Goal: Feedback & Contribution: Submit feedback/report problem

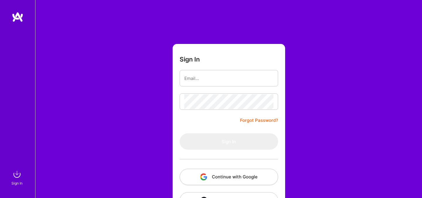
click at [232, 179] on button "Continue with Google" at bounding box center [229, 177] width 99 height 16
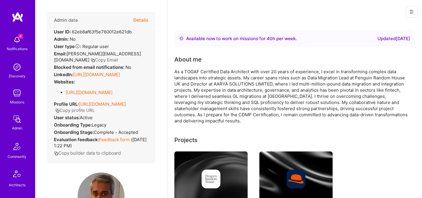
click at [143, 21] on button "Details" at bounding box center [140, 20] width 15 height 17
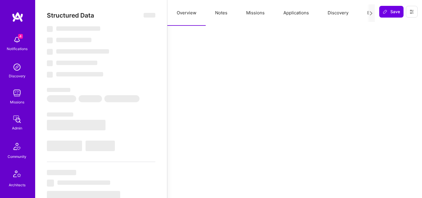
select select "Right Now"
select select "Unknown"
select select "GB"
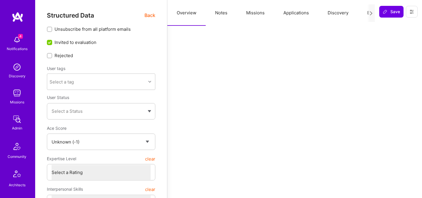
click at [362, 11] on button "Evaluation" at bounding box center [378, 13] width 40 height 26
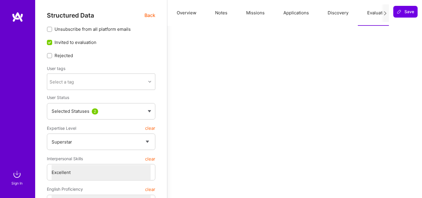
select select "7"
select select "US"
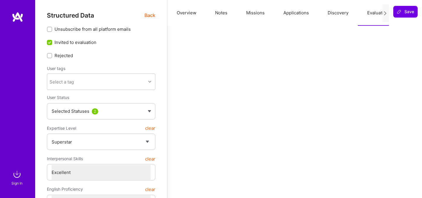
select select "Right Now"
select select "4"
select select "7"
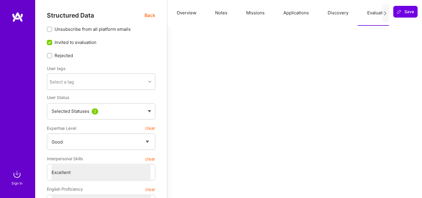
select select "GB"
select select "Right Now"
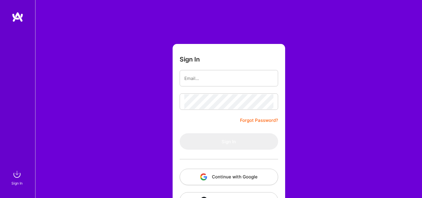
click at [198, 175] on button "Continue with Google" at bounding box center [229, 177] width 99 height 16
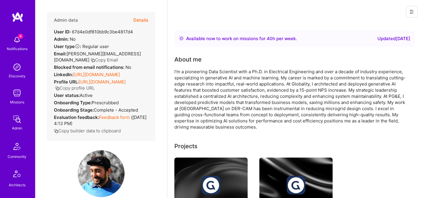
click at [142, 18] on button "Details" at bounding box center [140, 20] width 15 height 17
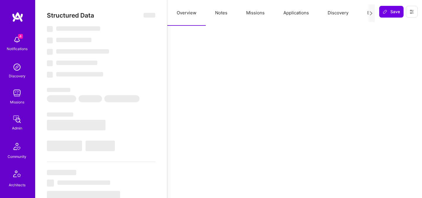
click at [364, 12] on button "Evaluation" at bounding box center [378, 13] width 40 height 26
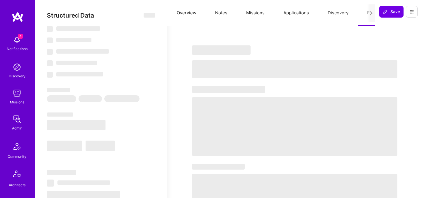
select select "Right Now"
select select "7"
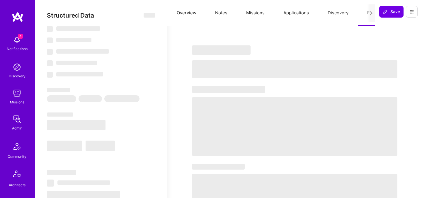
select select "US"
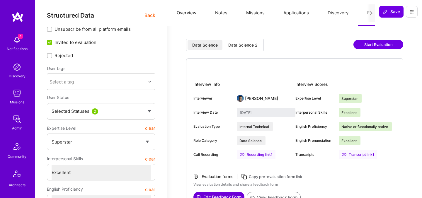
click at [245, 46] on div "Data Science 2" at bounding box center [242, 45] width 29 height 6
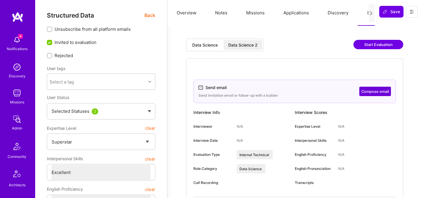
click at [155, 15] on span "Back" at bounding box center [150, 15] width 11 height 7
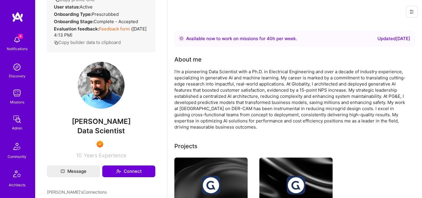
scroll to position [96, 0]
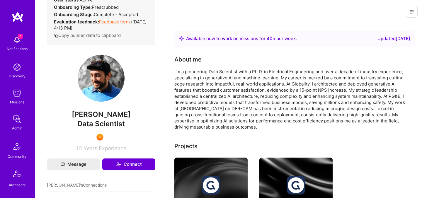
click at [94, 119] on span "Salman Mashayekh" at bounding box center [101, 114] width 108 height 9
copy span "Salman Mashayekh"
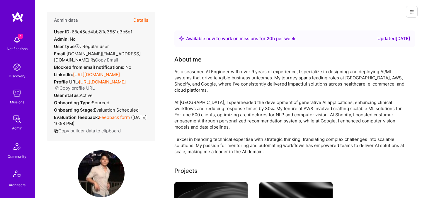
click at [142, 22] on button "Details" at bounding box center [140, 20] width 15 height 17
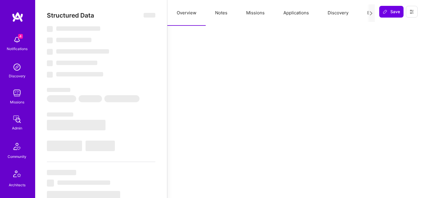
click at [367, 13] on button "Evaluation" at bounding box center [378, 13] width 40 height 26
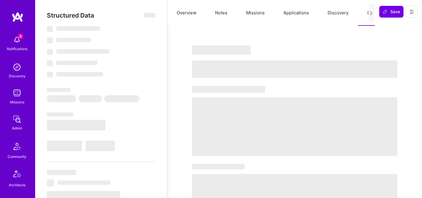
select select "Right Now"
select select "Verified"
select select "US"
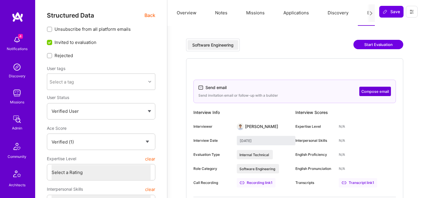
click at [147, 15] on span "Back" at bounding box center [150, 15] width 11 height 7
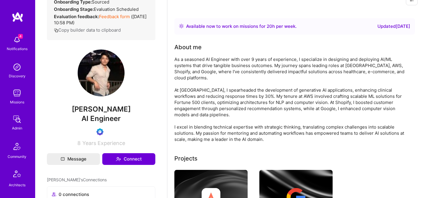
scroll to position [124, 0]
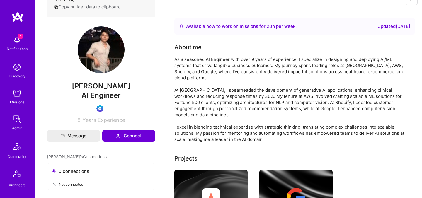
click at [102, 91] on span "Tony Ren" at bounding box center [101, 86] width 108 height 9
copy span "Tony Ren"
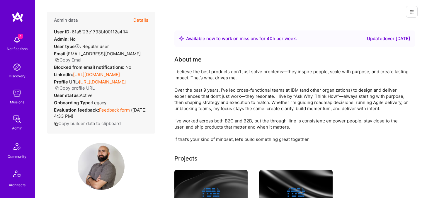
click at [141, 22] on button "Details" at bounding box center [140, 20] width 15 height 17
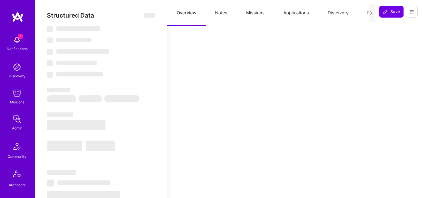
click at [361, 13] on button "Evaluation" at bounding box center [378, 13] width 40 height 26
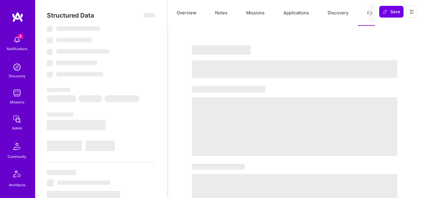
select select "Right Now"
select select "7"
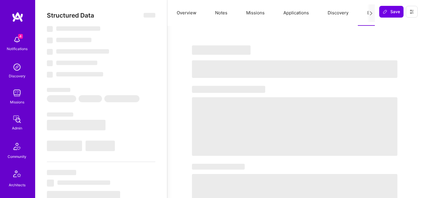
select select "CA"
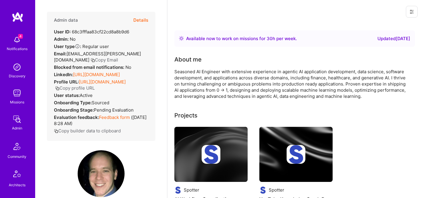
click at [147, 23] on button "Details" at bounding box center [140, 20] width 15 height 17
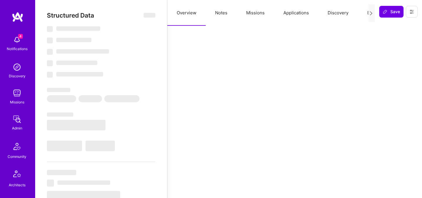
select select "Right Now"
select select "Verified"
select select "US"
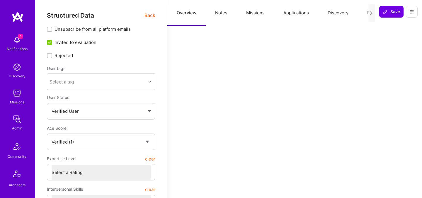
click at [363, 12] on button "Evaluation" at bounding box center [378, 13] width 40 height 26
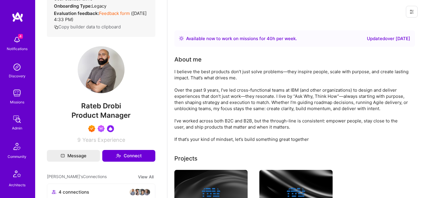
scroll to position [101, 0]
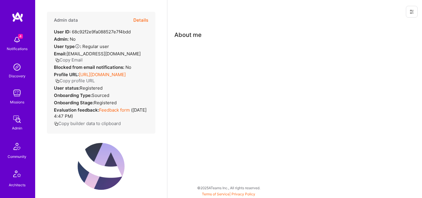
click at [143, 21] on button "Details" at bounding box center [140, 20] width 15 height 17
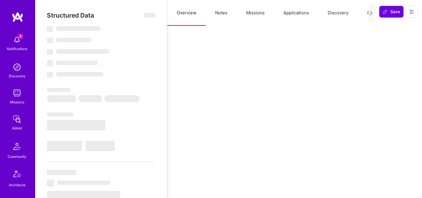
select select "Verified"
select select "US"
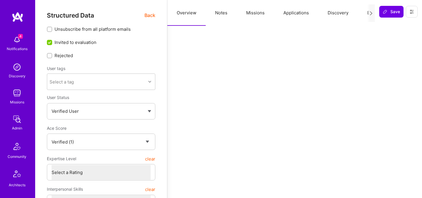
click at [358, 15] on button "Evaluation" at bounding box center [378, 13] width 40 height 26
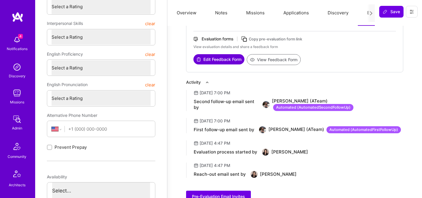
scroll to position [169, 0]
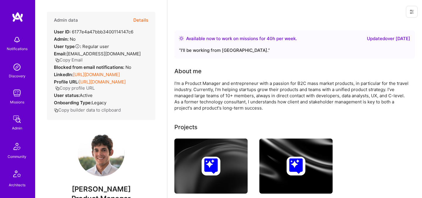
click at [145, 21] on button "Details" at bounding box center [140, 20] width 15 height 17
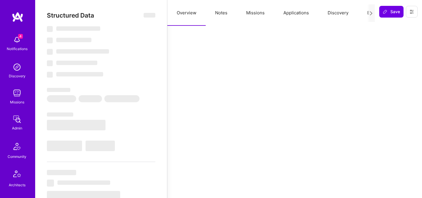
click at [365, 12] on button "Evaluation" at bounding box center [378, 13] width 40 height 26
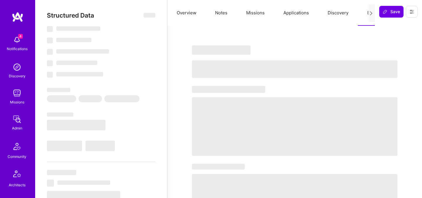
select select "Right Now"
select select "5"
select select "4"
select select "6"
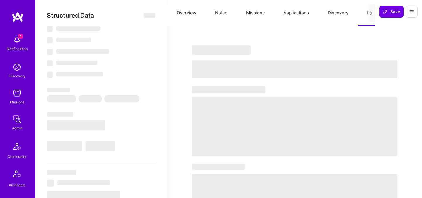
select select "US"
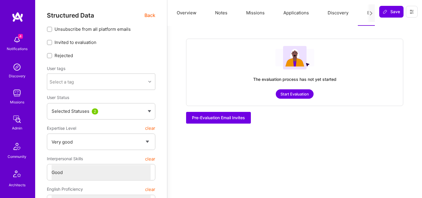
click at [150, 13] on span "Back" at bounding box center [150, 15] width 11 height 7
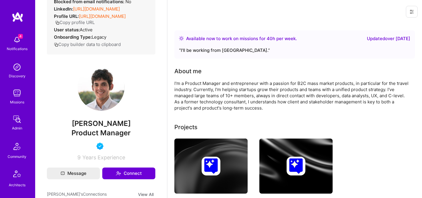
scroll to position [68, 0]
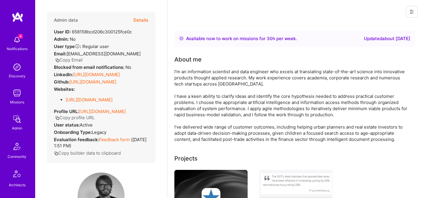
click at [140, 20] on button "Details" at bounding box center [140, 20] width 15 height 17
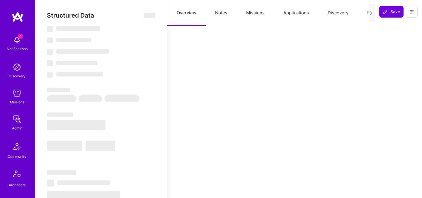
click at [366, 12] on button "Evaluation" at bounding box center [378, 13] width 40 height 26
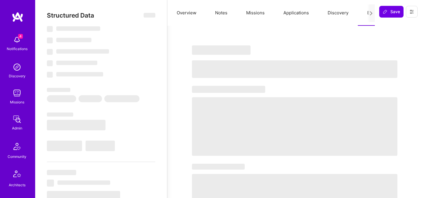
select select "Right Now"
select select "4"
select select "7"
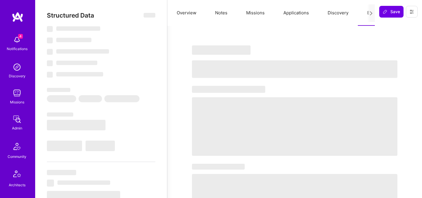
select select "FR"
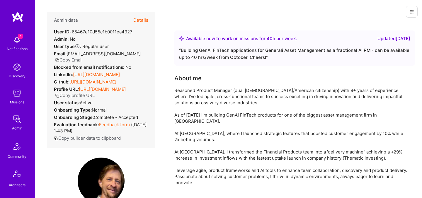
click at [142, 21] on button "Details" at bounding box center [140, 20] width 15 height 17
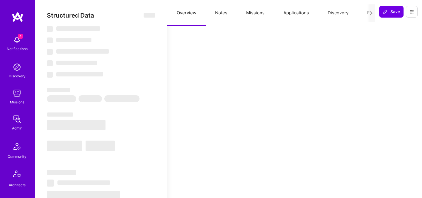
click at [364, 13] on button "Evaluation" at bounding box center [378, 13] width 40 height 26
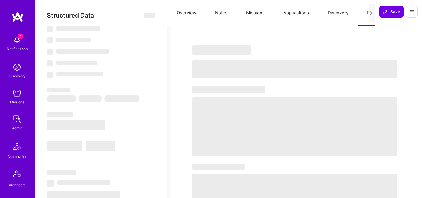
select select "Right Now"
select select "5"
select select "7"
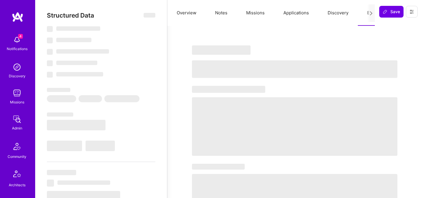
select select "IT"
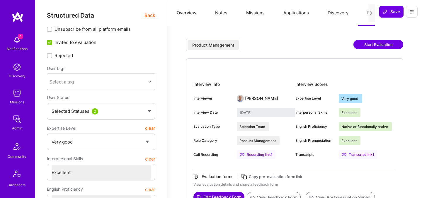
click at [154, 19] on span "Back" at bounding box center [150, 15] width 11 height 7
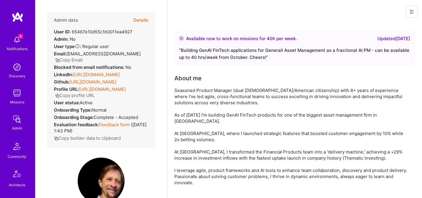
click at [117, 100] on div "Admin data Details User ID: 65467e10d55c1b0011ea4927 Admin: No User type Regula…" at bounding box center [101, 80] width 108 height 137
click at [60, 58] on icon "button" at bounding box center [57, 60] width 4 height 4
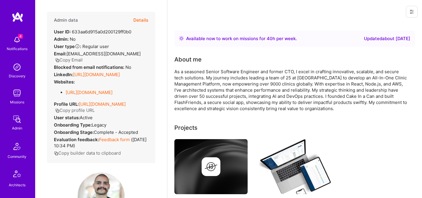
click at [142, 23] on button "Details" at bounding box center [140, 20] width 15 height 17
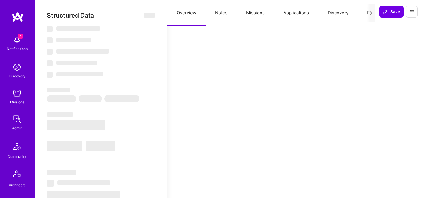
click at [365, 14] on button "Evaluation" at bounding box center [378, 13] width 40 height 26
select select "Right Now"
select select "4"
select select "7"
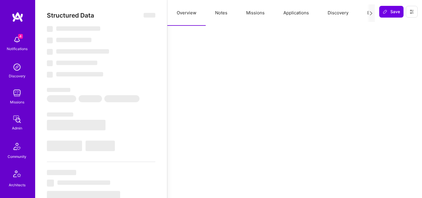
select select "7"
select select "LB"
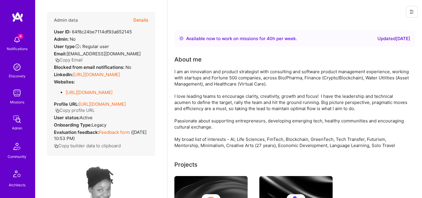
click at [147, 21] on button "Details" at bounding box center [140, 20] width 15 height 17
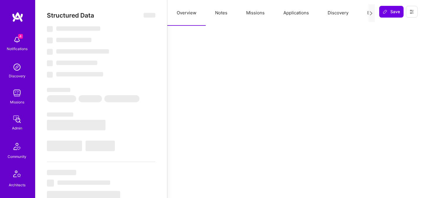
click at [367, 13] on button "Evaluation" at bounding box center [378, 13] width 40 height 26
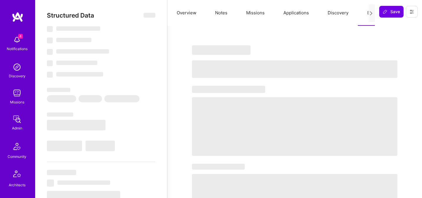
select select "Right Now"
select select "5"
select select "7"
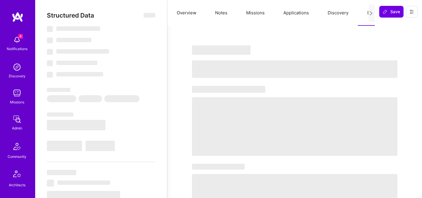
select select "US"
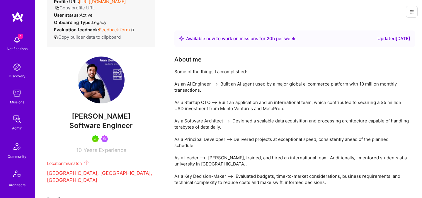
scroll to position [19, 0]
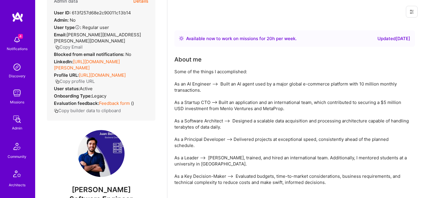
click at [142, 3] on button "Details" at bounding box center [140, 1] width 15 height 17
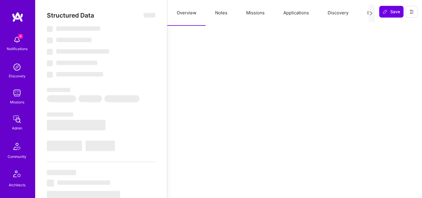
click at [357, 13] on button "Discovery" at bounding box center [338, 13] width 40 height 26
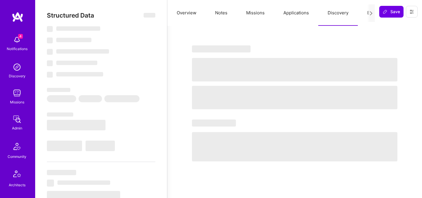
click at [366, 14] on button "Evaluation" at bounding box center [378, 13] width 40 height 26
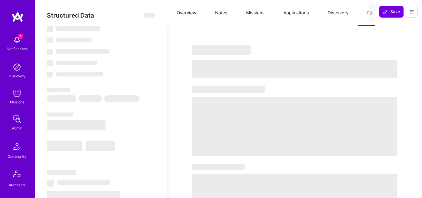
select select "Right Now"
select select "5"
select select "7"
select select "6"
select select "7"
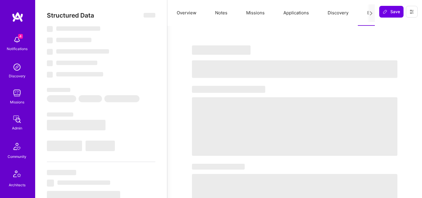
select select "SG"
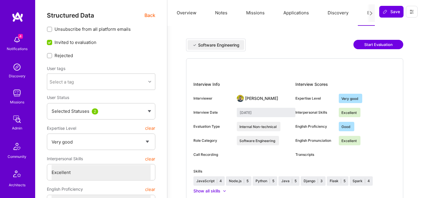
click at [150, 16] on span "Back" at bounding box center [150, 15] width 11 height 7
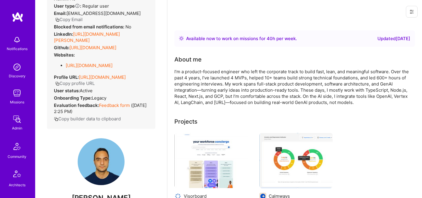
scroll to position [42, 0]
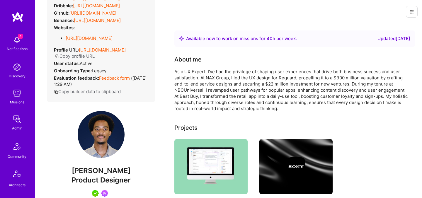
scroll to position [75, 0]
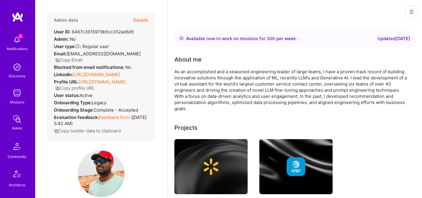
click at [140, 23] on button "Details" at bounding box center [140, 20] width 15 height 17
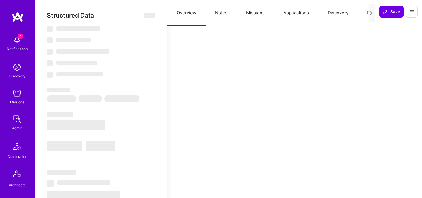
click at [363, 14] on button "Evaluation" at bounding box center [378, 13] width 40 height 26
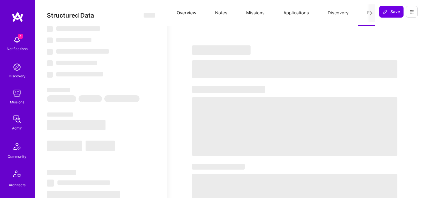
select select "Right Now"
select select "5"
select select "4"
select select "7"
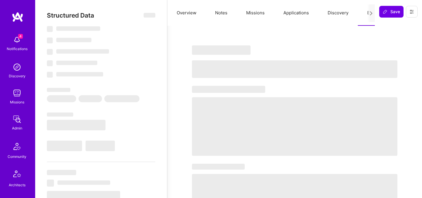
select select "US"
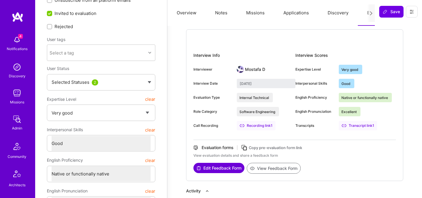
scroll to position [28, 0]
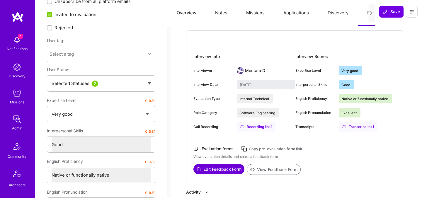
click at [254, 167] on button "View Feedback Form" at bounding box center [274, 169] width 54 height 11
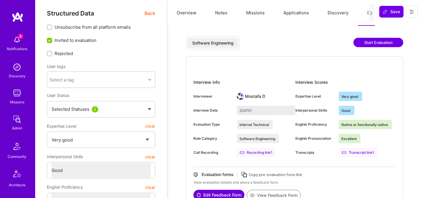
scroll to position [0, 0]
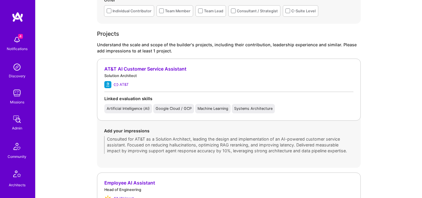
scroll to position [462, 0]
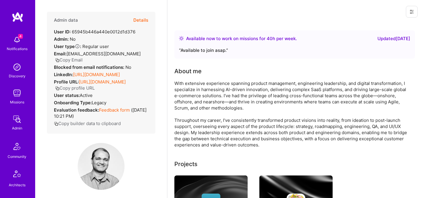
click at [143, 21] on button "Details" at bounding box center [140, 20] width 15 height 17
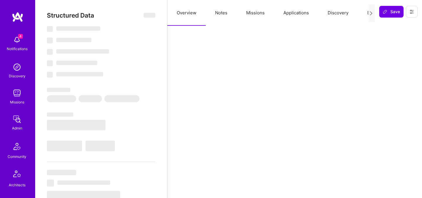
click at [366, 14] on button "Evaluation" at bounding box center [378, 13] width 40 height 26
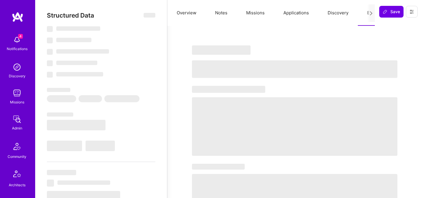
select select "Right Now"
select select "4"
select select "7"
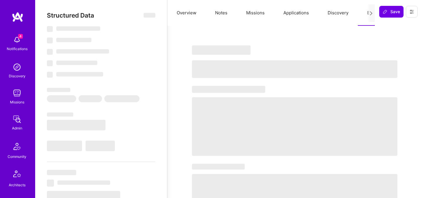
select select "US"
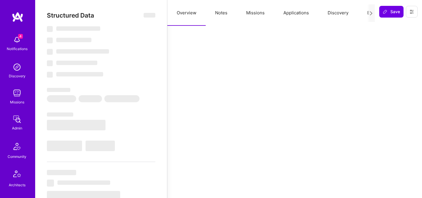
click at [259, 11] on button "Missions" at bounding box center [255, 13] width 37 height 26
select select "Right Now"
select select "4"
select select "7"
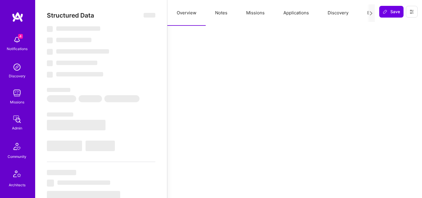
select select "7"
select select "US"
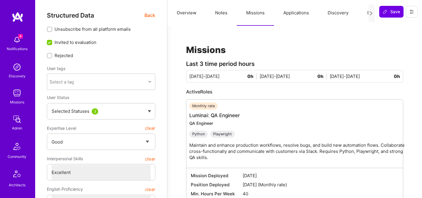
click at [296, 14] on button "Applications" at bounding box center [296, 13] width 44 height 26
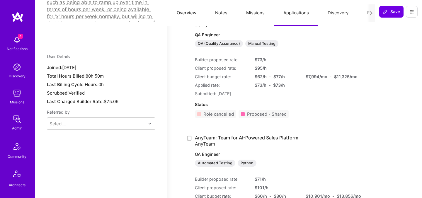
scroll to position [412, 0]
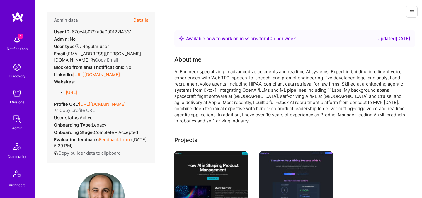
click at [139, 18] on button "Details" at bounding box center [140, 20] width 15 height 17
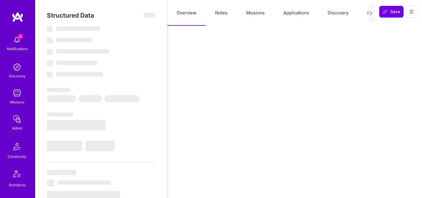
click at [362, 16] on button "Evaluation" at bounding box center [378, 13] width 40 height 26
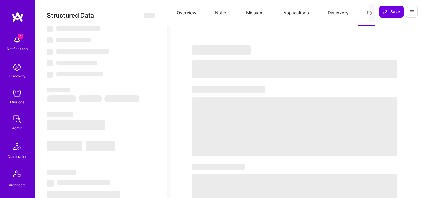
select select "Right Now"
select select "7"
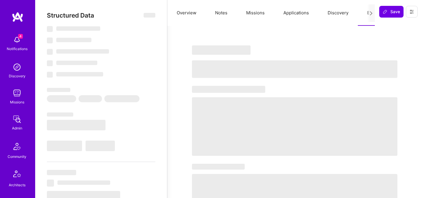
select select "US"
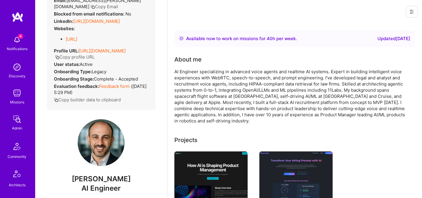
scroll to position [50, 0]
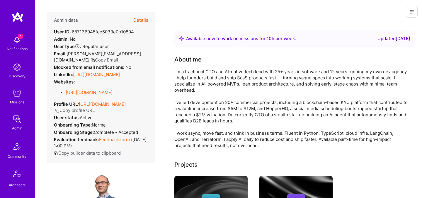
click at [144, 20] on button "Details" at bounding box center [140, 20] width 15 height 17
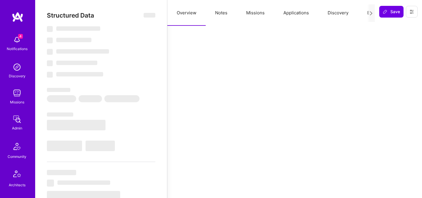
click at [365, 12] on button "Evaluation" at bounding box center [378, 13] width 40 height 26
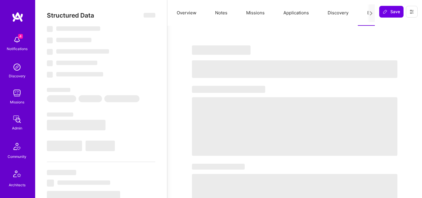
select select "Right Now"
select select "5"
select select "4"
select select "7"
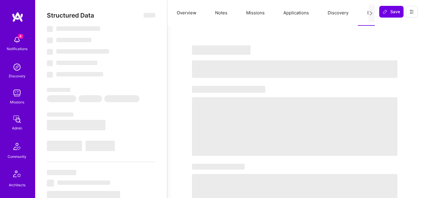
select select "PT"
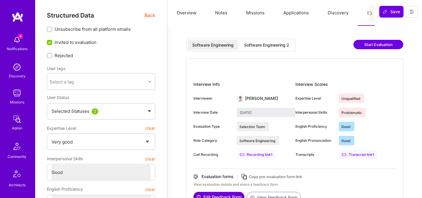
click at [272, 44] on div "Software Engineering 2" at bounding box center [266, 45] width 45 height 6
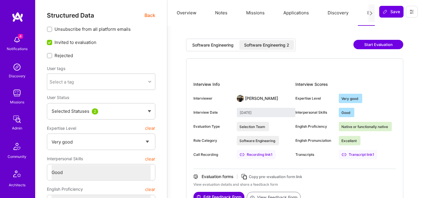
click at [272, 44] on div "Software Engineering 2" at bounding box center [266, 45] width 45 height 6
click at [223, 48] on div "Software Engineering" at bounding box center [212, 45] width 41 height 6
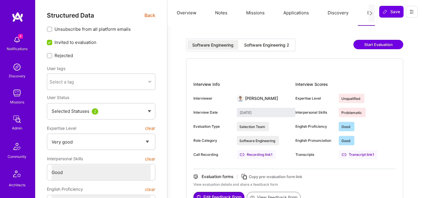
click at [256, 45] on div "Software Engineering 2" at bounding box center [266, 45] width 45 height 6
type input "August 6, 2025"
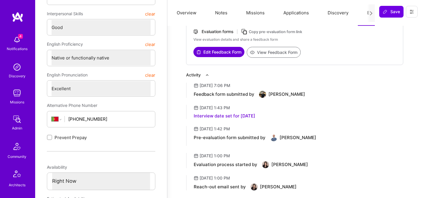
scroll to position [149, 0]
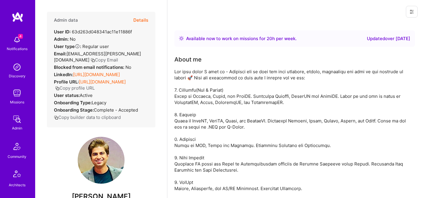
click at [141, 19] on button "Details" at bounding box center [140, 20] width 15 height 17
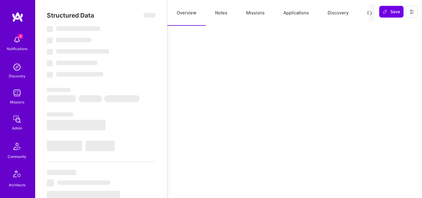
select select "Right Now"
select select "Unknown"
select select "IN"
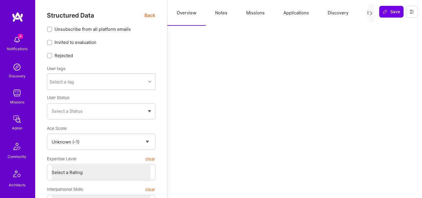
click at [150, 14] on span "Back" at bounding box center [150, 15] width 11 height 7
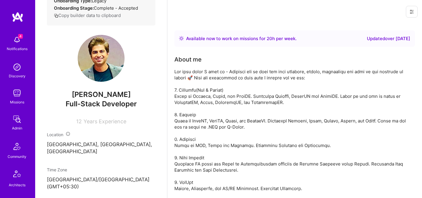
scroll to position [121, 0]
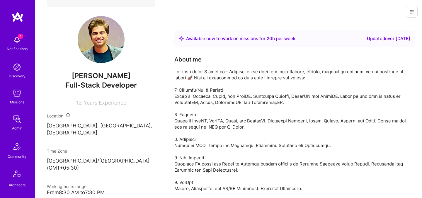
click at [94, 80] on span "[PERSON_NAME]" at bounding box center [101, 76] width 108 height 9
copy span "[PERSON_NAME]"
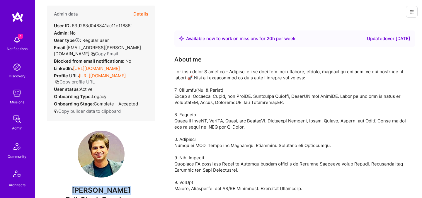
scroll to position [0, 0]
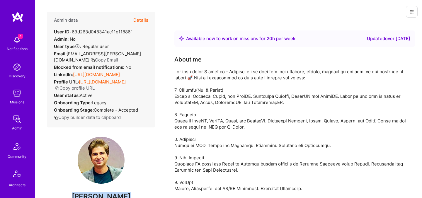
click at [142, 21] on button "Details" at bounding box center [140, 20] width 15 height 17
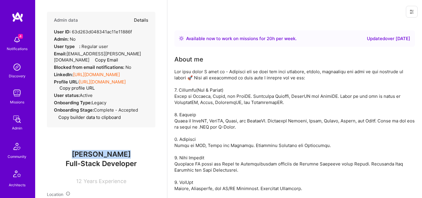
type textarea "x"
select select "Unknown"
select select "IN"
select select "Right Now"
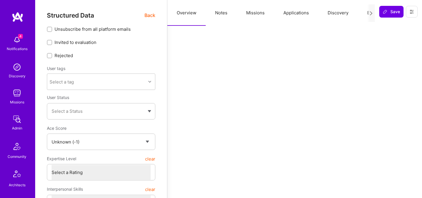
click at [362, 16] on button "Evaluation" at bounding box center [378, 13] width 40 height 26
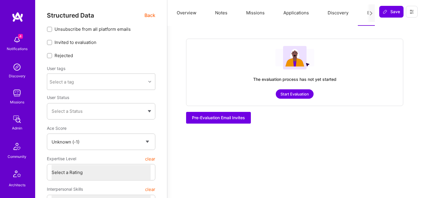
click at [147, 13] on span "Back" at bounding box center [150, 15] width 11 height 7
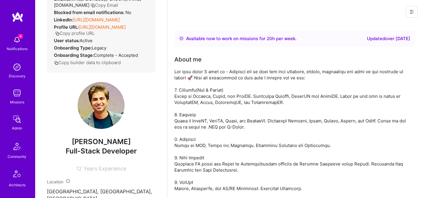
scroll to position [91, 0]
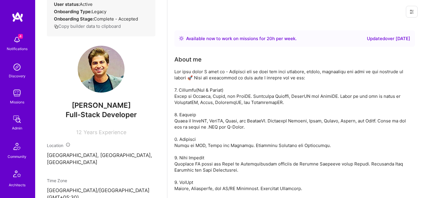
click at [95, 110] on span "[PERSON_NAME]" at bounding box center [101, 105] width 108 height 9
copy span "[PERSON_NAME]"
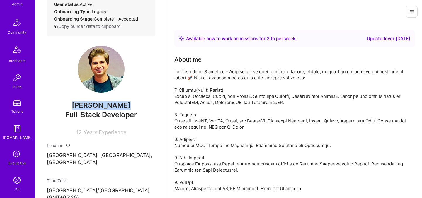
scroll to position [176, 0]
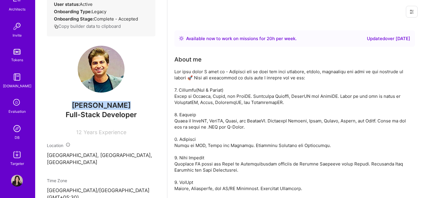
click at [18, 133] on img at bounding box center [17, 129] width 12 height 12
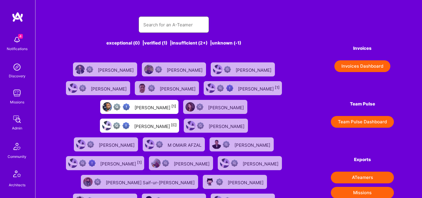
click at [159, 25] on input "text" at bounding box center [173, 24] width 61 height 15
paste input "Ninad Kulkarni"
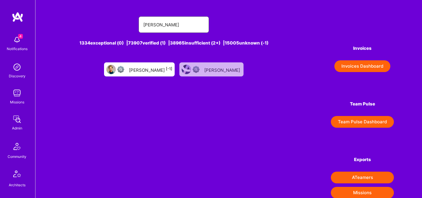
type input "Ninad Kulkarni"
click at [145, 68] on div "Ninad Kulkarni [-1]" at bounding box center [150, 70] width 43 height 8
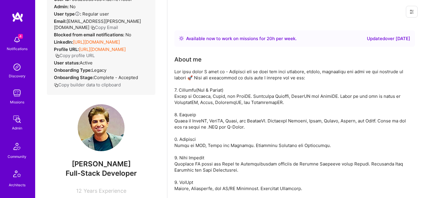
scroll to position [33, 0]
click at [118, 24] on button "Copy Email" at bounding box center [105, 27] width 28 height 6
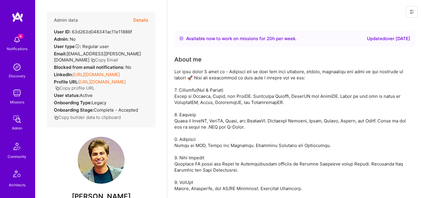
click at [142, 21] on button "Details" at bounding box center [140, 20] width 15 height 17
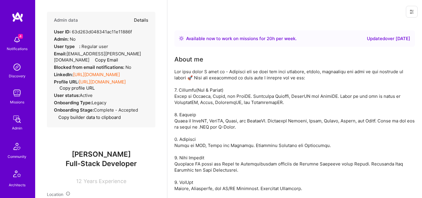
select select "Unknown"
select select "IN"
select select "Right Now"
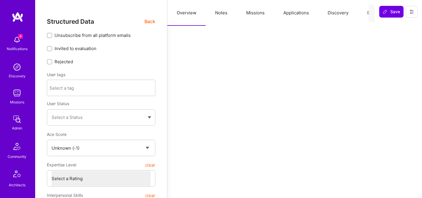
type textarea "x"
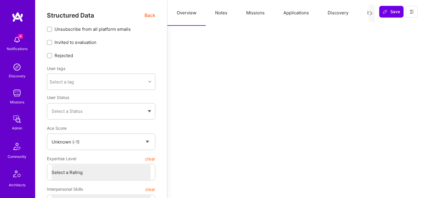
click at [362, 13] on button "Evaluation" at bounding box center [378, 13] width 40 height 26
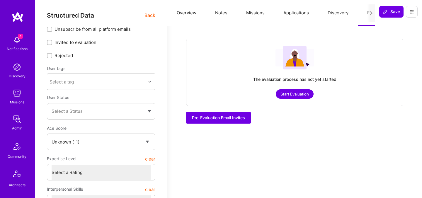
click at [307, 94] on button "Start Evaluation" at bounding box center [295, 93] width 38 height 9
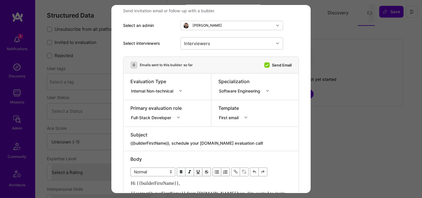
scroll to position [21, 0]
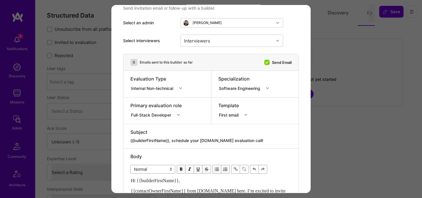
drag, startPoint x: 267, startPoint y: 141, endPoint x: 173, endPoint y: 143, distance: 94.1
click at [173, 143] on textarea "{{builderFirstName}}, schedule your [DOMAIN_NAME] evaluation call!" at bounding box center [210, 141] width 161 height 6
paste textarea "unlock your AI-Verified status"
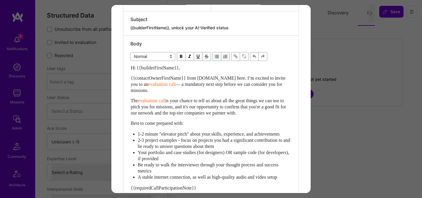
scroll to position [253, 0]
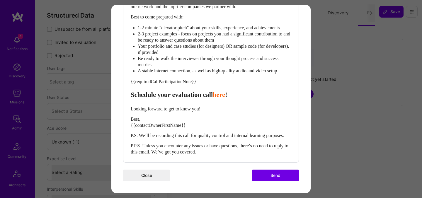
click at [213, 106] on div "Looking forward to get to know you!" at bounding box center [211, 109] width 161 height 6
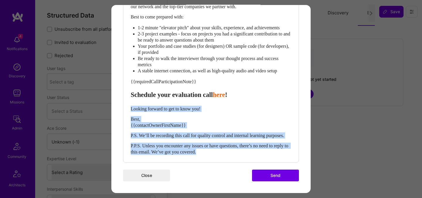
drag, startPoint x: 223, startPoint y: 154, endPoint x: 126, endPoint y: 102, distance: 109.7
click at [126, 102] on div "Body Normal Heading Large Heading Medium Heading Small Normal Hi {{builderFirst…" at bounding box center [210, 45] width 175 height 233
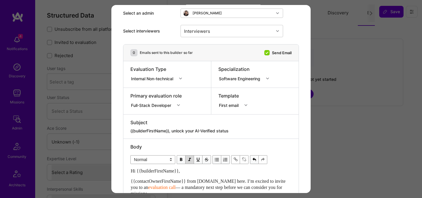
scroll to position [0, 0]
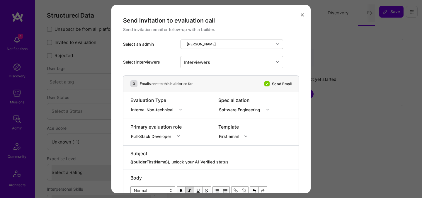
click at [155, 109] on div "Internal Non-technical" at bounding box center [153, 109] width 45 height 6
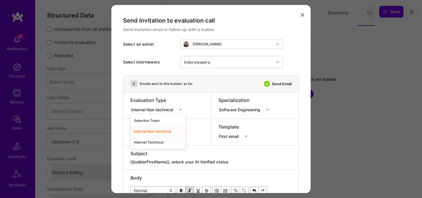
click at [152, 143] on div "Internal Technical" at bounding box center [157, 142] width 55 height 11
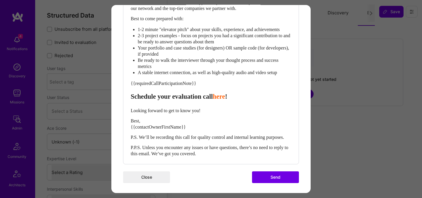
scroll to position [253, 0]
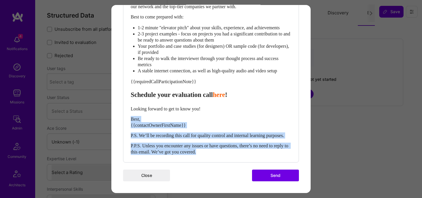
drag, startPoint x: 225, startPoint y: 151, endPoint x: 123, endPoint y: 108, distance: 110.6
drag, startPoint x: 132, startPoint y: 104, endPoint x: 240, endPoint y: 154, distance: 119.3
click at [240, 154] on div "Hi {{builderFirstName}}, {{contactOwnerFirstName}} from [DOMAIN_NAME] here. I’m…" at bounding box center [211, 56] width 161 height 197
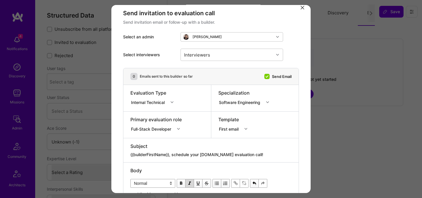
scroll to position [0, 0]
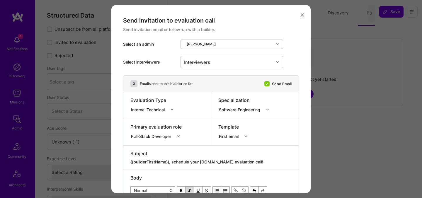
click at [170, 136] on div "Full-Stack Developer" at bounding box center [156, 136] width 53 height 6
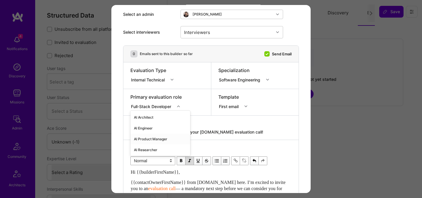
scroll to position [33, 0]
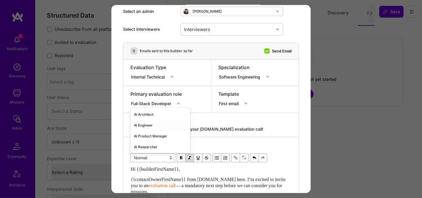
click at [152, 125] on div "AI Engineer" at bounding box center [160, 125] width 60 height 11
click at [222, 128] on textarea "{{builderFirstName}}, schedule your [DOMAIN_NAME] evaluation call!" at bounding box center [210, 129] width 161 height 6
paste textarea "unlock your AI-Verified status"
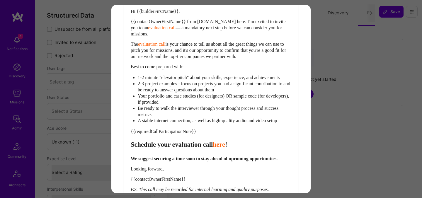
scroll to position [190, 0]
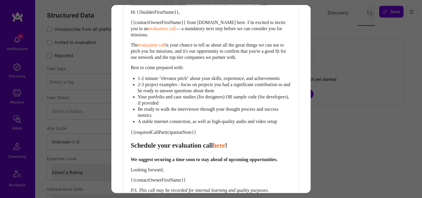
type textarea "{{builderFirstName}}, unlock your AI-Verified status"
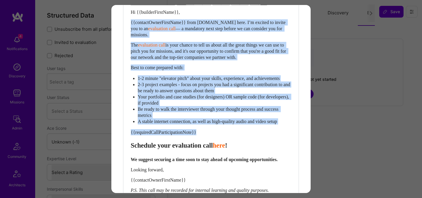
drag, startPoint x: 130, startPoint y: 152, endPoint x: 125, endPoint y: 22, distance: 130.3
click at [125, 22] on div "Body Normal Heading Large Heading Medium Heading Small Normal Hi {{builderFirst…" at bounding box center [210, 90] width 175 height 221
click at [176, 115] on span "Be ready to walk the interviewer through your thought process and success metri…" at bounding box center [209, 112] width 142 height 11
drag, startPoint x: 131, startPoint y: 152, endPoint x: 126, endPoint y: 21, distance: 130.6
click at [126, 21] on div "Body Normal Heading Large Heading Medium Heading Small Normal Hi {{builderFirst…" at bounding box center [210, 90] width 175 height 221
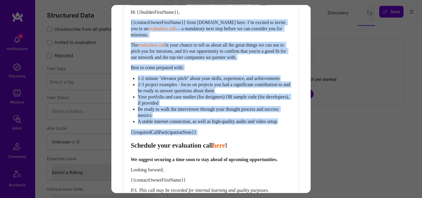
paste div "Enter email text"
select select "header-two"
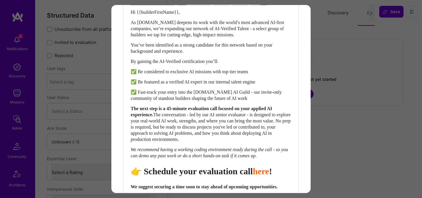
click at [229, 175] on span "👉 Schedule your evaluation call" at bounding box center [192, 172] width 122 height 10
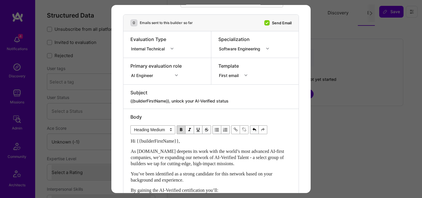
scroll to position [0, 0]
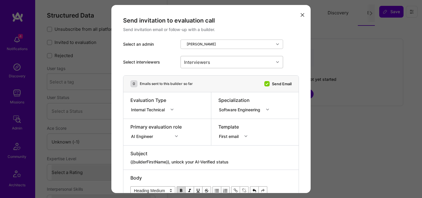
click at [225, 62] on div "Interviewers" at bounding box center [227, 62] width 93 height 12
type input "pedro"
checkbox input "true"
type input "most"
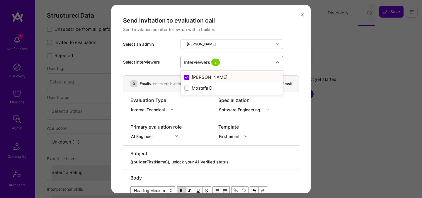
checkbox input "false"
checkbox input "true"
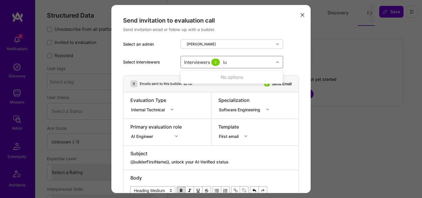
type input "[PERSON_NAME]"
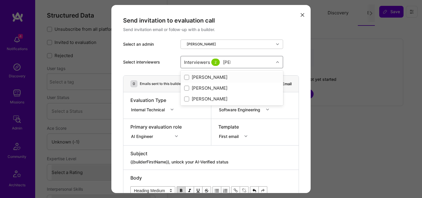
checkbox input "true"
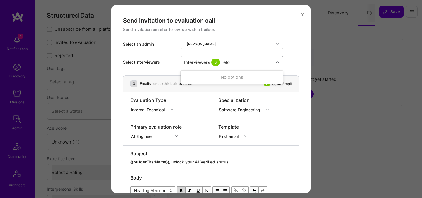
type input "elon"
checkbox input "true"
type input "tomi"
checkbox input "true"
click at [175, 135] on div "AI Engineer" at bounding box center [155, 136] width 51 height 6
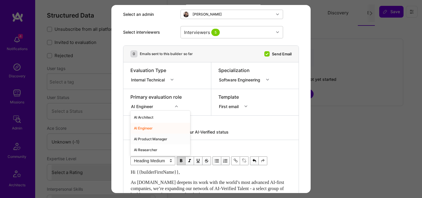
scroll to position [33, 0]
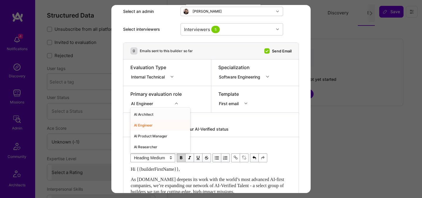
click at [158, 115] on div "AI Architect" at bounding box center [160, 114] width 60 height 11
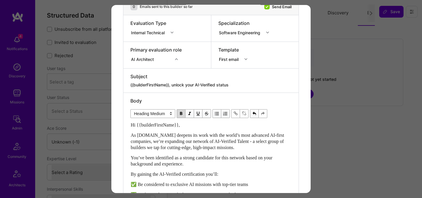
scroll to position [79, 0]
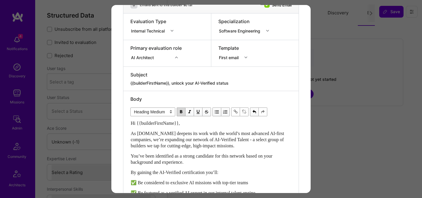
click at [206, 135] on span "As [DOMAIN_NAME] deepens its work with the world’s most advanced AI-first compa…" at bounding box center [208, 139] width 155 height 17
select select "unstyled"
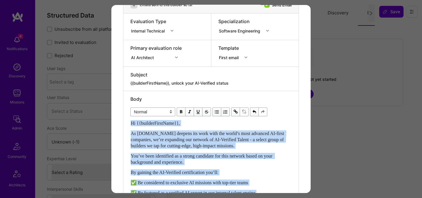
copy div "Hi {{builderFirstName}}, As A.Team deepens its work with the world’s most advan…"
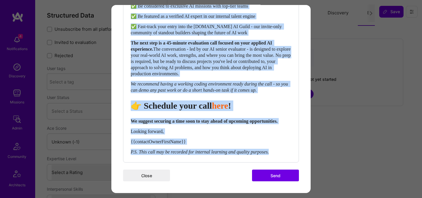
scroll to position [268, 0]
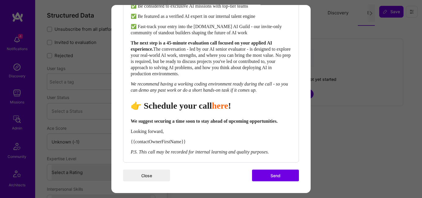
click at [268, 174] on button "Send" at bounding box center [275, 176] width 47 height 12
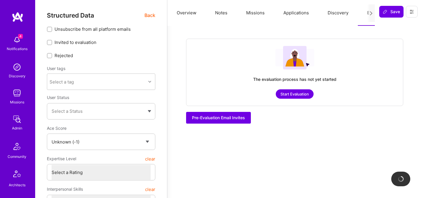
checkbox input "true"
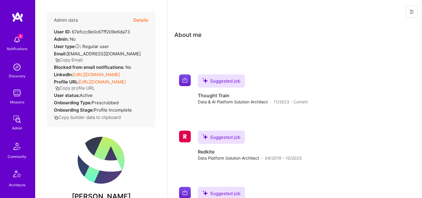
click at [142, 19] on button "Details" at bounding box center [140, 20] width 15 height 17
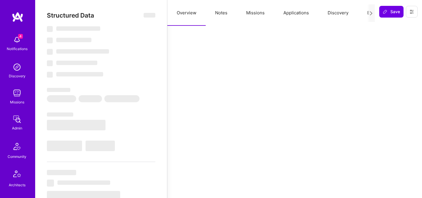
select select "Verified"
select select "US"
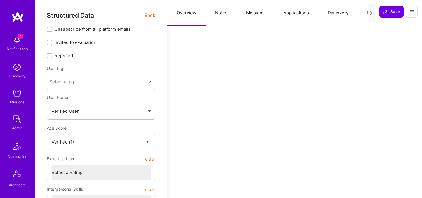
click at [363, 12] on button "Evaluation" at bounding box center [378, 13] width 40 height 26
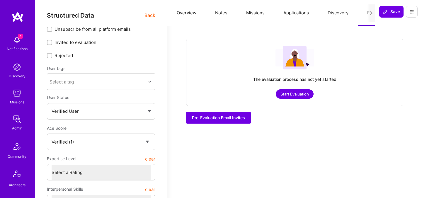
click at [301, 92] on button "Start Evaluation" at bounding box center [295, 93] width 38 height 9
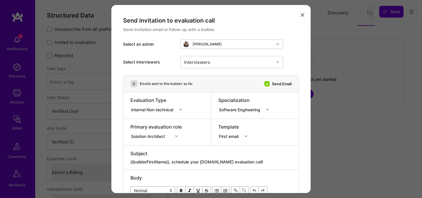
drag, startPoint x: 252, startPoint y: 159, endPoint x: 181, endPoint y: 163, distance: 71.4
click at [181, 163] on div "Subject {{builderFirstName}}, schedule your [DOMAIN_NAME] evaluation call!" at bounding box center [210, 157] width 161 height 15
drag, startPoint x: 173, startPoint y: 162, endPoint x: 272, endPoint y: 160, distance: 99.1
click at [272, 160] on textarea "{{builderFirstName}}, schedule your [DOMAIN_NAME] evaluation call!" at bounding box center [210, 162] width 161 height 6
paste textarea "unlock your AI-Verified status"
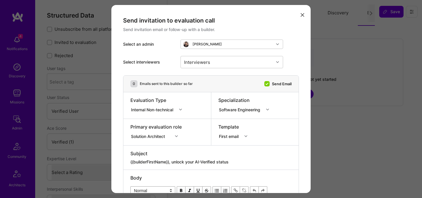
click at [156, 111] on div "Internal Non-technical" at bounding box center [153, 109] width 45 height 6
click at [154, 140] on div "Internal Technical" at bounding box center [157, 142] width 55 height 11
click at [195, 164] on textarea "{{builderFirstName}}, schedule your A.Team evaluation call!" at bounding box center [210, 162] width 161 height 6
paste textarea "unlock your AI-Verified status"
type textarea "{{builderFirstName}}, unlock your AI-Verified status"
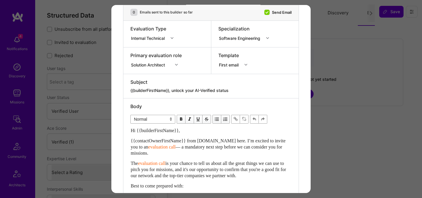
scroll to position [151, 0]
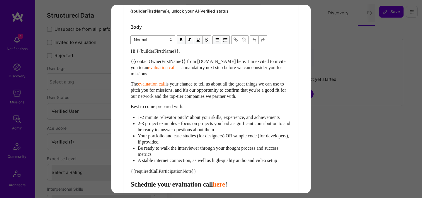
click at [200, 120] on div "1-2 minute "elevator pitch" about your skills, experience, and achievements" at bounding box center [215, 117] width 154 height 6
click at [240, 118] on span "1-2 minute "elevator pitch" about your skills, experience, and achievements" at bounding box center [209, 117] width 142 height 5
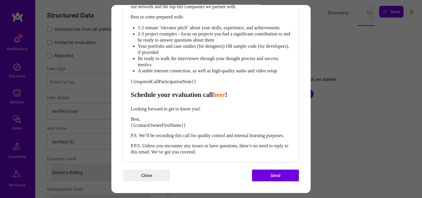
scroll to position [253, 0]
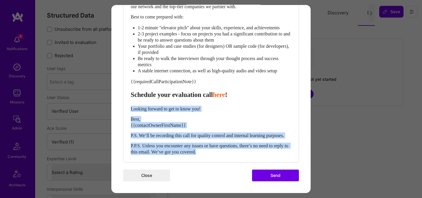
drag, startPoint x: 229, startPoint y: 152, endPoint x: 129, endPoint y: 102, distance: 112.0
click at [129, 102] on div "Body Normal Heading Large Heading Medium Heading Small Normal Hi {{builderFirst…" at bounding box center [210, 45] width 175 height 233
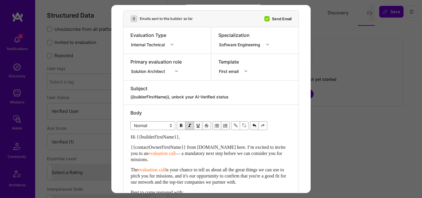
scroll to position [65, 0]
click at [224, 96] on textarea "{{builderFirstName}}, unlock your AI-Verified status" at bounding box center [210, 97] width 161 height 6
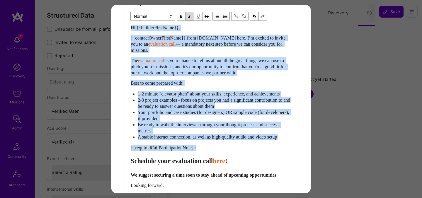
scroll to position [172, 0]
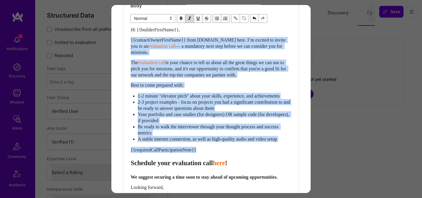
drag, startPoint x: 131, startPoint y: 119, endPoint x: 130, endPoint y: 41, distance: 78.6
click at [130, 41] on div "Body Normal Heading Large Heading Medium Heading Small Normal Hi {{builderFirst…" at bounding box center [210, 108] width 175 height 221
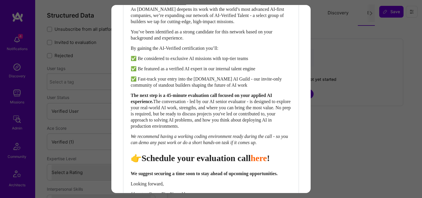
scroll to position [211, 0]
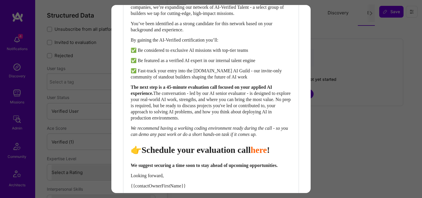
click at [170, 91] on span "The next step is a 45-minute evaluation call focused on your applied AI experie…" at bounding box center [202, 90] width 143 height 11
click at [140, 155] on span "👉Schedule your evaluation call" at bounding box center [191, 150] width 120 height 10
select select "header-two"
click at [217, 155] on span "👉 Schedule your evaluation call" at bounding box center [192, 150] width 122 height 10
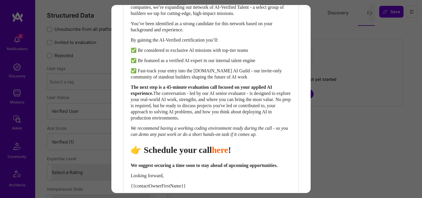
select select "unstyled"
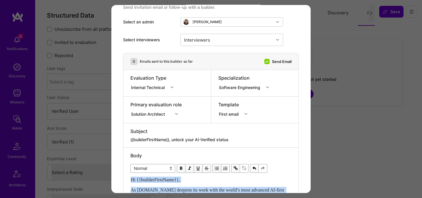
scroll to position [26, 0]
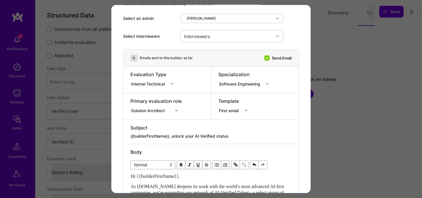
click at [164, 110] on div "Solution Architect" at bounding box center [155, 110] width 51 height 6
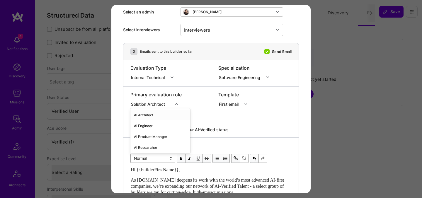
scroll to position [33, 0]
click at [155, 113] on div "AI Architect" at bounding box center [160, 114] width 60 height 11
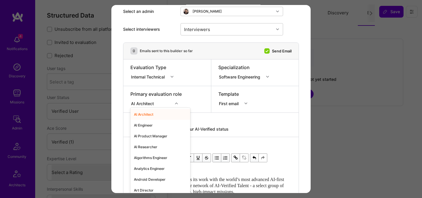
click at [154, 103] on div "AI Architect" at bounding box center [143, 103] width 25 height 6
click at [150, 125] on div "AI Engineer" at bounding box center [160, 125] width 60 height 11
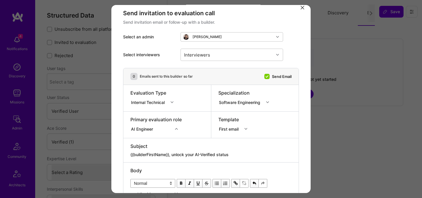
scroll to position [0, 0]
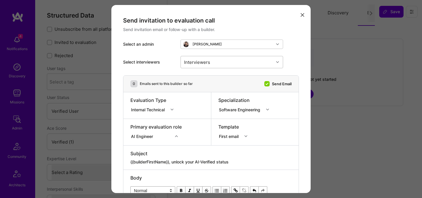
click at [218, 63] on div "Interviewers" at bounding box center [227, 62] width 93 height 12
type input "ped"
click at [209, 78] on div "Pedro Nogueira" at bounding box center [232, 77] width 96 height 6
checkbox input "true"
type input "most"
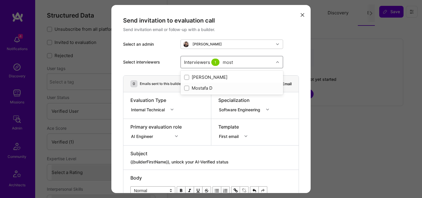
click at [203, 89] on div "Mostafa D" at bounding box center [232, 88] width 96 height 6
checkbox input "true"
type input "luis"
click at [196, 98] on div "[PERSON_NAME]" at bounding box center [232, 99] width 96 height 6
checkbox input "true"
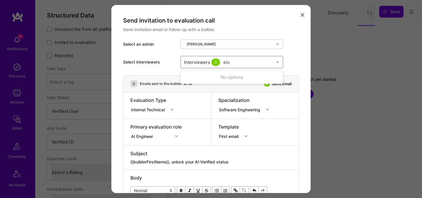
type input "elon"
click at [205, 76] on div "[PERSON_NAME]" at bounding box center [232, 77] width 96 height 6
checkbox input "true"
type input "tomi"
click at [209, 77] on div "[PERSON_NAME]" at bounding box center [232, 77] width 96 height 6
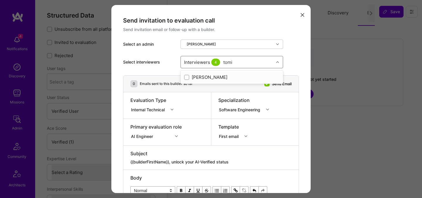
checkbox input "true"
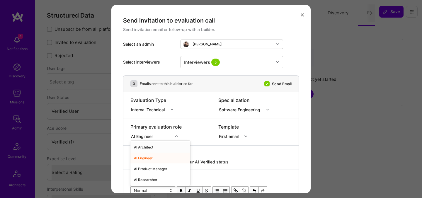
click at [178, 136] on div "option AI Engineer, selected. option AI Architect focused, 1 of 70. 70 results …" at bounding box center [155, 136] width 51 height 6
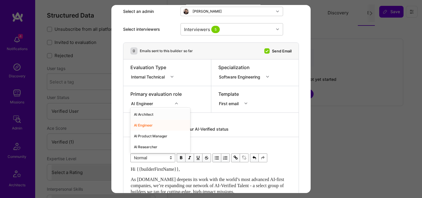
click at [163, 116] on div "AI Architect" at bounding box center [160, 114] width 60 height 11
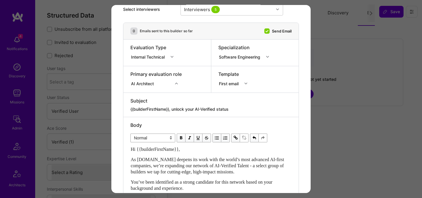
scroll to position [92, 0]
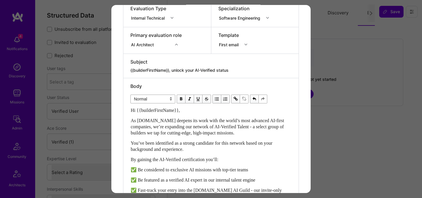
click at [222, 136] on div "As [DOMAIN_NAME] deepens its work with the world’s most advanced AI-first compa…" at bounding box center [211, 127] width 161 height 18
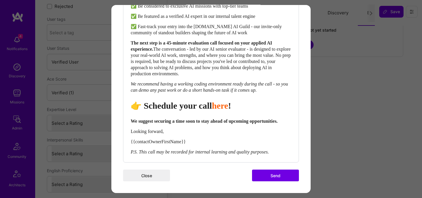
scroll to position [68, 0]
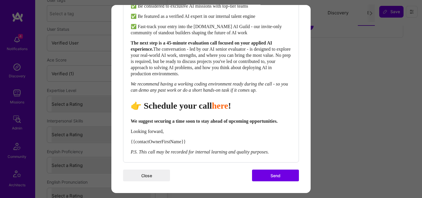
click at [267, 173] on button "Send" at bounding box center [275, 176] width 47 height 12
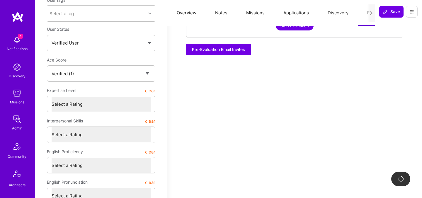
checkbox input "true"
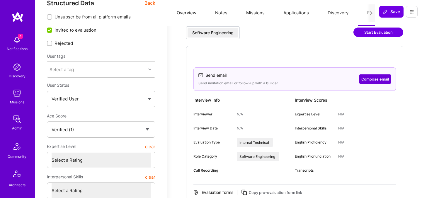
scroll to position [0, 0]
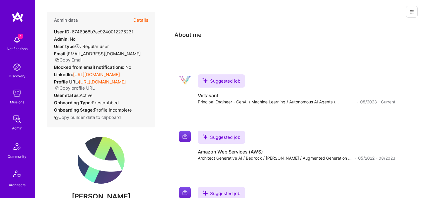
click at [144, 16] on button "Details" at bounding box center [140, 20] width 15 height 17
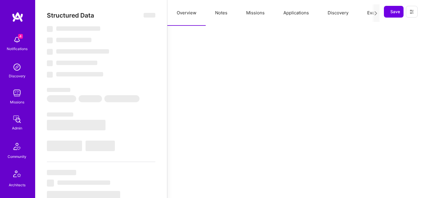
select select "Verified"
select select "US"
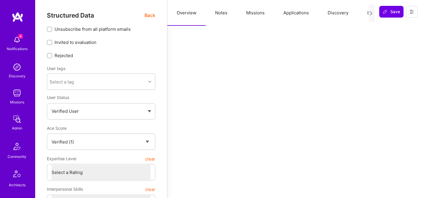
click at [365, 14] on button "Evaluation" at bounding box center [378, 13] width 40 height 26
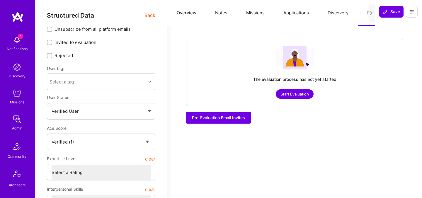
click at [289, 95] on button "Start Evaluation" at bounding box center [295, 93] width 38 height 9
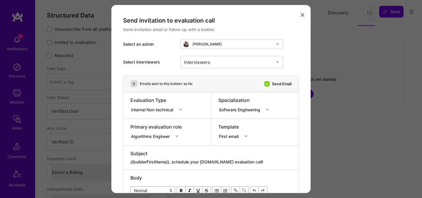
drag, startPoint x: 173, startPoint y: 162, endPoint x: 298, endPoint y: 161, distance: 125.2
click at [298, 161] on div "Subject {{builderFirstName}}, schedule your A.Team evaluation call!" at bounding box center [210, 158] width 175 height 24
paste textarea "unlock your AI-Verified status"
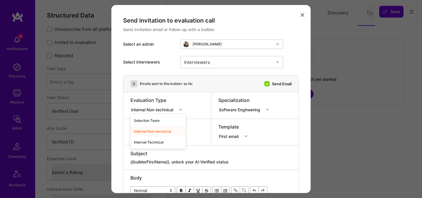
click at [165, 110] on div "Internal Non-technical" at bounding box center [153, 109] width 45 height 6
click at [159, 141] on div "Internal Technical" at bounding box center [157, 142] width 55 height 11
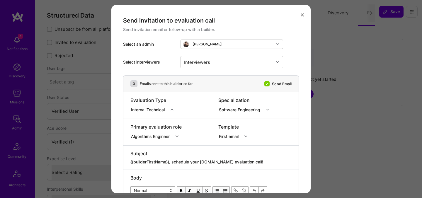
click at [196, 161] on textarea "{{builderFirstName}}, schedule your [DOMAIN_NAME] evaluation call!" at bounding box center [210, 162] width 161 height 6
paste textarea "unlock your AI-Verified status"
type textarea "{{builderFirstName}}, unlock your AI-Verified status"
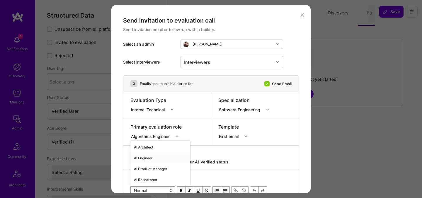
click at [156, 136] on div "option AI Engineer focused, 2 of 70. 70 results available. Use Up and Down to c…" at bounding box center [156, 136] width 52 height 6
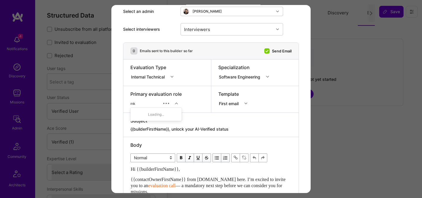
type input "m"
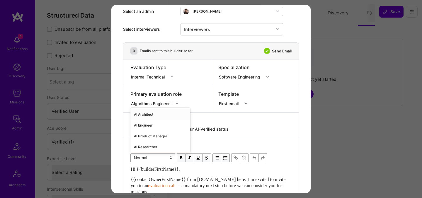
type input "ml"
click at [141, 115] on div "ML Engineer" at bounding box center [155, 114] width 51 height 11
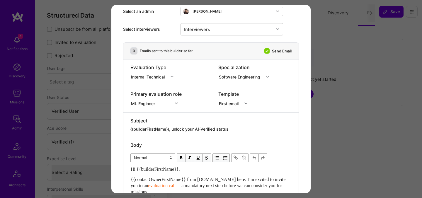
click at [177, 104] on icon "modal" at bounding box center [176, 103] width 3 height 3
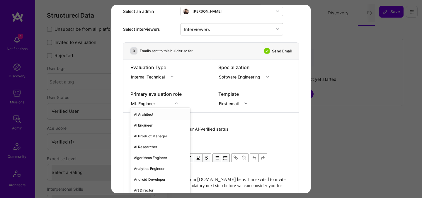
click at [157, 114] on div "AI Architect" at bounding box center [160, 114] width 60 height 11
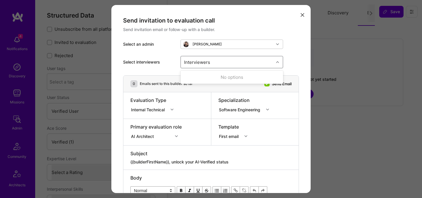
click at [240, 60] on div "Interviewers" at bounding box center [227, 62] width 93 height 12
type input "pedro"
checkbox input "true"
type input "mosta"
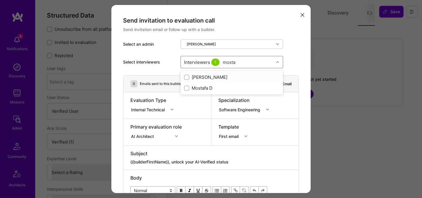
checkbox input "true"
type input "luis"
checkbox input "true"
type input "elon"
type input "tomi"
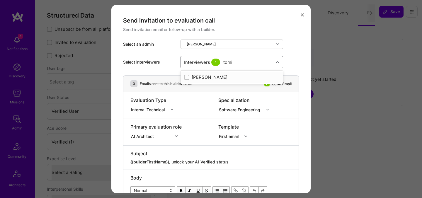
checkbox input "true"
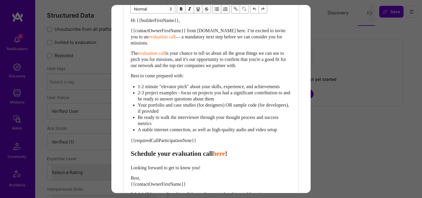
scroll to position [253, 0]
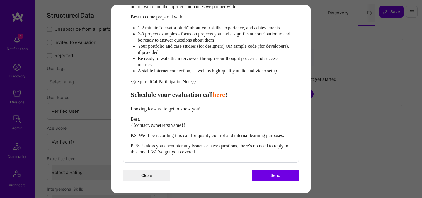
click at [207, 116] on div "Best, {{contactOwnerFirstName}}" at bounding box center [211, 122] width 161 height 12
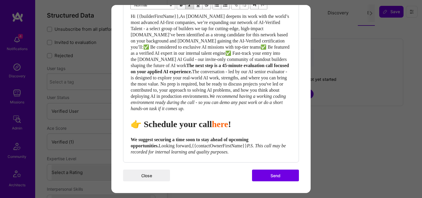
scroll to position [128, 0]
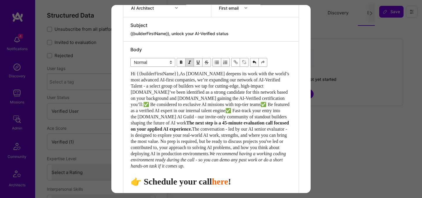
click at [186, 75] on span "Hi {{builderFirstName}},As A.Team deepens its work with the world’s most advanc…" at bounding box center [211, 98] width 160 height 54
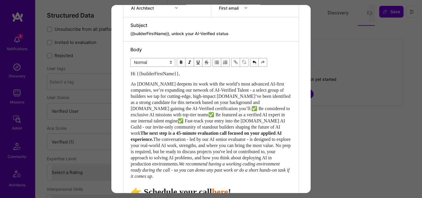
click at [263, 97] on span "As A.Team deepens its work with the world’s most advanced AI-first companies, w…" at bounding box center [211, 109] width 161 height 54
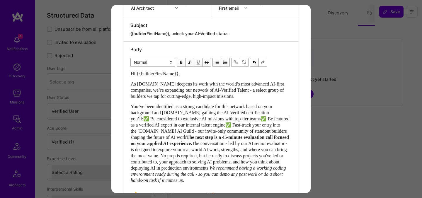
click at [190, 113] on span "You’ve been identified as a strong candidate for this network based on your bac…" at bounding box center [211, 122] width 160 height 36
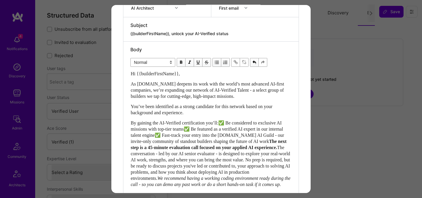
click at [228, 123] on span "By gaining the AI-Verified certification you’ll:✅ Be considered to exclusive AI…" at bounding box center [208, 132] width 155 height 23
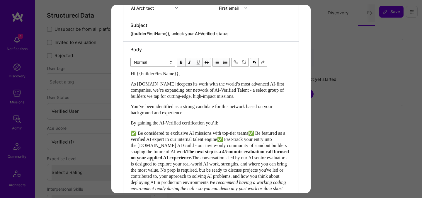
click at [257, 132] on span "✅ Be considered to exclusive AI missions with top-tier teams✅ Be featured as a …" at bounding box center [209, 142] width 157 height 23
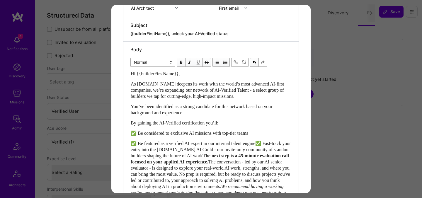
click at [267, 143] on span "✅ Be featured as a verified AI expert in our internal talent engine✅ Fast-track…" at bounding box center [211, 149] width 161 height 17
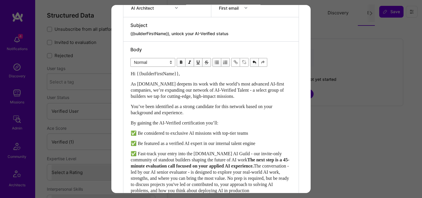
click at [259, 161] on span "✅ Fast-track your entry into the [DOMAIN_NAME] AI Guild - our invite-only commu…" at bounding box center [207, 156] width 152 height 11
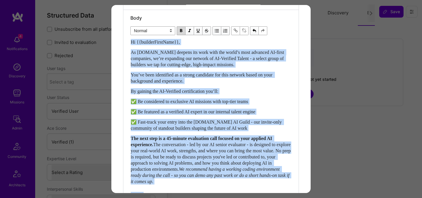
scroll to position [146, 0]
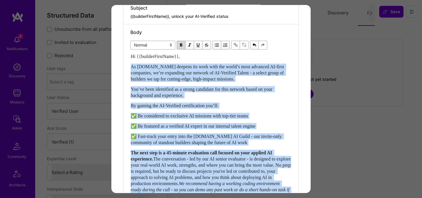
drag, startPoint x: 142, startPoint y: 182, endPoint x: 131, endPoint y: 64, distance: 117.8
click at [131, 64] on div "Hi {{builderFirstName}}, As A.Team deepens its work with the world’s most advan…" at bounding box center [211, 147] width 161 height 189
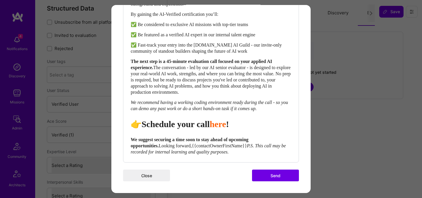
scroll to position [8, 0]
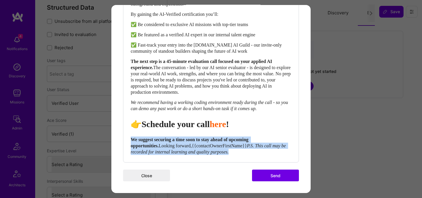
drag, startPoint x: 131, startPoint y: 140, endPoint x: 270, endPoint y: 157, distance: 139.8
click at [270, 157] on div "Body Normal Heading Large Heading Medium Heading Small Heading Medium Hi {{buil…" at bounding box center [210, 48] width 175 height 230
select select "unstyled"
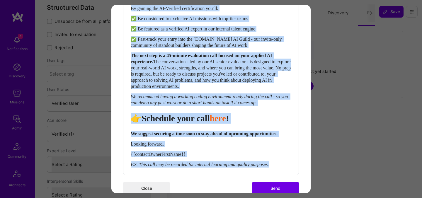
scroll to position [268, 0]
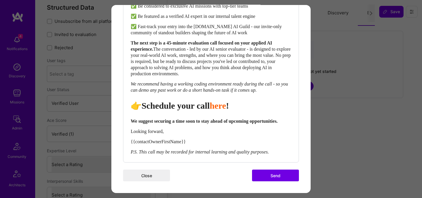
click at [265, 174] on button "Send" at bounding box center [275, 176] width 47 height 12
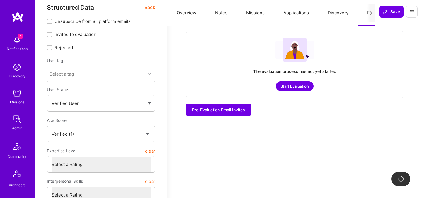
checkbox input "true"
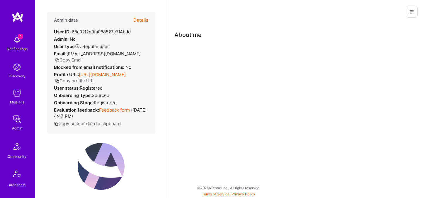
click at [142, 19] on button "Details" at bounding box center [140, 20] width 15 height 17
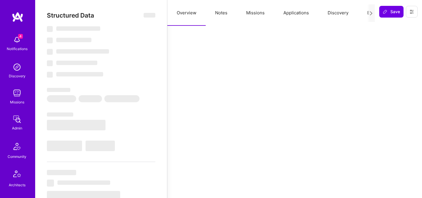
select select "Verified"
select select "US"
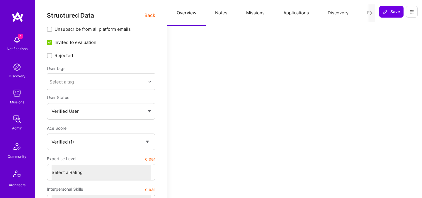
click at [362, 12] on button "Evaluation" at bounding box center [378, 13] width 40 height 26
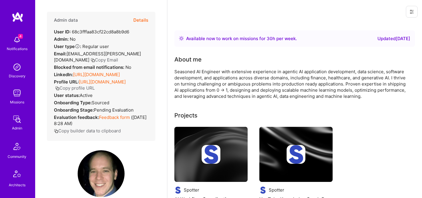
click at [143, 19] on button "Details" at bounding box center [140, 20] width 15 height 17
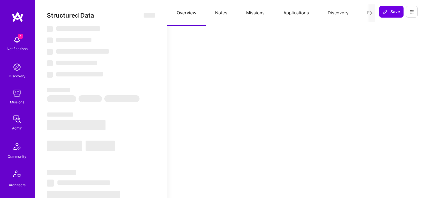
select select "Right Now"
select select "Verified"
select select "US"
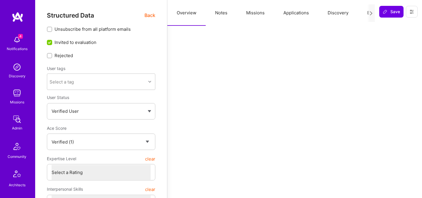
click at [362, 14] on button "Evaluation" at bounding box center [378, 13] width 40 height 26
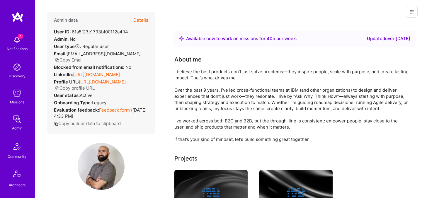
click at [142, 17] on button "Details" at bounding box center [140, 20] width 15 height 17
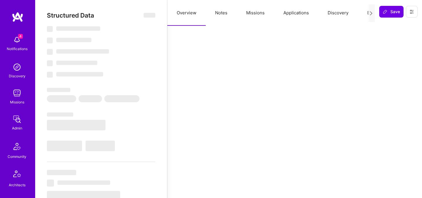
click at [362, 13] on button "Evaluation" at bounding box center [378, 13] width 40 height 26
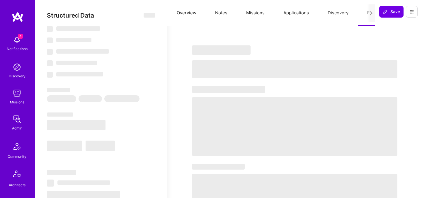
select select "Right Now"
select select "7"
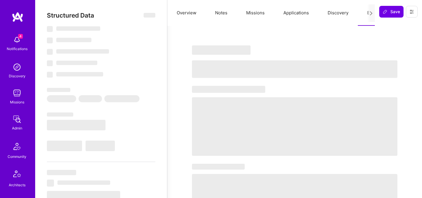
select select "CA"
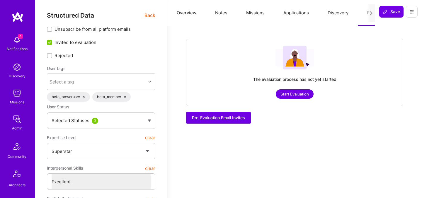
click at [298, 98] on button "Start Evaluation" at bounding box center [295, 93] width 38 height 9
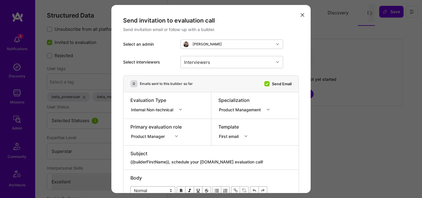
drag, startPoint x: 174, startPoint y: 161, endPoint x: 272, endPoint y: 157, distance: 98.0
click at [272, 157] on div "Subject {{builderFirstName}}, schedule your [DOMAIN_NAME] evaluation call!" at bounding box center [210, 157] width 161 height 15
drag, startPoint x: 260, startPoint y: 161, endPoint x: 174, endPoint y: 162, distance: 85.9
click at [174, 162] on textarea "{{builderFirstName}}, schedule your [DOMAIN_NAME] evaluation call!" at bounding box center [210, 162] width 161 height 6
paste textarea "unlock your AI-Verified status"
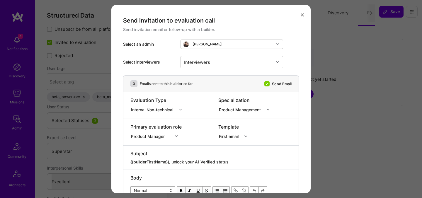
click at [149, 107] on div "Internal Non-technical" at bounding box center [153, 109] width 45 height 6
click at [151, 139] on div "Internal Technical" at bounding box center [157, 142] width 55 height 11
click at [192, 159] on div "modal" at bounding box center [210, 158] width 161 height 2
click at [196, 162] on textarea "{{builderFirstName}}, schedule your [DOMAIN_NAME] evaluation call!" at bounding box center [210, 162] width 161 height 6
paste textarea "unlock your AI-Verified status"
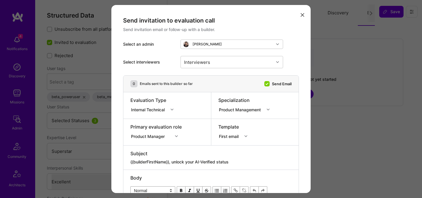
type textarea "{{builderFirstName}}, unlock your AI-Verified status"
click at [156, 136] on div "Product Manager" at bounding box center [155, 136] width 51 height 6
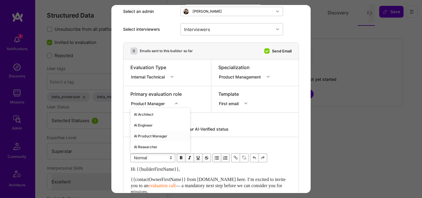
click at [150, 138] on div "AI Product Manager" at bounding box center [160, 136] width 60 height 11
click at [234, 32] on div "Interviewers" at bounding box center [227, 29] width 93 height 12
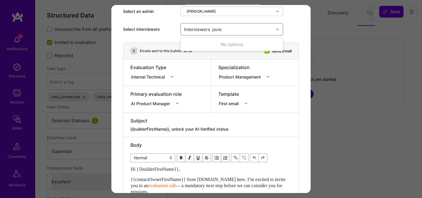
type input "[PERSON_NAME]"
checkbox input "true"
type input "[PERSON_NAME]"
checkbox input "true"
type input "[PERSON_NAME]"
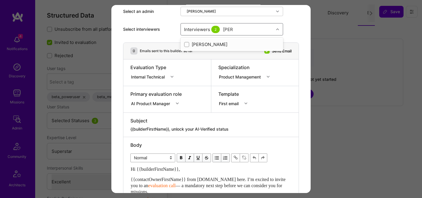
checkbox input "true"
click at [298, 26] on div "Select interviewers option [PERSON_NAME], selected. option [PERSON_NAME] select…" at bounding box center [211, 29] width 176 height 26
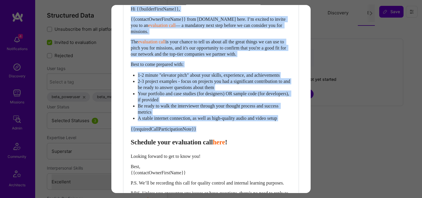
scroll to position [190, 0]
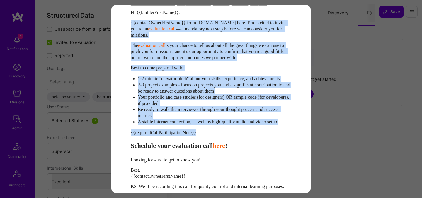
drag, startPoint x: 131, startPoint y: 102, endPoint x: 130, endPoint y: 22, distance: 80.1
click at [130, 22] on div "Body Normal Heading Large Heading Medium Heading Small Normal Hi {{builderFirst…" at bounding box center [210, 96] width 175 height 233
paste div "Enter email text"
select select "header-two"
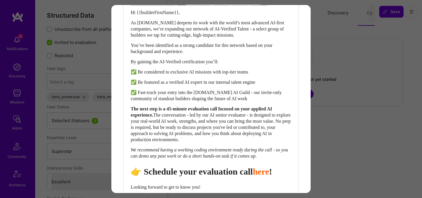
click at [226, 177] on span "👉 Schedule your evaluation call" at bounding box center [192, 172] width 122 height 10
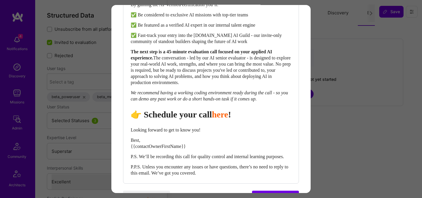
scroll to position [280, 0]
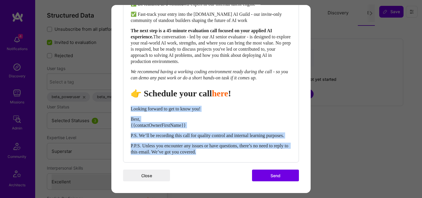
drag, startPoint x: 221, startPoint y: 151, endPoint x: 117, endPoint y: 104, distance: 114.7
select select "unstyled"
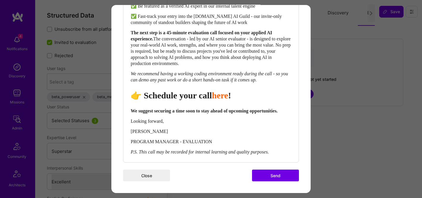
scroll to position [278, 0]
click at [272, 177] on button "Send" at bounding box center [275, 176] width 47 height 12
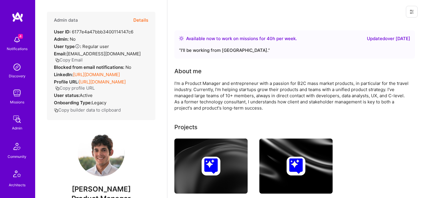
click at [148, 19] on div "Admin data Details User ID: 6177e4a47bbb3400114147c6 Admin: No User type Regula…" at bounding box center [101, 66] width 108 height 108
click at [138, 22] on button "Details" at bounding box center [140, 20] width 15 height 17
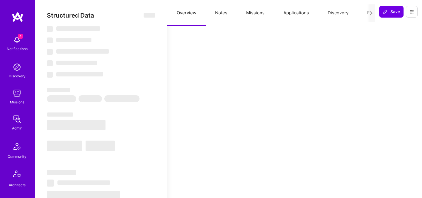
click at [367, 13] on button "Evaluation" at bounding box center [378, 13] width 40 height 26
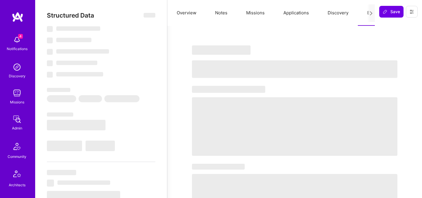
select select "Right Now"
select select "5"
select select "4"
select select "6"
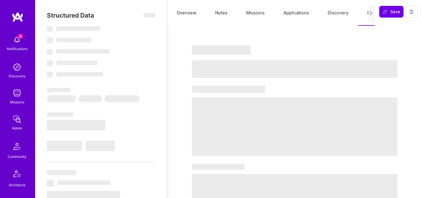
select select "US"
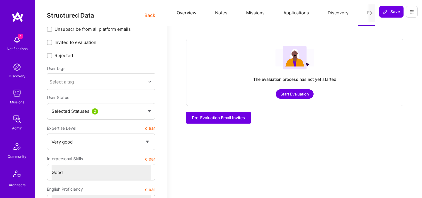
click at [301, 94] on button "Start Evaluation" at bounding box center [295, 93] width 38 height 9
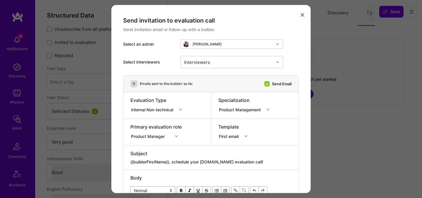
drag, startPoint x: 251, startPoint y: 161, endPoint x: 173, endPoint y: 162, distance: 77.4
click at [173, 162] on textarea "{{builderFirstName}}, schedule your [DOMAIN_NAME] evaluation call!" at bounding box center [210, 162] width 161 height 6
paste textarea "unlock your AI-Verified status"
click at [157, 108] on div "Internal Non-technical" at bounding box center [153, 109] width 45 height 6
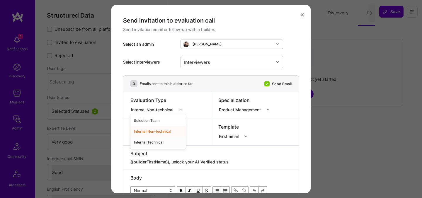
click at [157, 142] on div "Internal Technical" at bounding box center [157, 142] width 55 height 11
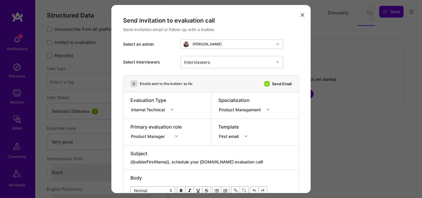
click at [178, 160] on textarea "{{builderFirstName}}, schedule your A.Team evaluation call!" at bounding box center [210, 162] width 161 height 6
paste textarea "unlock your AI-Verified status"
type textarea "{{builderFirstName}}, unlock your AI-Verified status"
click at [164, 135] on div "Product Manager" at bounding box center [155, 136] width 51 height 6
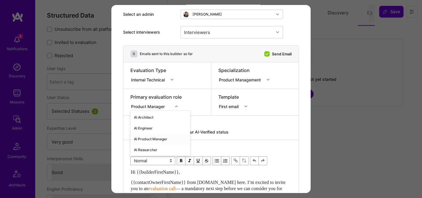
scroll to position [33, 0]
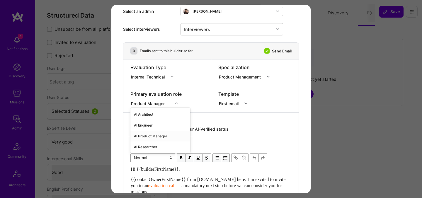
click at [149, 137] on div "AI Product Manager" at bounding box center [160, 136] width 60 height 11
click at [227, 30] on div "Interviewers" at bounding box center [227, 29] width 93 height 12
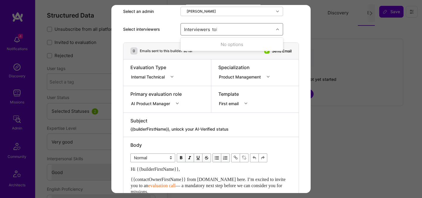
type input "toby"
checkbox input "true"
type input "javier"
checkbox input "true"
type input "wil"
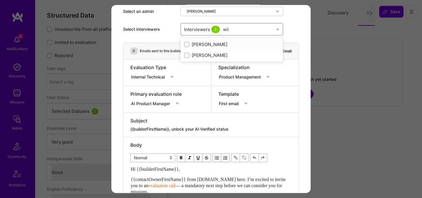
checkbox input "true"
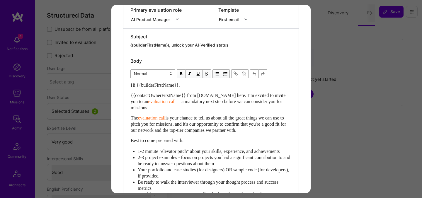
scroll to position [175, 0]
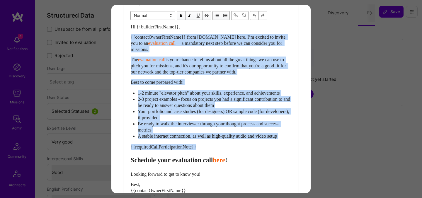
drag, startPoint x: 131, startPoint y: 167, endPoint x: 133, endPoint y: 32, distance: 134.9
click at [133, 32] on div "Hi {{builderFirstName}}, {{contactOwnerFirstName}} from [DOMAIN_NAME] here. I’m…" at bounding box center [211, 122] width 161 height 197
paste div "Enter email text"
select select "header-two"
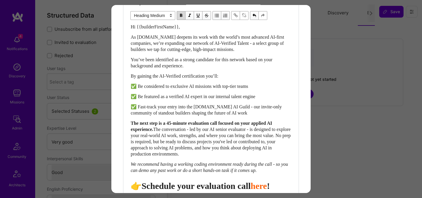
scroll to position [179, 0]
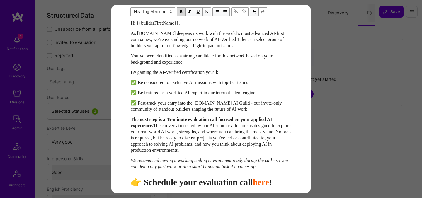
click at [239, 187] on span "👉 Schedule your evaluation call" at bounding box center [192, 182] width 122 height 10
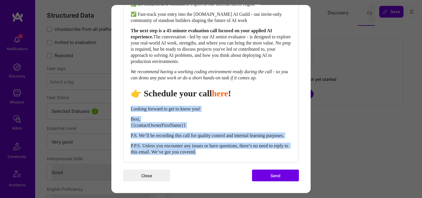
drag, startPoint x: 220, startPoint y: 153, endPoint x: 124, endPoint y: 101, distance: 108.9
click at [124, 101] on div "Body Normal Heading Large Heading Medium Heading Small Heading Medium Hi {{buil…" at bounding box center [210, 32] width 175 height 260
select select "unstyled"
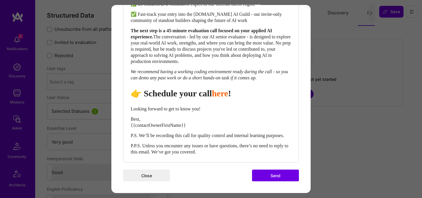
scroll to position [278, 0]
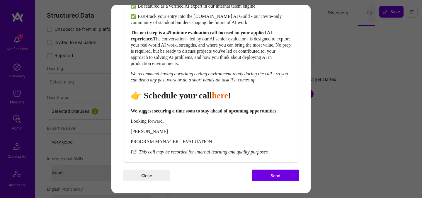
click at [269, 173] on button "Send" at bounding box center [275, 176] width 47 height 12
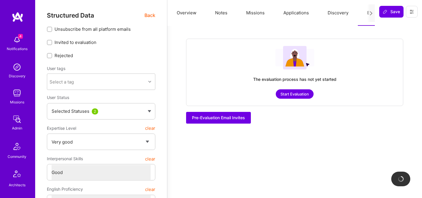
checkbox input "true"
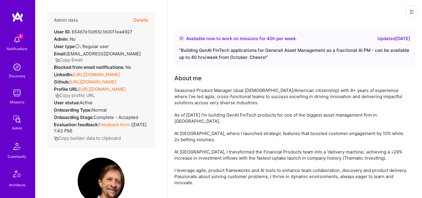
click at [146, 18] on button "Details" at bounding box center [140, 20] width 15 height 17
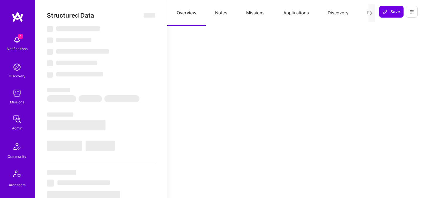
click at [367, 11] on button "Evaluation" at bounding box center [378, 13] width 40 height 26
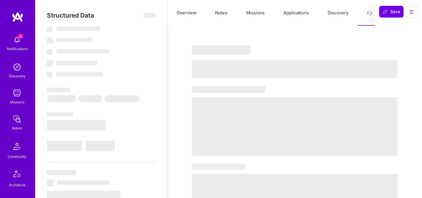
select select "Right Now"
select select "5"
select select "7"
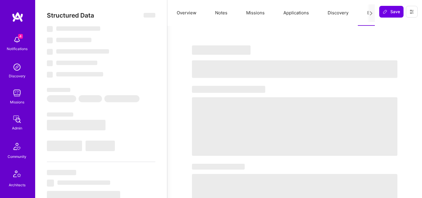
select select "IT"
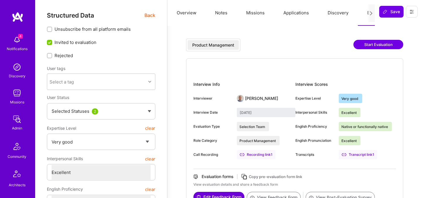
click at [373, 43] on button "Start Evaluation" at bounding box center [379, 44] width 50 height 9
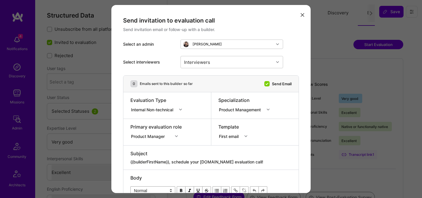
click at [220, 160] on textarea "{{builderFirstName}}, schedule your [DOMAIN_NAME] evaluation call!" at bounding box center [210, 162] width 161 height 6
paste textarea "unlock your AI-Verified status"
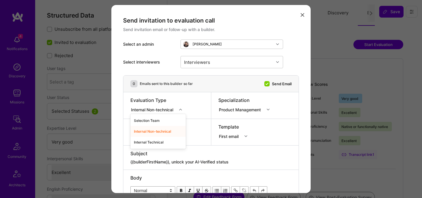
click at [158, 112] on div "Internal Non-technical" at bounding box center [153, 109] width 45 height 6
click at [150, 142] on div "Internal Technical" at bounding box center [157, 142] width 55 height 11
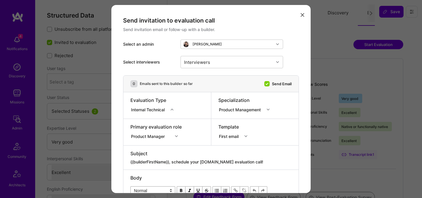
click at [189, 162] on textarea "{{builderFirstName}}, schedule your [DOMAIN_NAME] evaluation call!" at bounding box center [210, 162] width 161 height 6
paste textarea "unlock your AI-Verified status"
type textarea "{{builderFirstName}}, unlock your AI-Verified status"
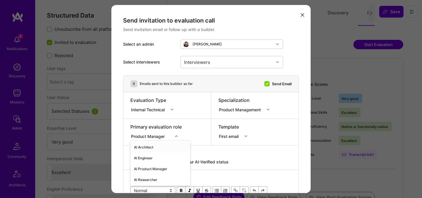
click at [159, 136] on div "option AI Architect focused, 1 of 70. 70 results available. Use Up and Down to …" at bounding box center [155, 136] width 51 height 6
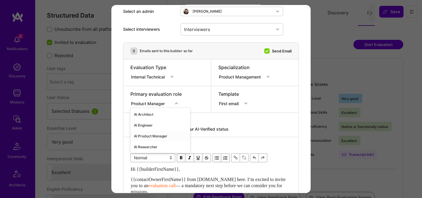
click at [157, 134] on div "AI Product Manager" at bounding box center [160, 136] width 60 height 11
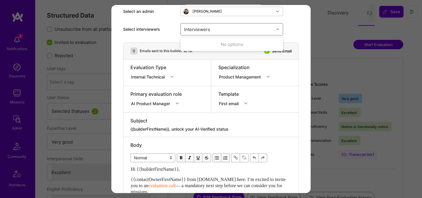
click at [240, 31] on div "Interviewers" at bounding box center [227, 29] width 93 height 12
type input "[PERSON_NAME]"
checkbox input "true"
type input "[PERSON_NAME]"
checkbox input "true"
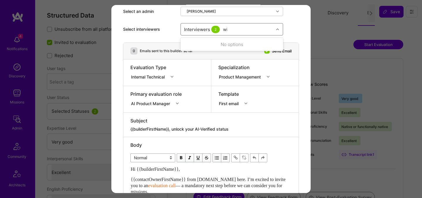
type input "wil"
checkbox input "true"
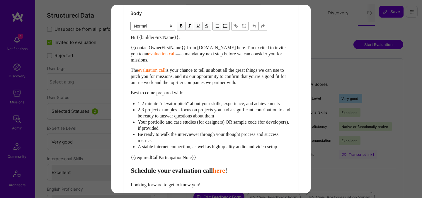
scroll to position [187, 0]
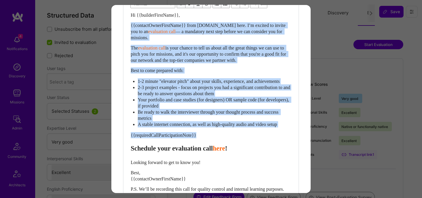
drag, startPoint x: 132, startPoint y: 155, endPoint x: 121, endPoint y: 27, distance: 128.3
click at [121, 27] on div "Send invitation to evaluation call Send invitation email or follow-up with a bu…" at bounding box center [210, 32] width 199 height 429
paste div "Enter email text"
select select "header-two"
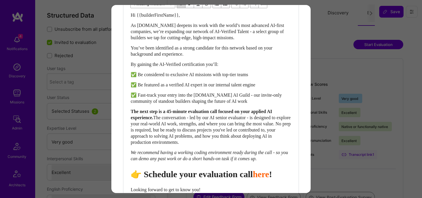
click at [224, 179] on span "👉 Schedule your evaluation call" at bounding box center [192, 174] width 122 height 10
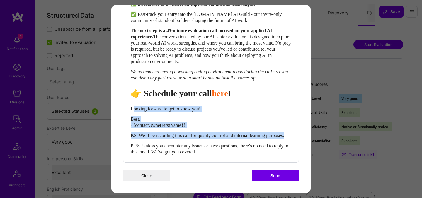
drag, startPoint x: 133, startPoint y: 103, endPoint x: 201, endPoint y: 135, distance: 75.3
click at [201, 136] on div "Hi {{builderFirstName}}, As [DOMAIN_NAME] deepens its work with the world’s mos…" at bounding box center [211, 43] width 161 height 224
select select "unstyled"
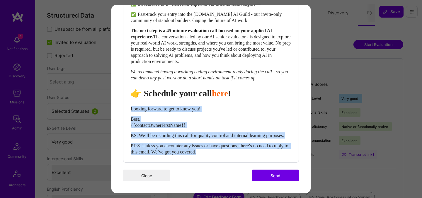
drag, startPoint x: 221, startPoint y: 154, endPoint x: 121, endPoint y: 101, distance: 113.7
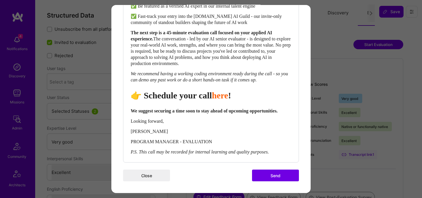
scroll to position [278, 0]
click at [281, 176] on button "Send" at bounding box center [275, 176] width 47 height 12
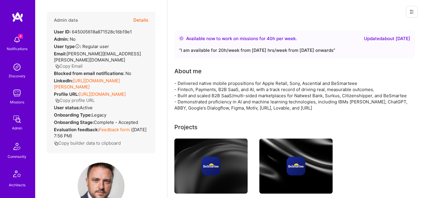
click at [145, 20] on button "Details" at bounding box center [140, 20] width 15 height 17
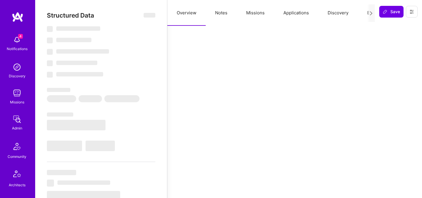
click at [364, 11] on button "Evaluation" at bounding box center [378, 13] width 40 height 26
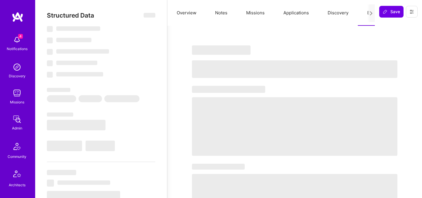
select select "Right Now"
select select "4"
select select "7"
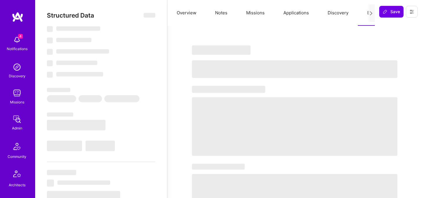
select select "US"
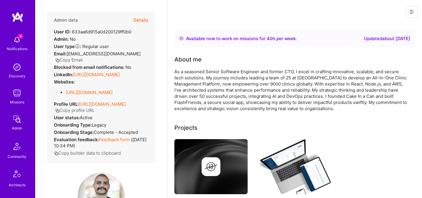
click at [147, 18] on button "Details" at bounding box center [140, 20] width 15 height 17
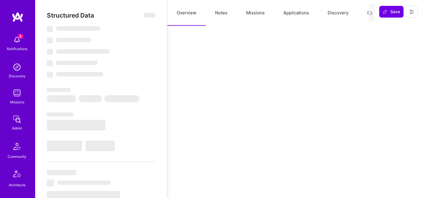
select select "Right Now"
select select "4"
select select "7"
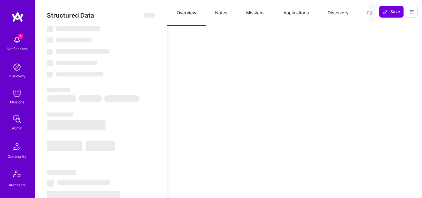
select select "LB"
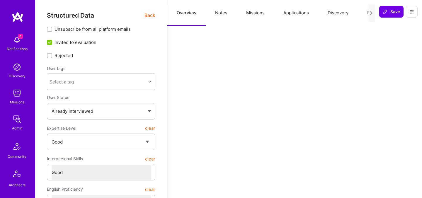
click at [365, 15] on button "Evaluation" at bounding box center [378, 13] width 40 height 26
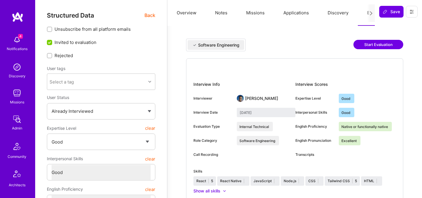
click at [383, 42] on button "Start Evaluation" at bounding box center [379, 44] width 50 height 9
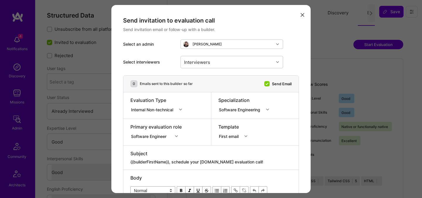
click at [231, 162] on textarea "{{builderFirstName}}, schedule your [DOMAIN_NAME] evaluation call!" at bounding box center [210, 162] width 161 height 6
paste textarea "unlock your AI-Verified status"
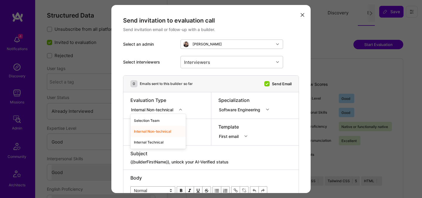
click at [167, 109] on div "Internal Non-technical" at bounding box center [153, 109] width 45 height 6
click at [160, 140] on div "Internal Technical" at bounding box center [157, 142] width 55 height 11
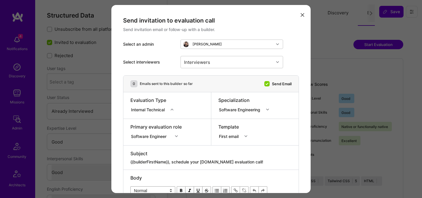
click at [197, 162] on textarea "{{builderFirstName}}, schedule your [DOMAIN_NAME] evaluation call!" at bounding box center [210, 162] width 161 height 6
paste textarea "unlock your AI-Verified status"
type textarea "{{builderFirstName}}, unlock your AI-Verified status"
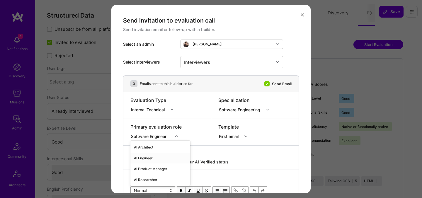
click at [157, 136] on div "option AI Engineer focused, 2 of 70. 70 results available. Use Up and Down to c…" at bounding box center [155, 136] width 51 height 6
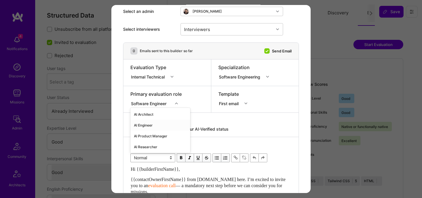
click at [154, 126] on div "AI Engineer" at bounding box center [160, 125] width 60 height 11
click at [231, 30] on div "Interviewers" at bounding box center [227, 29] width 93 height 12
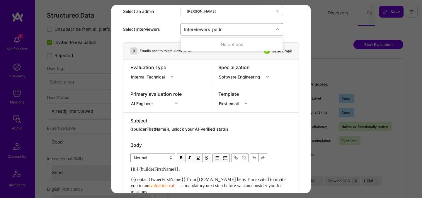
type input "[PERSON_NAME]"
checkbox input "true"
type input "mosta"
checkbox input "true"
type input "[PERSON_NAME]"
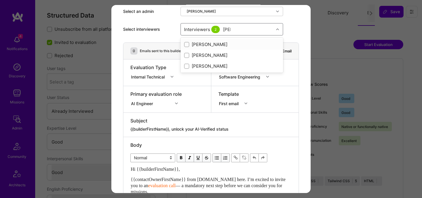
checkbox input "true"
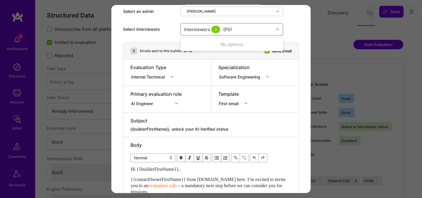
type input "tomi"
checkbox input "true"
type input "elon"
checkbox input "true"
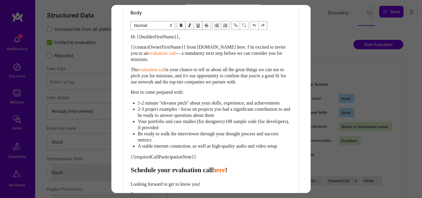
scroll to position [166, 0]
drag, startPoint x: 130, startPoint y: 175, endPoint x: 128, endPoint y: 111, distance: 64.5
click at [128, 111] on div "Body Normal Heading Large Heading Medium Heading Small Normal Hi {{builderFirst…" at bounding box center [210, 120] width 175 height 233
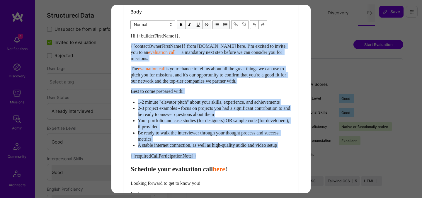
drag, startPoint x: 131, startPoint y: 176, endPoint x: 124, endPoint y: 46, distance: 130.1
click at [124, 46] on div "Body Normal Heading Large Heading Medium Heading Small Normal Hi {{builderFirst…" at bounding box center [210, 120] width 175 height 233
paste div "Enter email text"
select select "header-two"
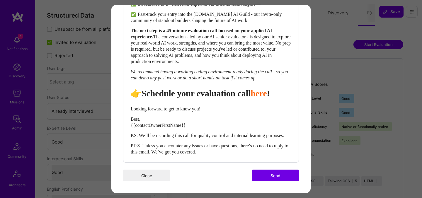
scroll to position [269, 0]
click at [225, 98] on span "👉 Schedule your evaluation call" at bounding box center [192, 94] width 122 height 10
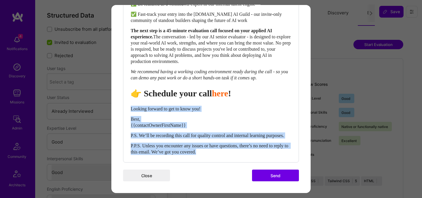
drag, startPoint x: 131, startPoint y: 103, endPoint x: 228, endPoint y: 153, distance: 109.3
click at [228, 153] on div "Hi {{builderFirstName}}, As [DOMAIN_NAME] deepens its work with the world’s mos…" at bounding box center [211, 43] width 161 height 224
select select "unstyled"
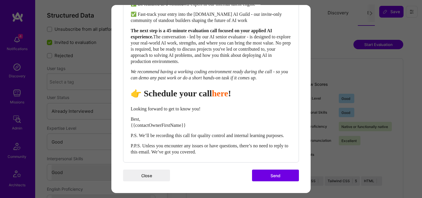
scroll to position [278, 0]
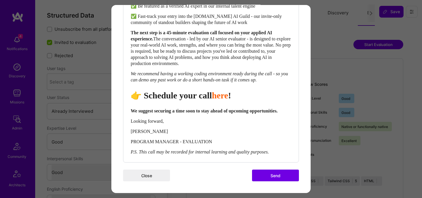
click at [273, 175] on button "Send" at bounding box center [275, 176] width 47 height 12
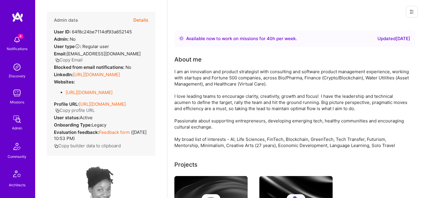
click at [145, 21] on button "Details" at bounding box center [140, 20] width 15 height 17
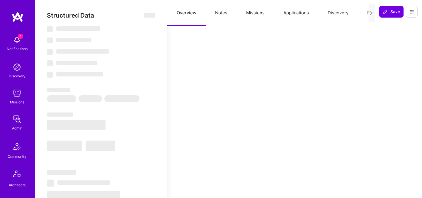
select select "Right Now"
select select "5"
select select "7"
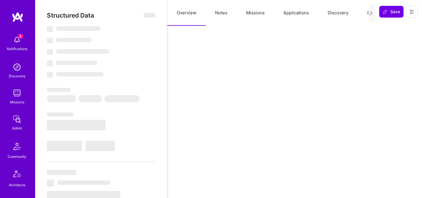
select select "US"
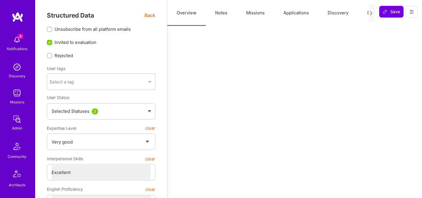
click at [365, 15] on button "Evaluation" at bounding box center [378, 13] width 40 height 26
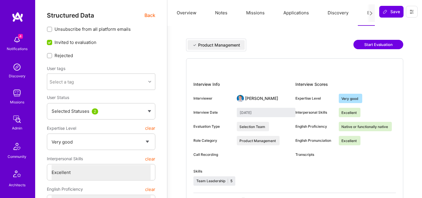
click at [370, 43] on button "Start Evaluation" at bounding box center [379, 44] width 50 height 9
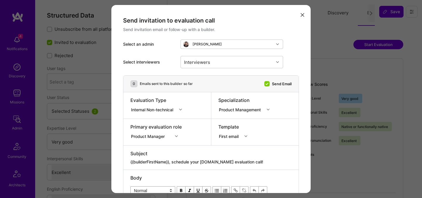
click at [244, 161] on textarea "{{builderFirstName}}, schedule your [DOMAIN_NAME] evaluation call!" at bounding box center [210, 162] width 161 height 6
paste textarea "unlock your AI-Verified status"
click at [169, 109] on div "Internal Non-technical" at bounding box center [153, 109] width 45 height 6
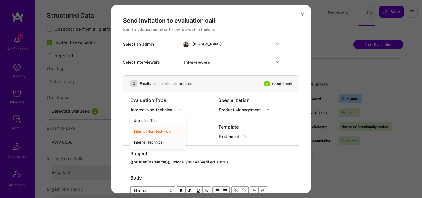
click at [159, 142] on div "Internal Technical" at bounding box center [157, 142] width 55 height 11
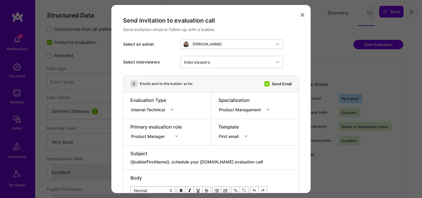
click at [193, 160] on textarea "{{builderFirstName}}, schedule your [DOMAIN_NAME] evaluation call!" at bounding box center [210, 162] width 161 height 6
paste textarea "unlock your AI-Verified status"
type textarea "{{builderFirstName}}, unlock your AI-Verified status"
click at [142, 134] on div "Product Manager" at bounding box center [155, 136] width 51 height 6
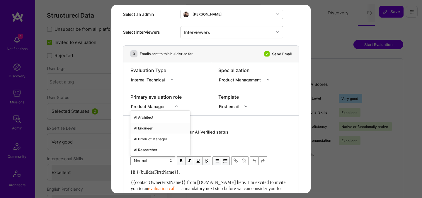
scroll to position [33, 0]
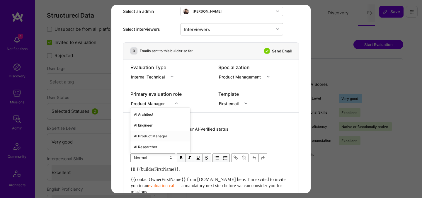
click at [145, 136] on div "AI Product Manager" at bounding box center [160, 136] width 60 height 11
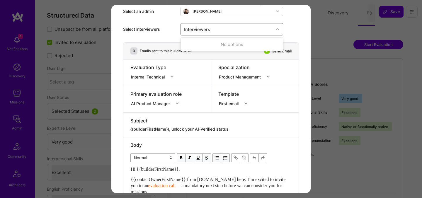
click at [218, 29] on div "Interviewers" at bounding box center [227, 29] width 93 height 12
type input "javier"
checkbox input "true"
type input "toby"
checkbox input "true"
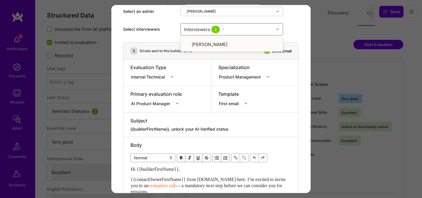
type input "wil"
checkbox input "true"
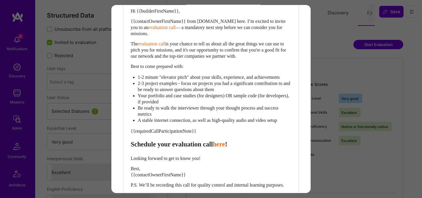
scroll to position [206, 0]
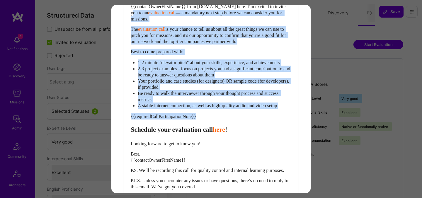
drag, startPoint x: 131, startPoint y: 138, endPoint x: 134, endPoint y: 11, distance: 127.6
click at [134, 11] on div "Hi {{builderFirstName}}, {{contactOwnerFirstName}} from [DOMAIN_NAME] here. I’m…" at bounding box center [211, 91] width 161 height 197
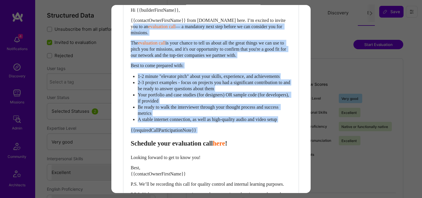
click at [136, 130] on div "Hi {{builderFirstName}}, {{contactOwnerFirstName}} from [DOMAIN_NAME] here. I’m…" at bounding box center [211, 105] width 161 height 197
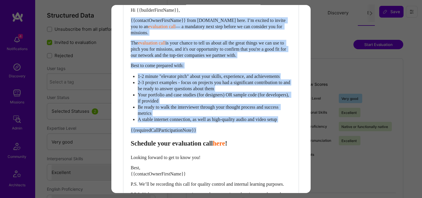
drag, startPoint x: 132, startPoint y: 151, endPoint x: 126, endPoint y: 18, distance: 132.6
click at [126, 18] on div "Body Normal Heading Large Heading Medium Heading Small Normal Hi {{builderFirst…" at bounding box center [210, 94] width 175 height 233
paste div "Enter email text"
select select "header-two"
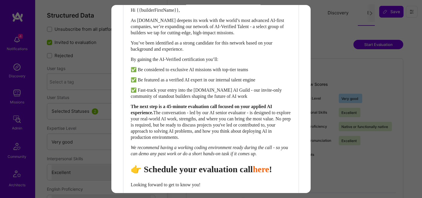
click at [231, 174] on span "👉 Schedule your evaluation call" at bounding box center [192, 169] width 122 height 10
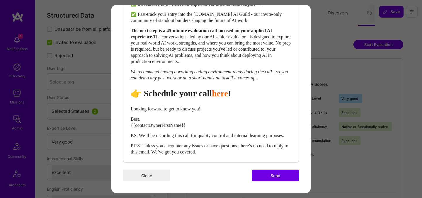
scroll to position [280, 0]
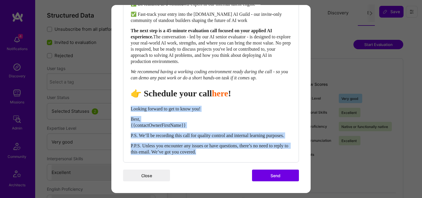
drag, startPoint x: 131, startPoint y: 102, endPoint x: 250, endPoint y: 163, distance: 134.0
select select "unstyled"
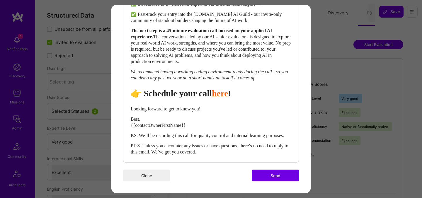
scroll to position [278, 0]
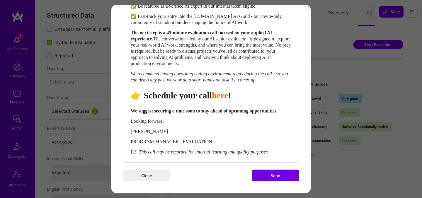
click at [274, 174] on button "Send" at bounding box center [275, 176] width 47 height 12
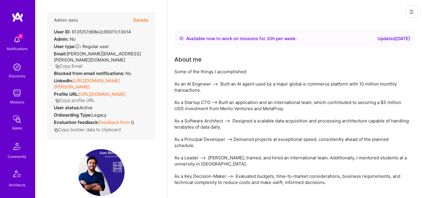
click at [143, 22] on button "Details" at bounding box center [140, 20] width 15 height 17
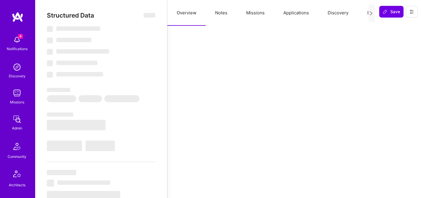
click at [367, 13] on button "Evaluation" at bounding box center [378, 13] width 40 height 26
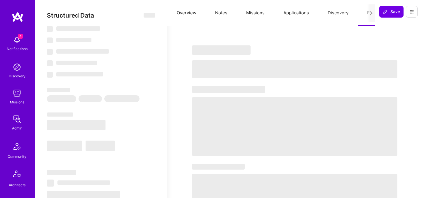
select select "Right Now"
select select "5"
select select "7"
select select "6"
select select "7"
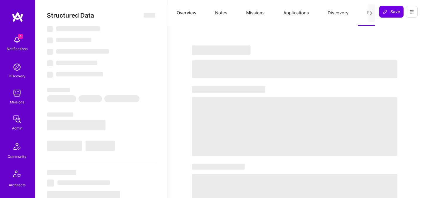
select select "SG"
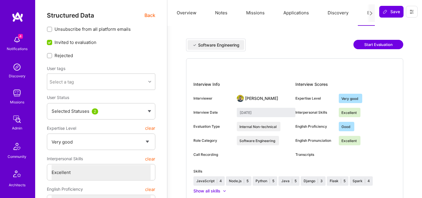
click at [369, 42] on button "Start Evaluation" at bounding box center [379, 44] width 50 height 9
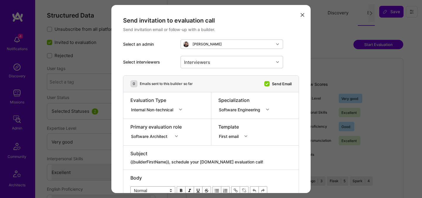
click at [212, 160] on textarea "{{builderFirstName}}, schedule your [DOMAIN_NAME] evaluation call!" at bounding box center [210, 162] width 161 height 6
paste textarea "unlock your AI-Verified status"
click at [171, 109] on div "Internal Non-technical" at bounding box center [153, 109] width 45 height 6
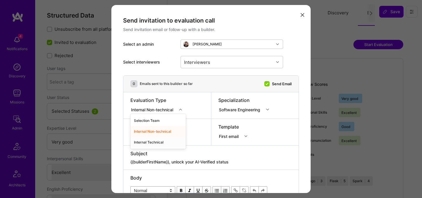
click at [156, 143] on div "Internal Technical" at bounding box center [157, 142] width 55 height 11
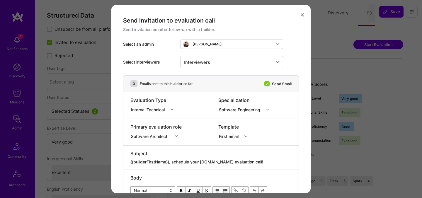
click at [211, 162] on textarea "{{builderFirstName}}, schedule your [DOMAIN_NAME] evaluation call!" at bounding box center [210, 162] width 161 height 6
paste textarea "unlock your AI-Verified status"
type textarea "{{builderFirstName}}, unlock your AI-Verified status"
click at [162, 136] on div "Software Architect" at bounding box center [155, 136] width 51 height 6
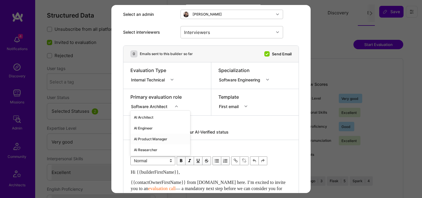
scroll to position [33, 0]
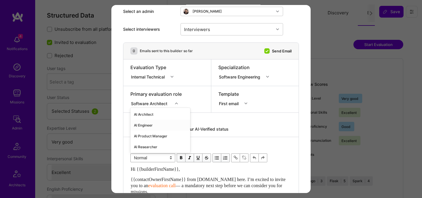
click at [158, 123] on div "AI Engineer" at bounding box center [160, 125] width 60 height 11
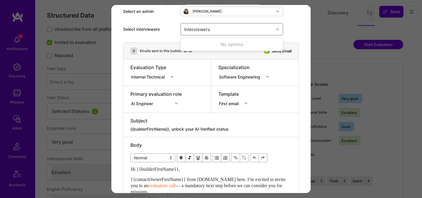
click at [229, 29] on div "Interviewers" at bounding box center [227, 29] width 93 height 12
type input "[PERSON_NAME]"
checkbox input "true"
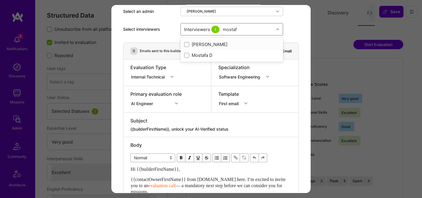
type input "mosta"
checkbox input "true"
type input "[PERSON_NAME]"
checkbox input "true"
type input "elon"
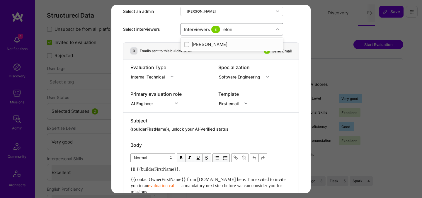
checkbox input "true"
type input "tomi"
checkbox input "true"
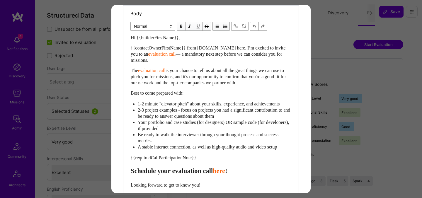
scroll to position [184, 0]
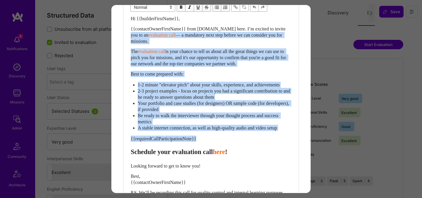
drag, startPoint x: 131, startPoint y: 160, endPoint x: 121, endPoint y: 32, distance: 127.6
click at [121, 32] on div "Send invitation to evaluation call Send invitation email or follow-up with a bu…" at bounding box center [210, 35] width 199 height 429
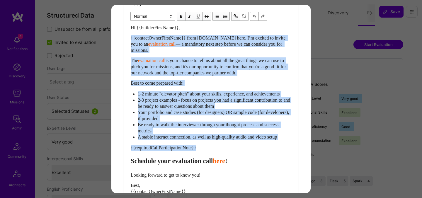
drag, startPoint x: 131, startPoint y: 169, endPoint x: 124, endPoint y: 38, distance: 131.0
click at [124, 38] on div "Body Normal Heading Large Heading Medium Heading Small Normal Hi {{builderFirst…" at bounding box center [210, 112] width 175 height 233
paste div "Enter email text"
select select "header-two"
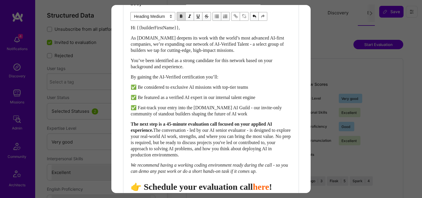
scroll to position [179, 0]
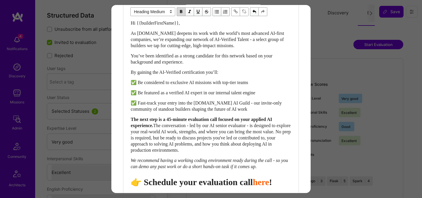
click at [224, 186] on span "👉 Schedule your evaluation call" at bounding box center [192, 182] width 122 height 10
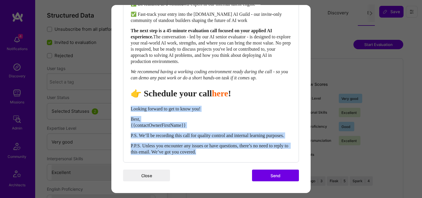
drag, startPoint x: 131, startPoint y: 103, endPoint x: 259, endPoint y: 159, distance: 139.5
click at [259, 159] on div "Body Normal Heading Large Heading Medium Heading Small Heading Medium Hi {{buil…" at bounding box center [210, 32] width 175 height 260
select select "unstyled"
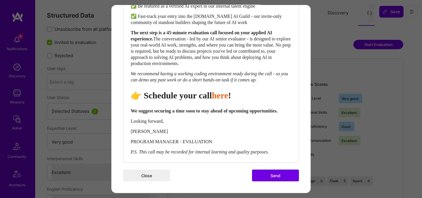
scroll to position [278, 0]
click at [276, 175] on button "Send" at bounding box center [275, 176] width 47 height 12
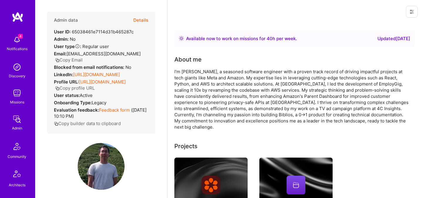
click at [141, 20] on button "Details" at bounding box center [140, 20] width 15 height 17
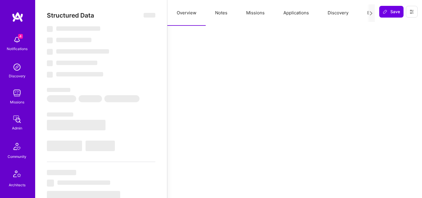
click at [363, 13] on button "Evaluation" at bounding box center [378, 13] width 40 height 26
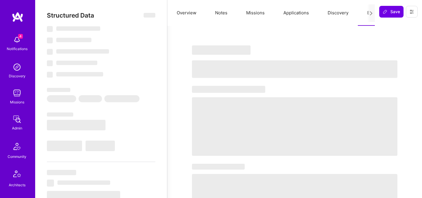
select select "Right Now"
select select "7"
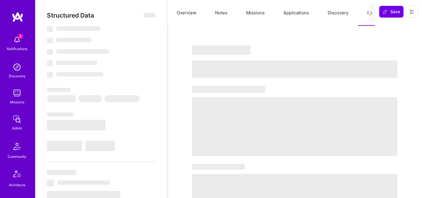
select select "US"
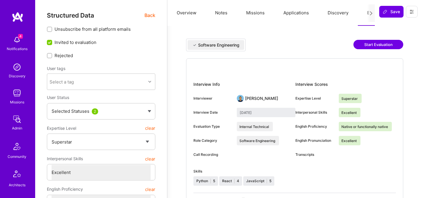
click at [374, 45] on button "Start Evaluation" at bounding box center [379, 44] width 50 height 9
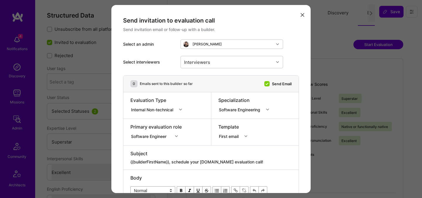
click at [215, 160] on textarea "{{builderFirstName}}, schedule your [DOMAIN_NAME] evaluation call!" at bounding box center [210, 162] width 161 height 6
paste textarea "unlock your AI-Verified status"
click at [149, 111] on div "Internal Non-technical" at bounding box center [153, 109] width 45 height 6
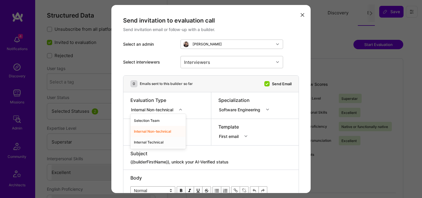
click at [155, 143] on div "Internal Technical" at bounding box center [157, 142] width 55 height 11
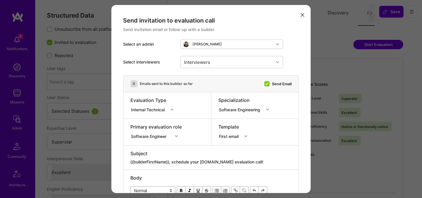
click at [196, 162] on textarea "{{builderFirstName}}, schedule your [DOMAIN_NAME] evaluation call!" at bounding box center [210, 162] width 161 height 6
paste textarea "unlock your AI-Verified status"
type textarea "{{builderFirstName}}, unlock your AI-Verified status"
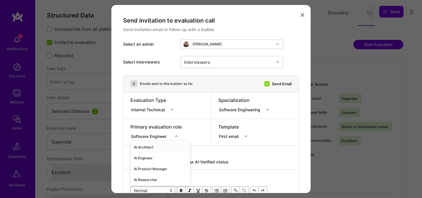
click at [150, 138] on div "option AI Architect focused, 1 of 70. 70 results available. Use Up and Down to …" at bounding box center [155, 136] width 51 height 6
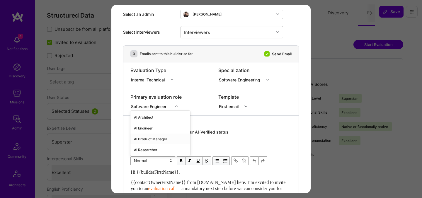
scroll to position [33, 0]
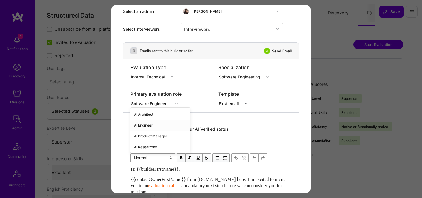
click at [152, 126] on div "AI Engineer" at bounding box center [160, 125] width 60 height 11
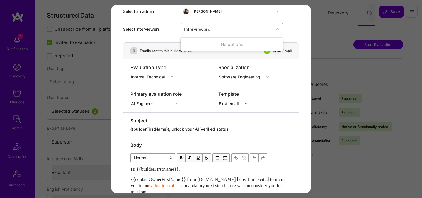
click at [225, 29] on div "Interviewers" at bounding box center [227, 29] width 93 height 12
type input "pedro"
checkbox input "true"
type input "mosta"
checkbox input "true"
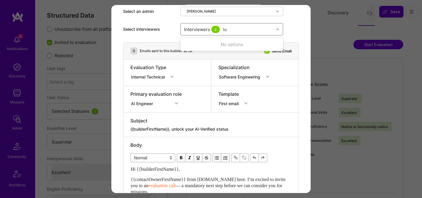
type input "luis"
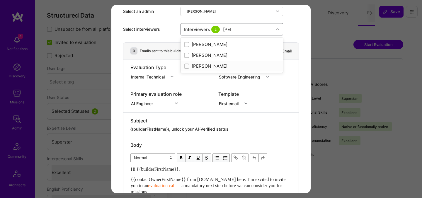
checkbox input "true"
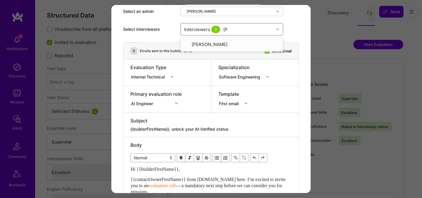
type input "tomi"
checkbox input "true"
type input "elon"
checkbox input "true"
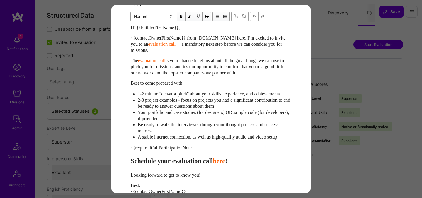
scroll to position [172, 0]
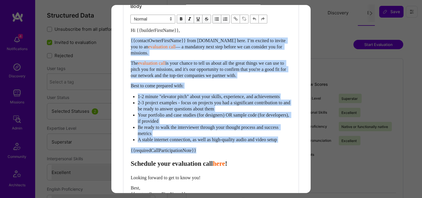
drag, startPoint x: 132, startPoint y: 173, endPoint x: 122, endPoint y: 40, distance: 132.6
click at [122, 40] on div "Send invitation to evaluation call Send invitation email or follow-up with a bu…" at bounding box center [210, 47] width 199 height 429
paste div "Enter email text"
select select "header-two"
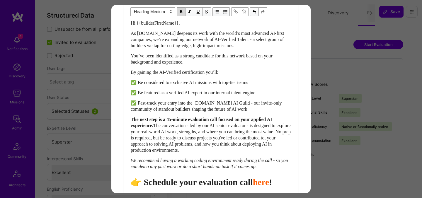
scroll to position [231, 0]
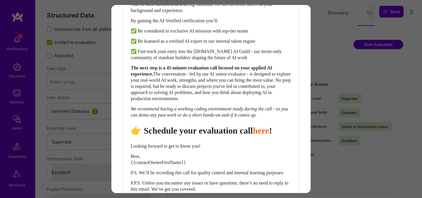
click at [216, 135] on span "👉 Schedule your evaluation call" at bounding box center [192, 131] width 122 height 10
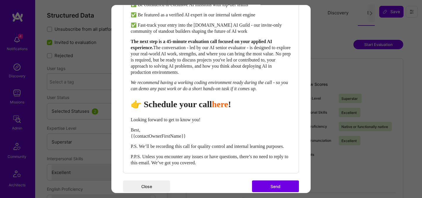
scroll to position [280, 0]
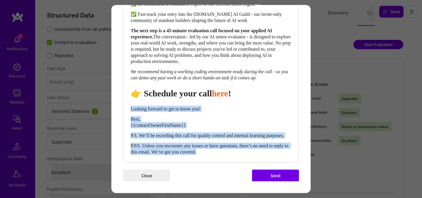
drag, startPoint x: 131, startPoint y: 103, endPoint x: 237, endPoint y: 152, distance: 116.9
click at [237, 152] on div "Hi {{builderFirstName}}, As [DOMAIN_NAME] deepens its work with the world’s mos…" at bounding box center [211, 43] width 161 height 224
select select "unstyled"
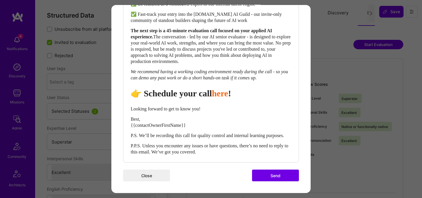
scroll to position [278, 0]
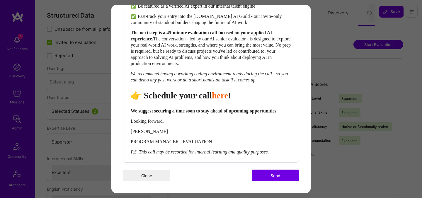
click at [265, 171] on button "Send" at bounding box center [275, 176] width 47 height 12
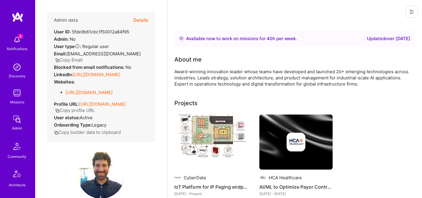
click at [147, 22] on button "Details" at bounding box center [140, 20] width 15 height 17
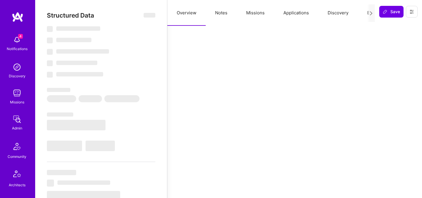
click at [366, 16] on button "Evaluation" at bounding box center [378, 13] width 40 height 26
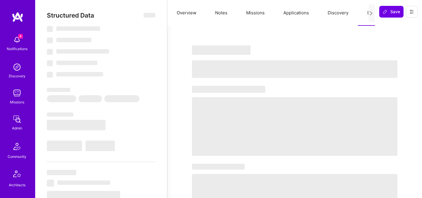
select select "Right Now"
select select "7"
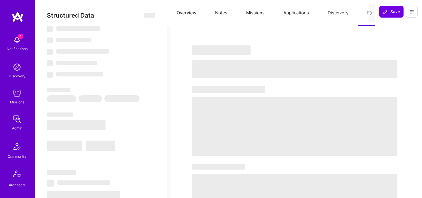
select select "US"
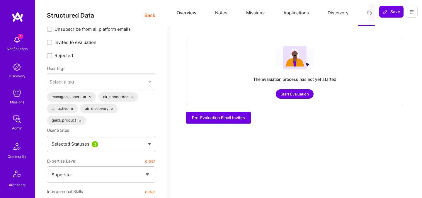
click at [296, 94] on button "Start Evaluation" at bounding box center [295, 93] width 38 height 9
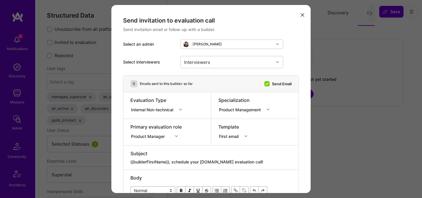
click at [232, 160] on textarea "{{builderFirstName}}, schedule your [DOMAIN_NAME] evaluation call!" at bounding box center [210, 162] width 161 height 6
paste textarea "unlock your AI-Verified status"
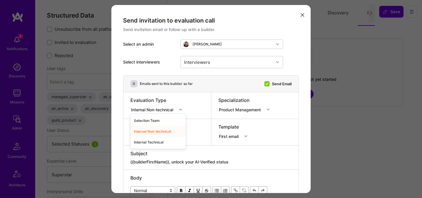
click at [160, 106] on div "Internal Non-technical" at bounding box center [153, 109] width 45 height 6
click at [157, 143] on div "Internal Technical" at bounding box center [157, 142] width 55 height 11
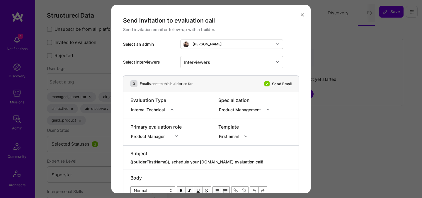
click at [196, 160] on textarea "{{builderFirstName}}, schedule your [DOMAIN_NAME] evaluation call!" at bounding box center [210, 162] width 161 height 6
paste textarea "unlock your AI-Verified status"
type textarea "{{builderFirstName}}, unlock your AI-Verified status"
click at [160, 135] on div "Product Manager" at bounding box center [155, 136] width 51 height 6
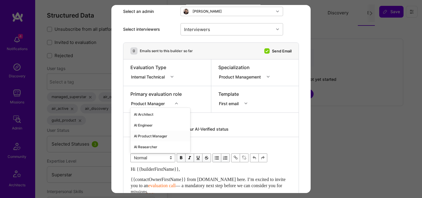
scroll to position [33, 0]
click at [158, 135] on div "AI Product Manager" at bounding box center [160, 136] width 60 height 11
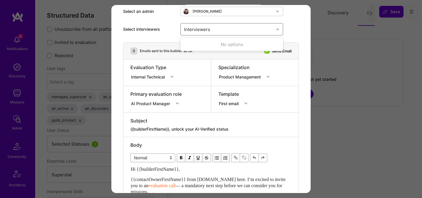
click at [226, 31] on div "Interviewers" at bounding box center [227, 29] width 93 height 12
type input "[PERSON_NAME]"
checkbox input "true"
type input "jav"
checkbox input "true"
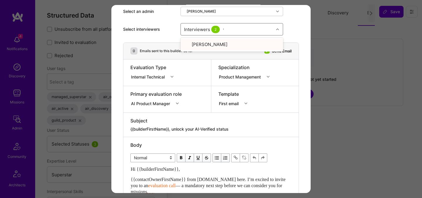
type input "wil"
checkbox input "true"
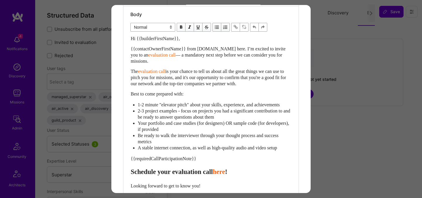
scroll to position [187, 0]
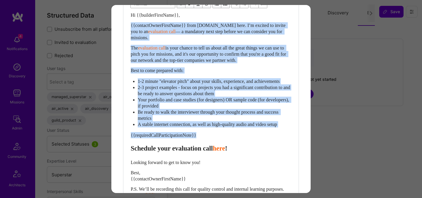
drag, startPoint x: 132, startPoint y: 155, endPoint x: 125, endPoint y: 26, distance: 129.5
click at [125, 26] on div "Body Normal Heading Large Heading Medium Heading Small Normal Hi {{builderFirst…" at bounding box center [210, 99] width 175 height 233
paste div "Enter email text"
select select "header-two"
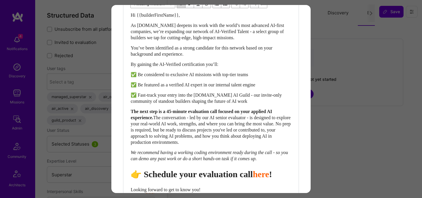
click at [226, 179] on span "👉 Schedule your evaluation call" at bounding box center [192, 174] width 122 height 10
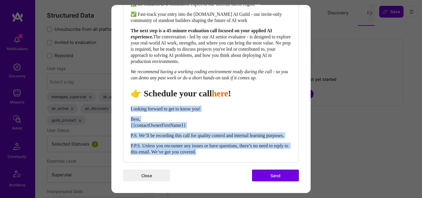
drag, startPoint x: 132, startPoint y: 102, endPoint x: 250, endPoint y: 153, distance: 128.6
click at [250, 153] on div "Hi {{builderFirstName}}, As [DOMAIN_NAME] deepens its work with the world’s mos…" at bounding box center [211, 43] width 161 height 224
select select "unstyled"
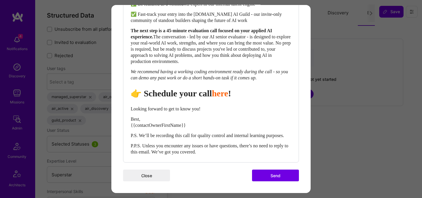
scroll to position [278, 0]
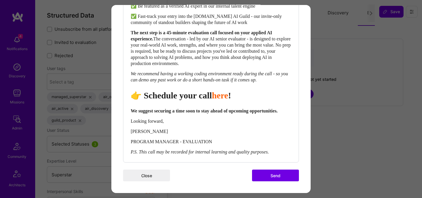
click at [267, 175] on button "Send" at bounding box center [275, 176] width 47 height 12
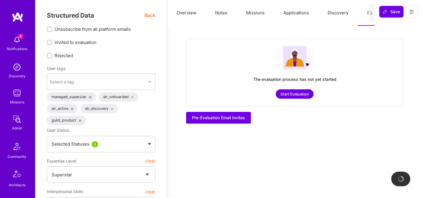
checkbox input "true"
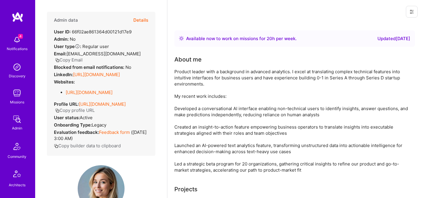
click at [144, 20] on button "Details" at bounding box center [140, 20] width 15 height 17
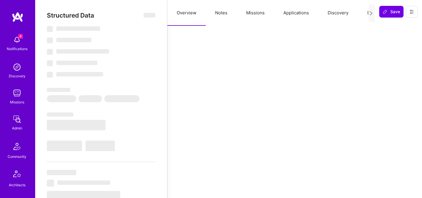
click at [364, 13] on button "Evaluation" at bounding box center [378, 13] width 40 height 26
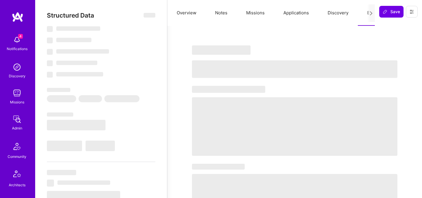
select select "Right Now"
select select "5"
select select "7"
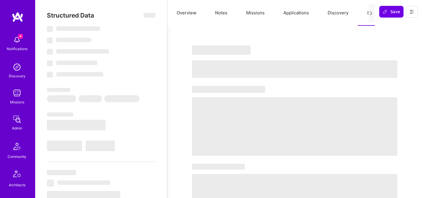
select select "US"
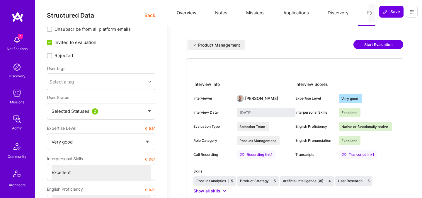
click at [368, 45] on button "Start Evaluation" at bounding box center [379, 44] width 50 height 9
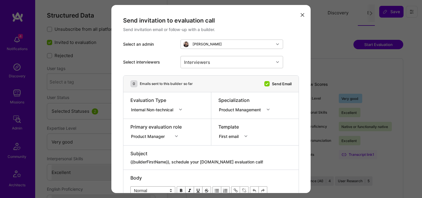
click at [229, 162] on textarea "{{builderFirstName}}, schedule your [DOMAIN_NAME] evaluation call!" at bounding box center [210, 162] width 161 height 6
paste textarea "unlock your AI-Verified status"
click at [164, 109] on div "Internal Non-technical" at bounding box center [153, 109] width 45 height 6
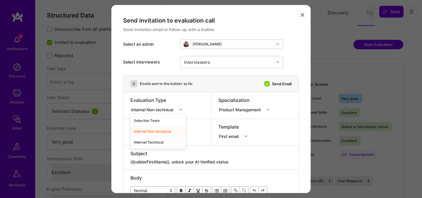
click at [157, 142] on div "Internal Technical" at bounding box center [157, 142] width 55 height 11
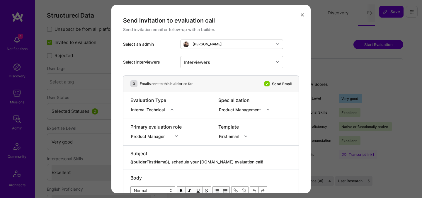
click at [195, 161] on textarea "{{builderFirstName}}, schedule your [DOMAIN_NAME] evaluation call!" at bounding box center [210, 162] width 161 height 6
paste textarea "unlock your AI-Verified status"
type textarea "{{builderFirstName}}, unlock your AI-Verified status"
click at [138, 136] on div "Product Manager" at bounding box center [155, 136] width 51 height 6
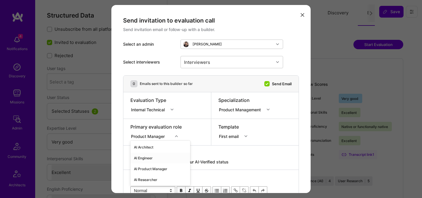
scroll to position [33, 0]
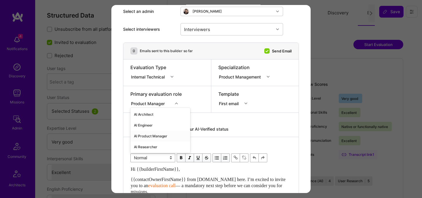
click at [145, 136] on div "AI Product Manager" at bounding box center [160, 136] width 60 height 11
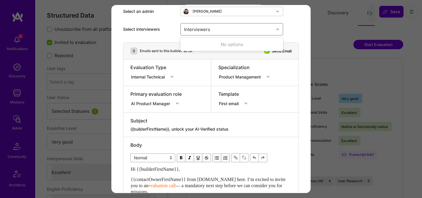
click at [214, 32] on div "Interviewers" at bounding box center [227, 29] width 93 height 12
type input "tob"
checkbox input "true"
type input "jav"
checkbox input "true"
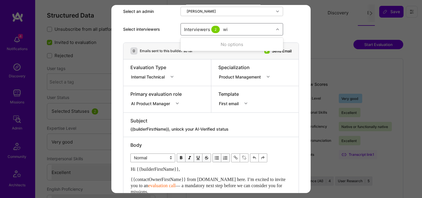
type input "wil"
checkbox input "true"
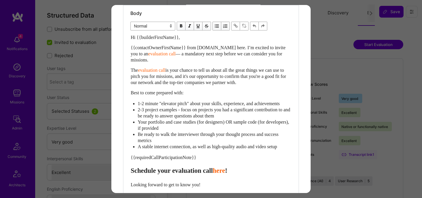
scroll to position [185, 0]
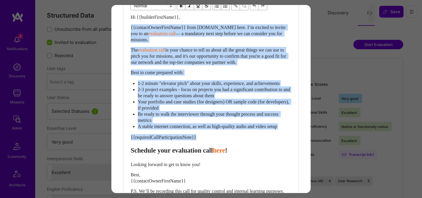
drag, startPoint x: 132, startPoint y: 158, endPoint x: 125, endPoint y: 29, distance: 128.6
click at [125, 29] on div "Body Normal Heading Large Heading Medium Heading Small Normal Hi {{builderFirst…" at bounding box center [210, 101] width 175 height 233
paste div "Enter email text"
select select "header-two"
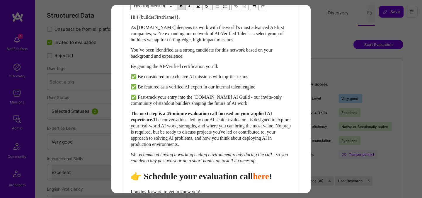
click at [223, 181] on span "👉 Schedule your evaluation call" at bounding box center [192, 177] width 122 height 10
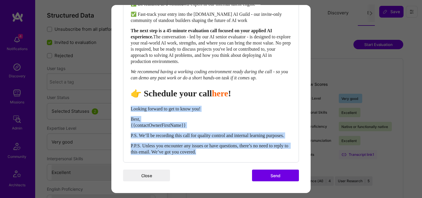
drag, startPoint x: 132, startPoint y: 103, endPoint x: 292, endPoint y: 170, distance: 174.0
select select "unstyled"
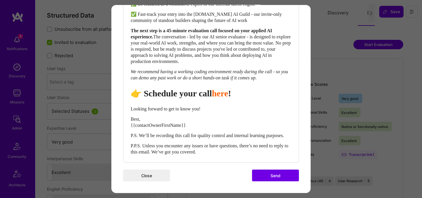
scroll to position [278, 0]
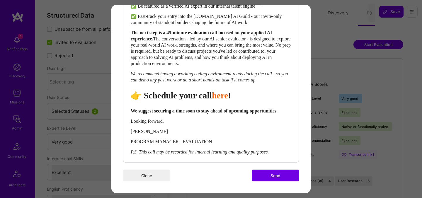
click at [286, 175] on button "Send" at bounding box center [275, 176] width 47 height 12
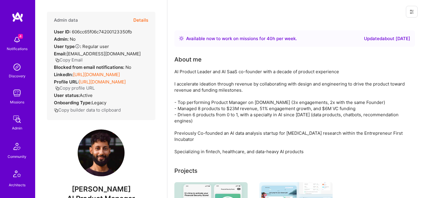
click at [150, 19] on div "Admin data Details User ID: 606cc65f06c74200123350fb Admin: No User type Regula…" at bounding box center [101, 66] width 108 height 108
click at [137, 21] on button "Details" at bounding box center [140, 20] width 15 height 17
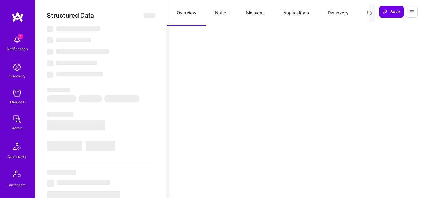
click at [364, 14] on button "Evaluation" at bounding box center [378, 13] width 40 height 26
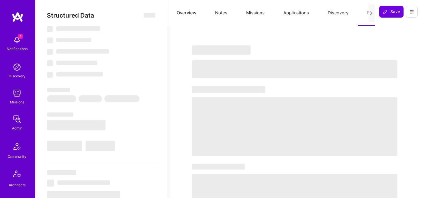
select select "Right Now"
select select "5"
select select "7"
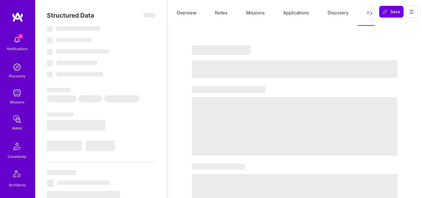
select select "CA"
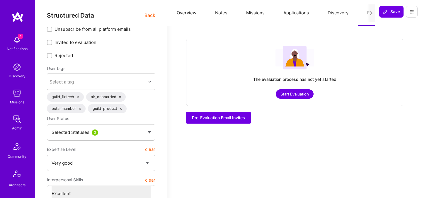
click at [298, 96] on button "Start Evaluation" at bounding box center [295, 93] width 38 height 9
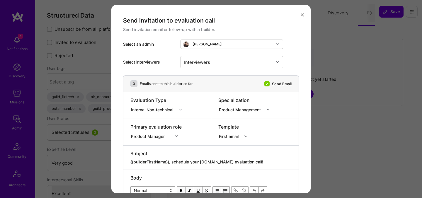
click at [213, 166] on div "Subject {{builderFirstName}}, schedule your [DOMAIN_NAME] evaluation call!" at bounding box center [210, 158] width 175 height 24
click at [214, 163] on textarea "{{builderFirstName}}, schedule your [DOMAIN_NAME] evaluation call!" at bounding box center [210, 162] width 161 height 6
paste textarea "unlock your AI-Verified status"
click at [167, 112] on div "Internal Non-technical" at bounding box center [153, 109] width 45 height 6
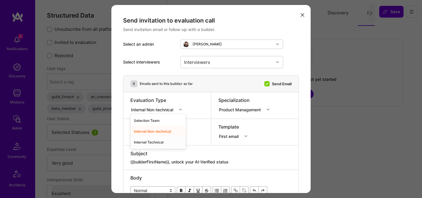
click at [158, 143] on div "Internal Technical" at bounding box center [157, 142] width 55 height 11
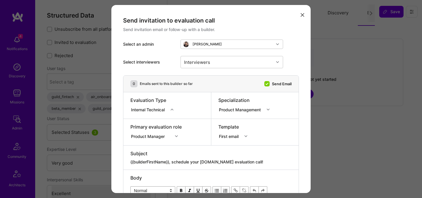
click at [194, 161] on textarea "{{builderFirstName}}, schedule your [DOMAIN_NAME] evaluation call!" at bounding box center [210, 162] width 161 height 6
paste textarea "unlock your AI-Verified status"
type textarea "{{builderFirstName}}, unlock your AI-Verified status"
click at [155, 138] on div "Product Manager" at bounding box center [155, 136] width 51 height 6
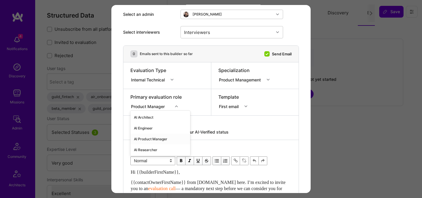
scroll to position [33, 0]
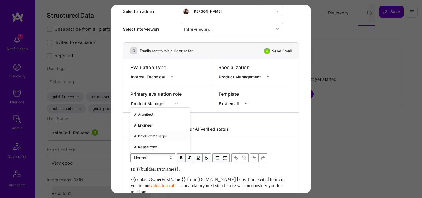
click at [155, 136] on div "AI Product Manager" at bounding box center [160, 136] width 60 height 11
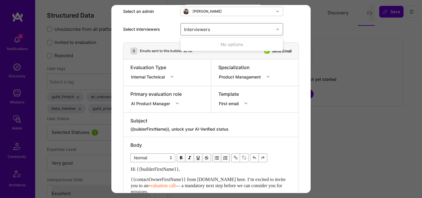
click at [220, 31] on div "Interviewers" at bounding box center [227, 29] width 93 height 12
type input "jav"
checkbox input "true"
type input "tob"
checkbox input "true"
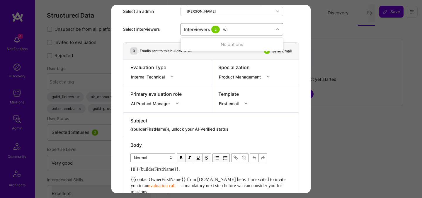
type input "wil"
checkbox input "true"
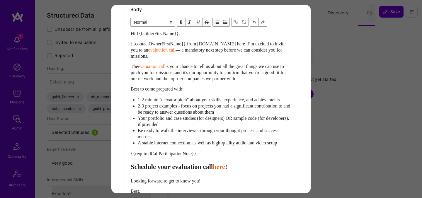
scroll to position [177, 0]
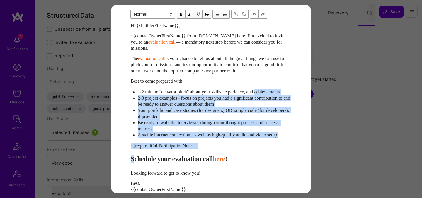
drag, startPoint x: 133, startPoint y: 165, endPoint x: 127, endPoint y: 97, distance: 68.5
click at [127, 97] on div "Body Normal Heading Large Heading Medium Heading Small Normal Hi {{builderFirst…" at bounding box center [210, 110] width 175 height 233
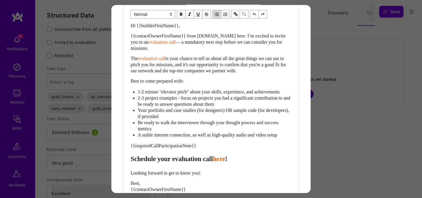
click at [134, 149] on div "{{requiredCallParticipationNote}}" at bounding box center [211, 146] width 161 height 6
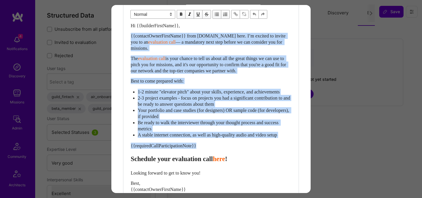
drag, startPoint x: 131, startPoint y: 166, endPoint x: 124, endPoint y: 34, distance: 131.6
click at [124, 34] on div "Body Normal Heading Large Heading Medium Heading Small Normal Hi {{builderFirst…" at bounding box center [210, 110] width 175 height 233
paste div "Enter email text"
select select "header-two"
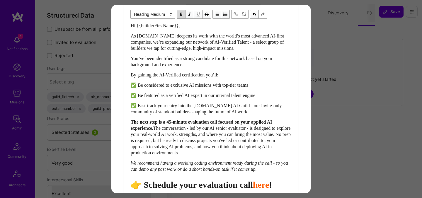
scroll to position [179, 0]
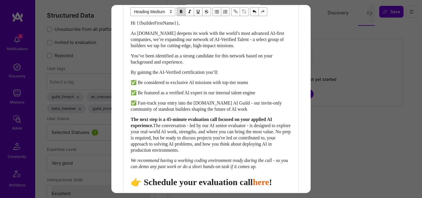
click at [232, 186] on span "👉 Schedule your evaluation call" at bounding box center [192, 182] width 122 height 10
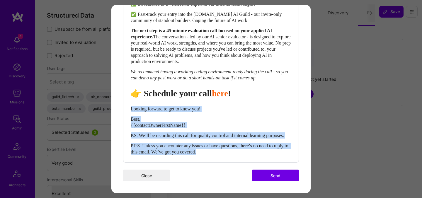
drag, startPoint x: 131, startPoint y: 103, endPoint x: 245, endPoint y: 151, distance: 124.0
click at [245, 151] on div "Hi {{builderFirstName}}, As [DOMAIN_NAME] deepens its work with the world’s mos…" at bounding box center [211, 43] width 161 height 224
select select "unstyled"
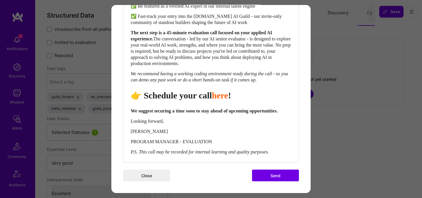
scroll to position [278, 0]
click at [276, 176] on button "Send" at bounding box center [275, 176] width 47 height 12
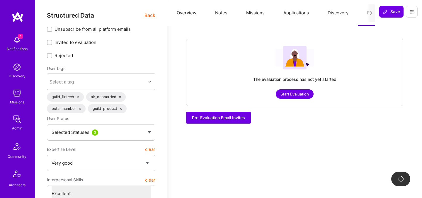
checkbox input "true"
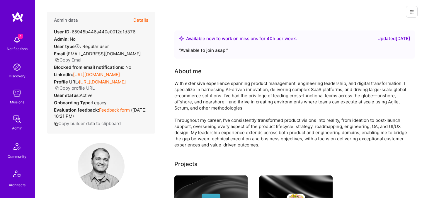
click at [144, 19] on button "Details" at bounding box center [140, 20] width 15 height 17
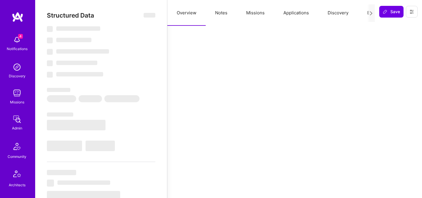
click at [362, 8] on button "Evaluation" at bounding box center [378, 13] width 40 height 26
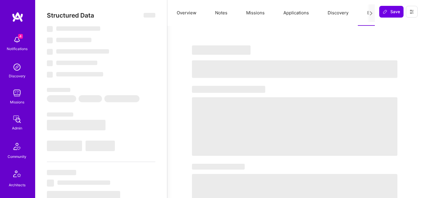
select select "Right Now"
select select "4"
select select "7"
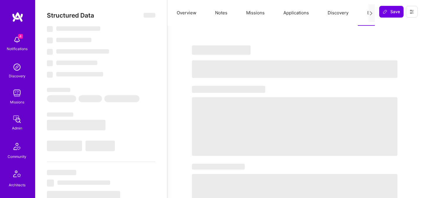
select select "US"
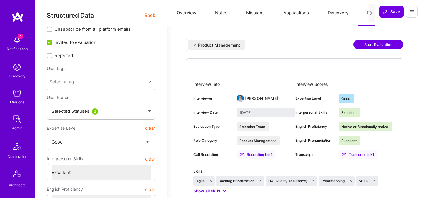
click at [367, 44] on button "Start Evaluation" at bounding box center [379, 44] width 50 height 9
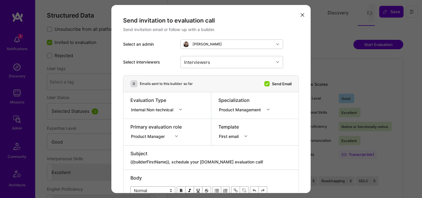
click at [226, 162] on textarea "{{builderFirstName}}, schedule your [DOMAIN_NAME] evaluation call!" at bounding box center [210, 162] width 161 height 6
paste textarea "unlock your AI-Verified status"
click at [163, 111] on div "Internal Non-technical" at bounding box center [153, 109] width 45 height 6
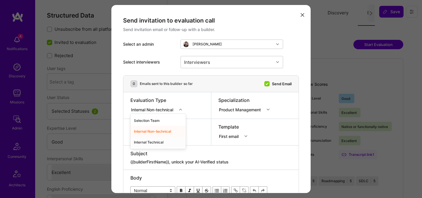
click at [157, 140] on div "Internal Technical" at bounding box center [157, 142] width 55 height 11
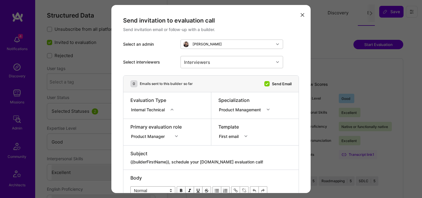
click at [188, 160] on textarea "{{builderFirstName}}, schedule your [DOMAIN_NAME] evaluation call!" at bounding box center [210, 162] width 161 height 6
paste textarea "unlock your AI-Verified status"
type textarea "{{builderFirstName}}, unlock your AI-Verified status"
click at [143, 138] on div "Product Manager" at bounding box center [155, 136] width 51 height 6
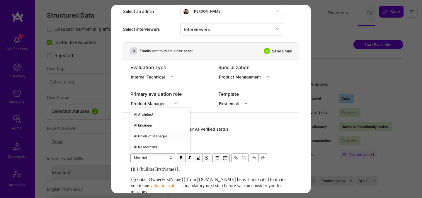
scroll to position [33, 0]
click at [144, 134] on div "AI Product Manager" at bounding box center [160, 136] width 60 height 11
click at [208, 30] on div "Interviewers" at bounding box center [197, 29] width 29 height 9
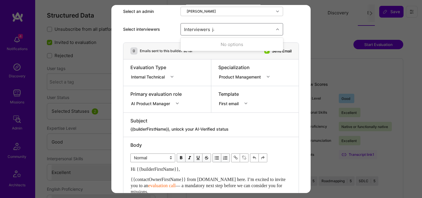
type input "jav"
checkbox input "true"
type input "tob"
checkbox input "true"
type input "wil"
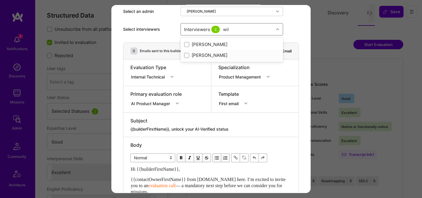
checkbox input "true"
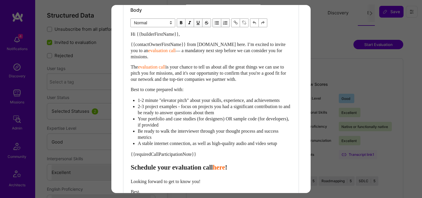
scroll to position [178, 0]
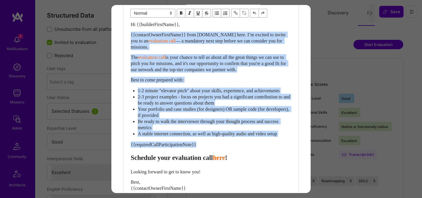
drag, startPoint x: 131, startPoint y: 167, endPoint x: 123, endPoint y: 37, distance: 130.4
click at [123, 37] on div "Body Normal Heading Large Heading Medium Heading Small Normal Hi {{builderFirst…" at bounding box center [210, 108] width 175 height 233
paste div "Enter email text"
select select "header-two"
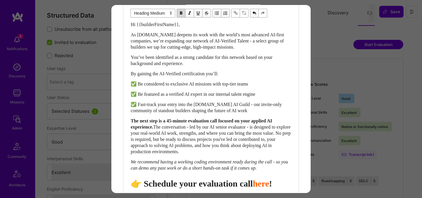
scroll to position [179, 0]
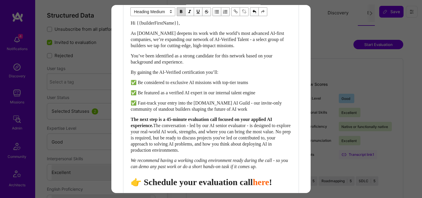
click at [234, 187] on span "👉 Schedule your evaluation call" at bounding box center [192, 182] width 122 height 10
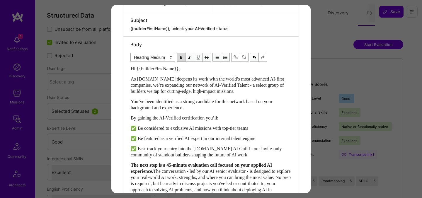
scroll to position [124, 0]
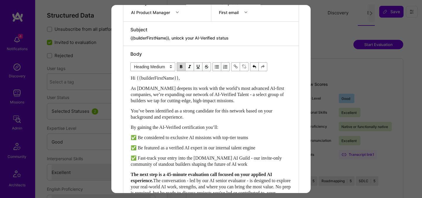
click at [211, 39] on textarea "{{builderFirstName}}, unlock your AI-Verified status" at bounding box center [210, 38] width 161 height 6
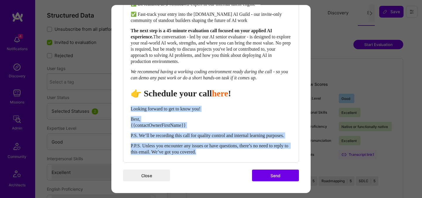
drag, startPoint x: 131, startPoint y: 101, endPoint x: 245, endPoint y: 152, distance: 124.4
click at [245, 152] on div "Hi {{builderFirstName}}, As [DOMAIN_NAME] deepens its work with the world’s mos…" at bounding box center [211, 43] width 161 height 224
select select "unstyled"
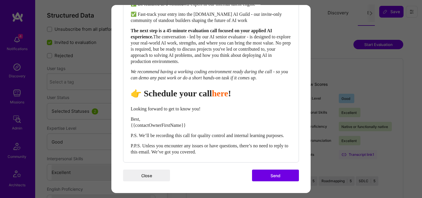
scroll to position [278, 0]
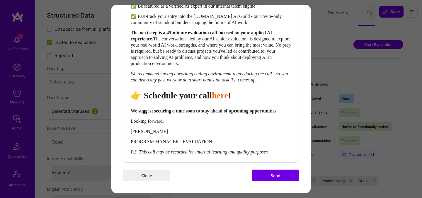
click at [266, 174] on button "Send" at bounding box center [275, 176] width 47 height 12
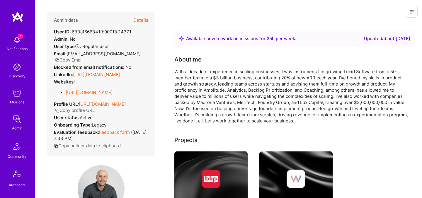
click at [146, 19] on button "Details" at bounding box center [140, 20] width 15 height 17
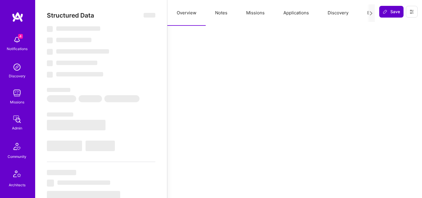
select select "Right Now"
select select "5"
select select "7"
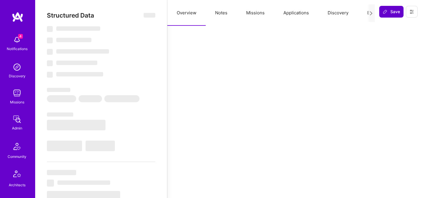
select select "US"
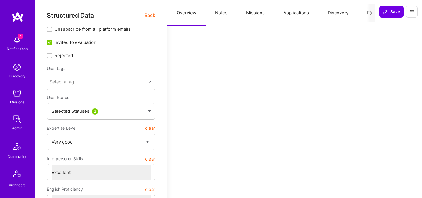
click at [366, 13] on button "Evaluation" at bounding box center [378, 13] width 40 height 26
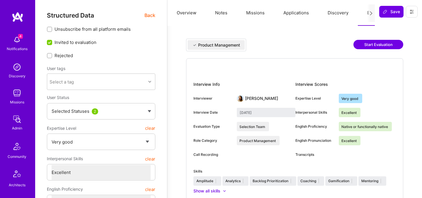
click at [379, 43] on button "Start Evaluation" at bounding box center [379, 44] width 50 height 9
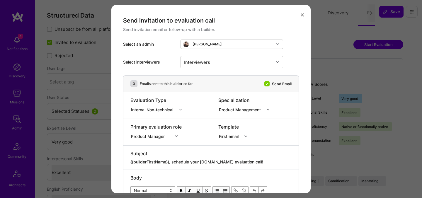
click at [206, 159] on div "modal" at bounding box center [210, 158] width 161 height 2
click at [206, 162] on textarea "{{builderFirstName}}, schedule your [DOMAIN_NAME] evaluation call!" at bounding box center [210, 162] width 161 height 6
paste textarea "unlock your AI-Verified status"
click at [158, 106] on div "Internal Non-technical" at bounding box center [153, 109] width 46 height 7
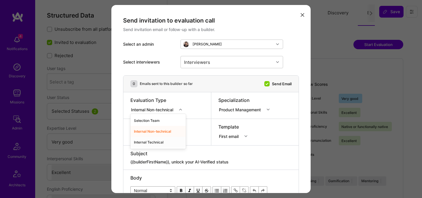
click at [155, 141] on div "Internal Technical" at bounding box center [157, 142] width 55 height 11
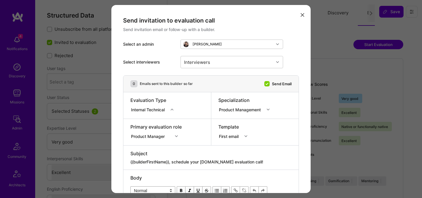
click at [178, 161] on textarea "{{builderFirstName}}, schedule your [DOMAIN_NAME] evaluation call!" at bounding box center [210, 162] width 161 height 6
paste textarea "unlock your AI-Verified status"
type textarea "{{builderFirstName}}, unlock your AI-Verified status"
click at [154, 137] on div "Product Manager" at bounding box center [155, 136] width 51 height 6
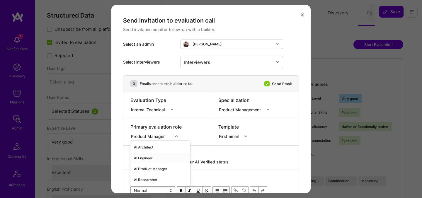
scroll to position [33, 0]
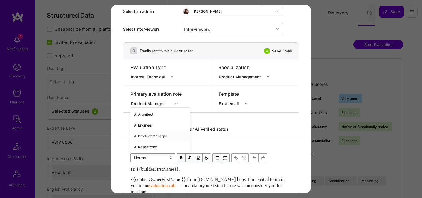
click at [154, 134] on div "AI Product Manager" at bounding box center [160, 136] width 60 height 11
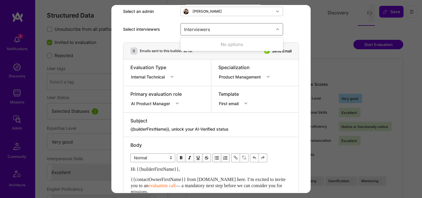
click at [222, 30] on div "Interviewers" at bounding box center [227, 29] width 93 height 12
type input "jav"
checkbox input "true"
type input "tob"
checkbox input "true"
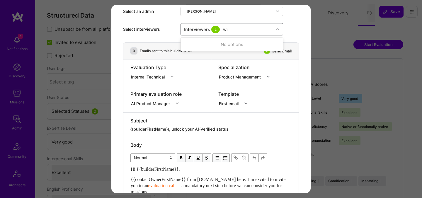
type input "wil"
checkbox input "true"
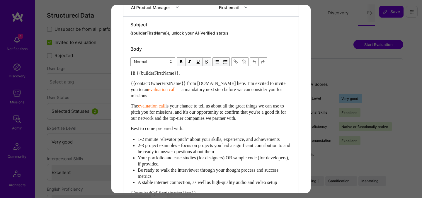
scroll to position [162, 0]
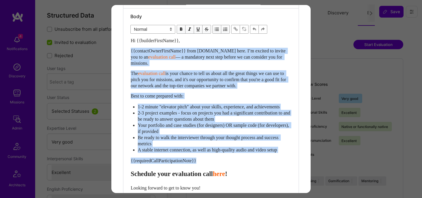
drag, startPoint x: 131, startPoint y: 179, endPoint x: 128, endPoint y: 53, distance: 125.8
click at [128, 53] on div "Body Normal Heading Large Heading Medium Heading Small Normal Hi {{builderFirst…" at bounding box center [210, 125] width 175 height 233
paste div "Enter email text"
select select "header-two"
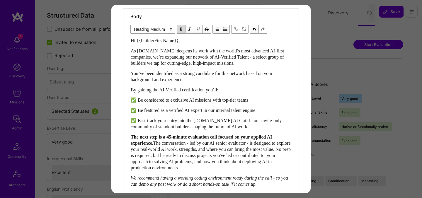
scroll to position [179, 0]
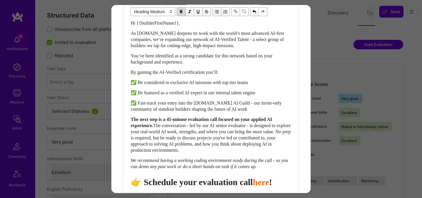
click at [229, 193] on div "Send invitation to evaluation call Send invitation email or follow-up with a bu…" at bounding box center [211, 99] width 422 height 198
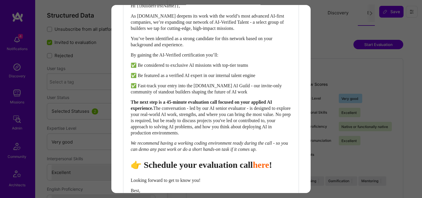
click at [229, 193] on div "Show all skills" at bounding box center [295, 191] width 203 height 6
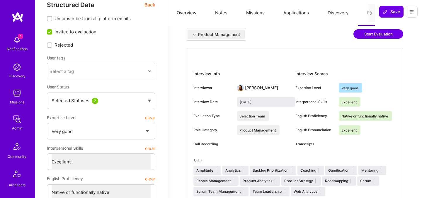
scroll to position [0, 0]
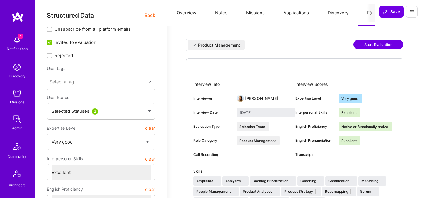
click at [367, 47] on button "Start Evaluation" at bounding box center [379, 44] width 50 height 9
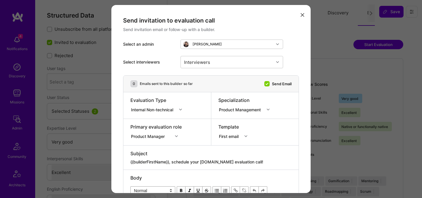
click at [151, 135] on div "Product Manager" at bounding box center [155, 136] width 51 height 6
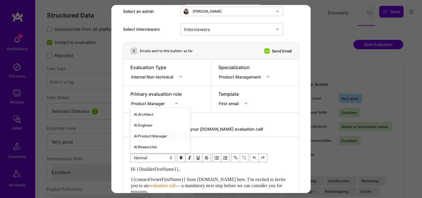
scroll to position [33, 0]
click at [151, 135] on div "AI Product Manager" at bounding box center [160, 136] width 60 height 11
click at [171, 77] on div "Internal Non-technical" at bounding box center [153, 77] width 45 height 6
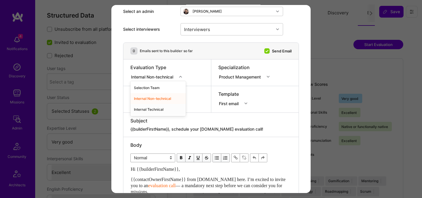
click at [149, 108] on div "Internal Technical" at bounding box center [157, 109] width 55 height 11
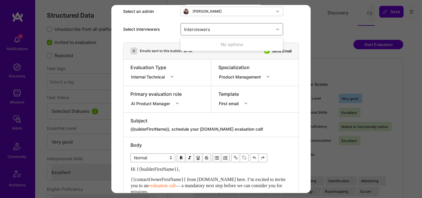
click at [212, 30] on div "Interviewers" at bounding box center [227, 29] width 93 height 12
type input "javi"
click at [217, 43] on div "Javier Rincon" at bounding box center [232, 44] width 96 height 6
checkbox input "true"
type input "toby"
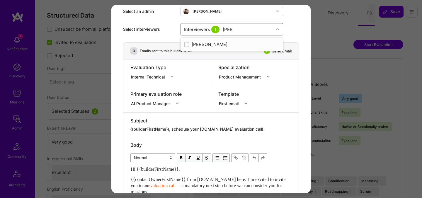
click at [201, 45] on div "Toby Urff" at bounding box center [232, 44] width 96 height 6
checkbox input "true"
type input "wil"
click at [202, 55] on div "Wil Schmor" at bounding box center [232, 55] width 96 height 6
checkbox input "true"
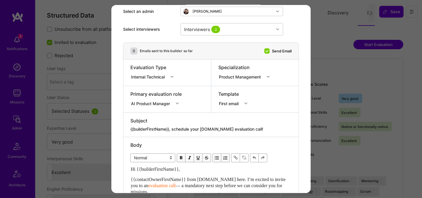
click at [194, 128] on textarea "{{builderFirstName}}, schedule your [DOMAIN_NAME] evaluation call!" at bounding box center [210, 129] width 161 height 6
paste textarea "unlock your AI-Verified status"
type textarea "{{builderFirstName}}, unlock your AI-Verified status"
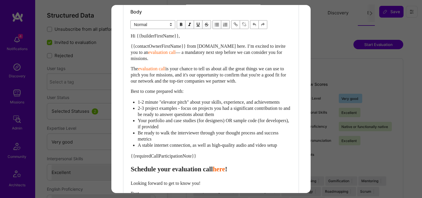
scroll to position [164, 0]
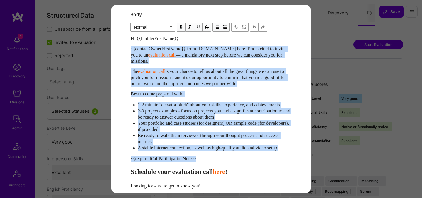
drag, startPoint x: 132, startPoint y: 177, endPoint x: 126, endPoint y: 49, distance: 128.6
click at [126, 49] on div "Body Normal Heading Large Heading Medium Heading Small Normal Hi {{builderFirst…" at bounding box center [210, 122] width 175 height 233
paste div "Enter email text"
select select "header-two"
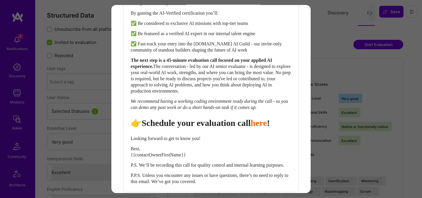
scroll to position [239, 0]
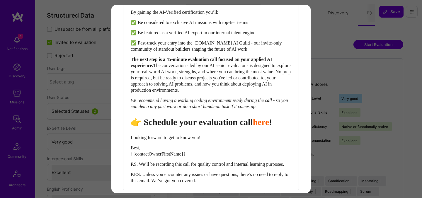
click at [221, 127] on span "👉 Schedule your evaluation call" at bounding box center [192, 122] width 122 height 10
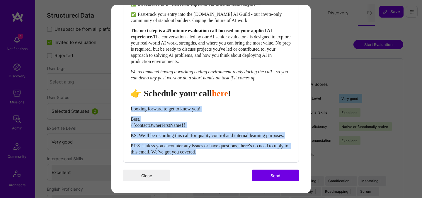
drag, startPoint x: 131, startPoint y: 101, endPoint x: 248, endPoint y: 154, distance: 128.1
click at [248, 154] on div "Hi {{builderFirstName}}, As [DOMAIN_NAME] deepens its work with the world’s mos…" at bounding box center [211, 43] width 161 height 224
select select "unstyled"
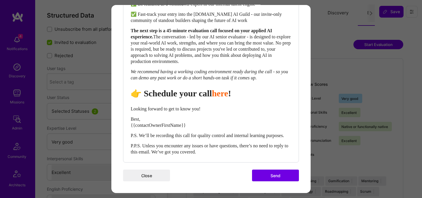
scroll to position [278, 0]
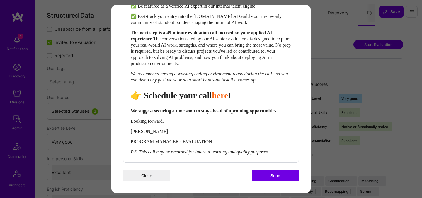
click at [269, 180] on button "Send" at bounding box center [275, 176] width 47 height 12
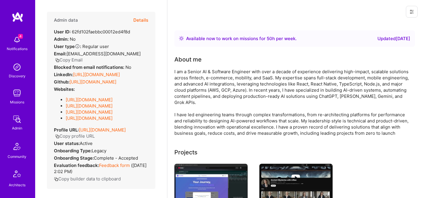
click at [143, 19] on button "Details" at bounding box center [140, 20] width 15 height 17
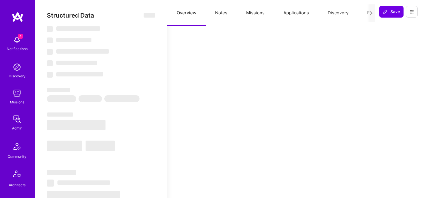
click at [362, 16] on button "Evaluation" at bounding box center [378, 13] width 40 height 26
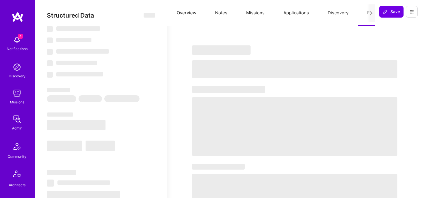
select select "Right Now"
select select "4"
select select "7"
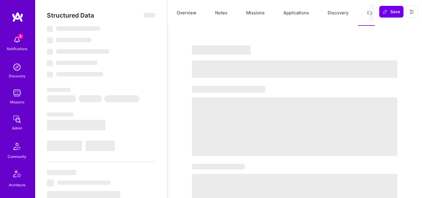
select select "AE"
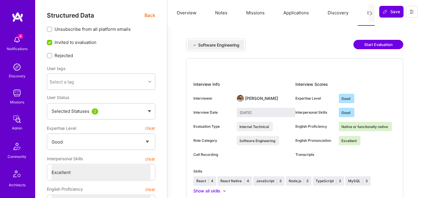
click at [369, 45] on button "Start Evaluation" at bounding box center [379, 44] width 50 height 9
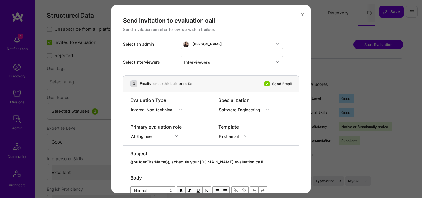
click at [202, 161] on textarea "{{builderFirstName}}, schedule your [DOMAIN_NAME] evaluation call!" at bounding box center [210, 162] width 161 height 6
paste textarea "unlock your AI-Verified status"
click at [164, 107] on div "Internal Non-technical" at bounding box center [153, 109] width 45 height 6
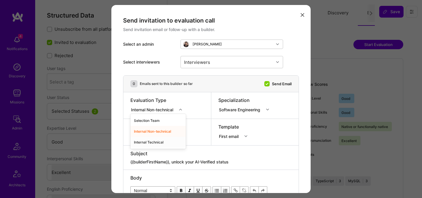
click at [158, 145] on div "Internal Technical" at bounding box center [157, 142] width 55 height 11
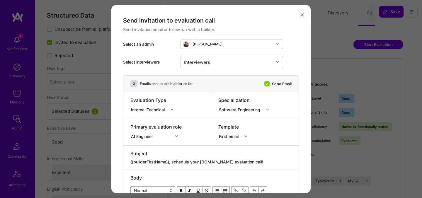
click at [177, 159] on textarea "{{builderFirstName}}, schedule your [DOMAIN_NAME] evaluation call!" at bounding box center [210, 162] width 161 height 6
paste textarea "unlock your AI-Verified status"
type textarea "{{builderFirstName}}, unlock your AI-Verified status"
click at [206, 65] on div "Interviewers" at bounding box center [197, 62] width 29 height 9
type input "pedro"
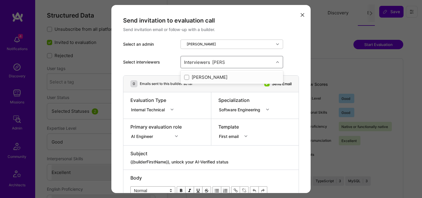
checkbox input "true"
type input "mosta"
checkbox input "true"
type input "luis"
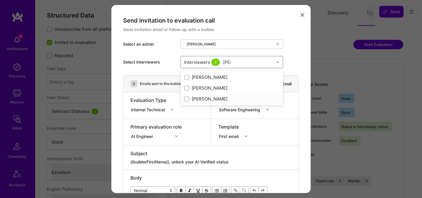
checkbox input "true"
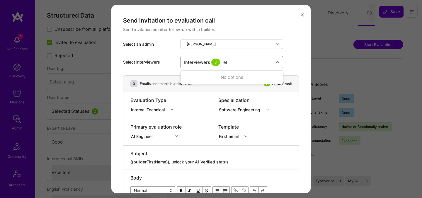
type input "elon"
checkbox input "true"
type input "tomi"
checkbox input "true"
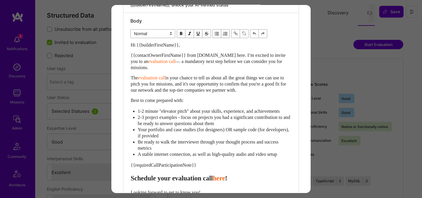
scroll to position [162, 0]
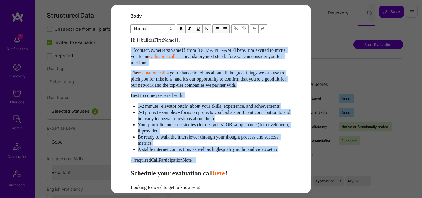
drag, startPoint x: 132, startPoint y: 175, endPoint x: 125, endPoint y: 49, distance: 126.0
click at [125, 49] on div "Body Normal Heading Large Heading Medium Heading Small Normal Hi {{builderFirst…" at bounding box center [210, 124] width 175 height 233
paste div "Enter email text"
select select "header-two"
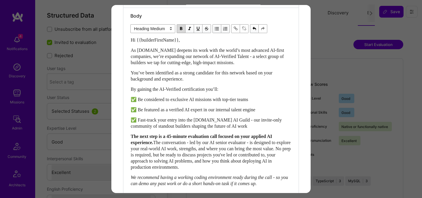
scroll to position [179, 0]
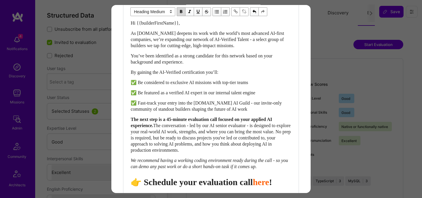
click at [225, 187] on span "👉 Schedule your evaluation call" at bounding box center [192, 182] width 122 height 10
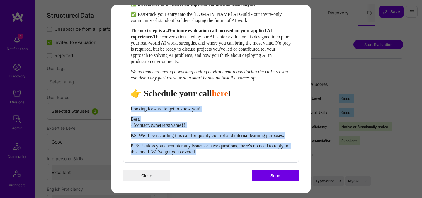
drag, startPoint x: 132, startPoint y: 102, endPoint x: 237, endPoint y: 155, distance: 117.8
click at [237, 155] on div "Hi {{builderFirstName}}, As A.Team deepens its work with the world’s most advan…" at bounding box center [210, 43] width 161 height 225
select select "unstyled"
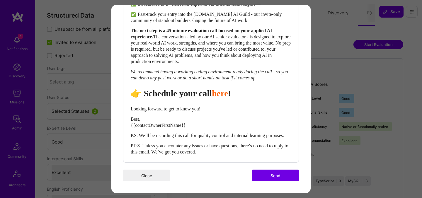
scroll to position [278, 0]
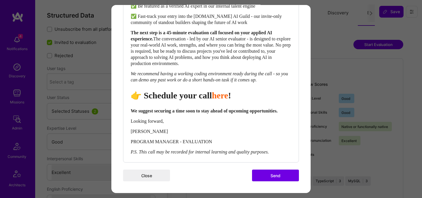
click at [271, 172] on button "Send" at bounding box center [275, 176] width 47 height 12
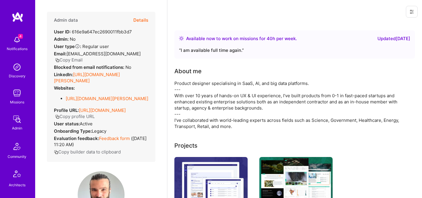
click at [140, 21] on button "Details" at bounding box center [140, 20] width 15 height 17
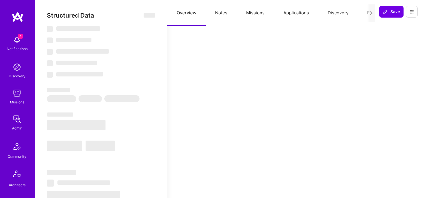
click at [363, 12] on button "Evaluation" at bounding box center [378, 13] width 40 height 26
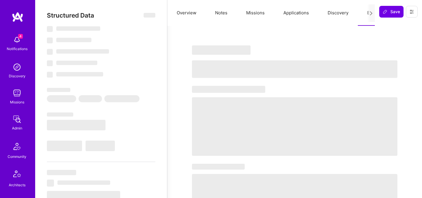
select select "Right Now"
select select "5"
select select "7"
select select "6"
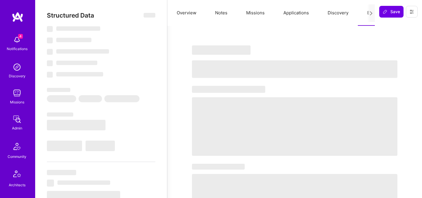
select select "US"
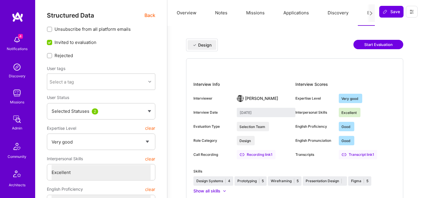
click at [366, 45] on button "Start Evaluation" at bounding box center [379, 44] width 50 height 9
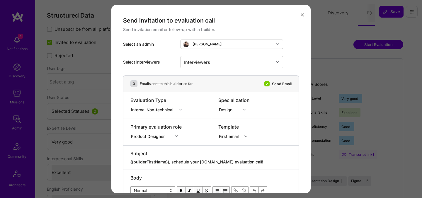
click at [214, 162] on textarea "{{builderFirstName}}, schedule your A.Team evaluation call!" at bounding box center [210, 162] width 161 height 6
paste textarea "unlock your AI-Verified status"
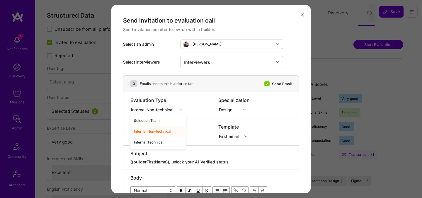
click at [150, 110] on div "Internal Non-technical" at bounding box center [153, 109] width 45 height 6
click at [150, 142] on div "Internal Technical" at bounding box center [157, 142] width 55 height 11
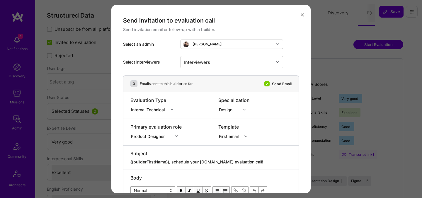
click at [177, 158] on div "modal" at bounding box center [210, 158] width 161 height 2
click at [182, 162] on textarea "{{builderFirstName}}, schedule your A.Team evaluation call!" at bounding box center [210, 162] width 161 height 6
paste textarea "unlock your AI-Verified status"
type textarea "{{builderFirstName}}, unlock your AI-Verified status"
click at [155, 137] on div "Product Designer" at bounding box center [155, 136] width 51 height 6
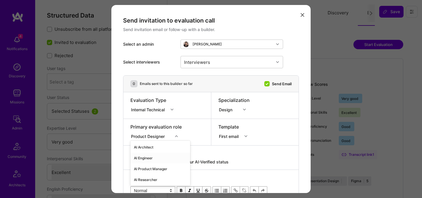
scroll to position [33, 0]
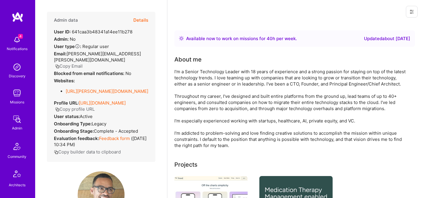
click at [148, 20] on div "Admin data Details User ID: 641caa3b48341a14ee11b278 Admin: No User type Regula…" at bounding box center [101, 87] width 108 height 150
click at [139, 23] on button "Details" at bounding box center [140, 20] width 15 height 17
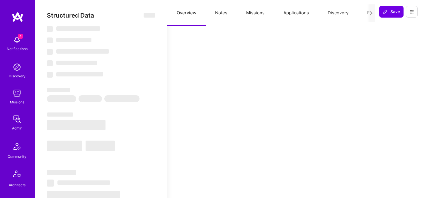
click at [362, 12] on button "Evaluation" at bounding box center [378, 13] width 40 height 26
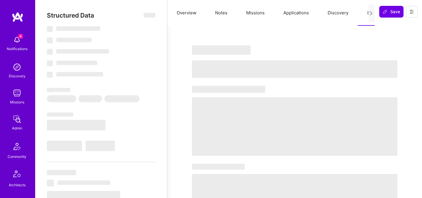
select select "Right Now"
select select "5"
select select "7"
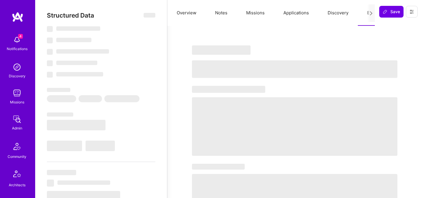
select select "US"
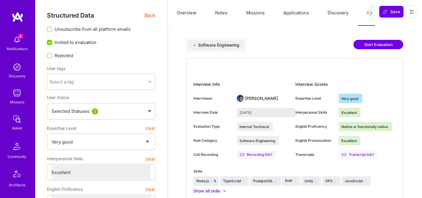
click at [374, 46] on button "Start Evaluation" at bounding box center [379, 44] width 50 height 9
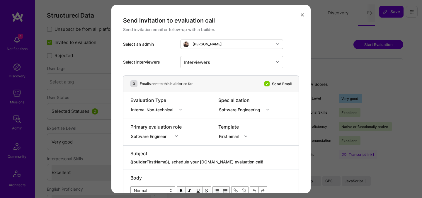
click at [202, 161] on textarea "{{builderFirstName}}, schedule your [DOMAIN_NAME] evaluation call!" at bounding box center [210, 162] width 161 height 6
paste textarea "unlock your AI-Verified status"
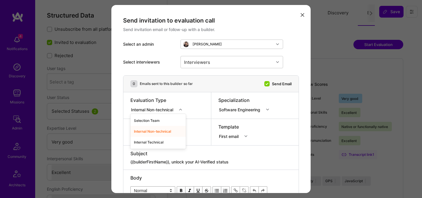
click at [155, 110] on div "Internal Non-technical" at bounding box center [153, 109] width 45 height 6
click at [156, 143] on div "Internal Technical" at bounding box center [157, 142] width 55 height 11
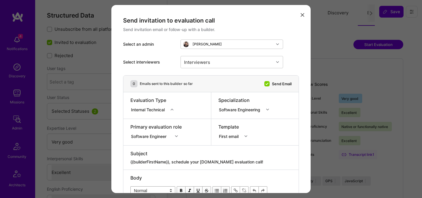
click at [191, 163] on textarea "{{builderFirstName}}, schedule your [DOMAIN_NAME] evaluation call!" at bounding box center [210, 162] width 161 height 6
paste textarea "unlock your AI-Verified status"
type textarea "{{builderFirstName}}, unlock your AI-Verified status"
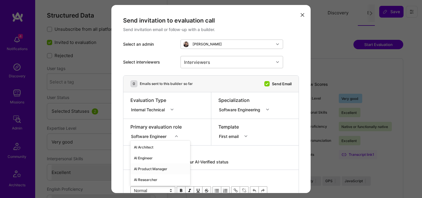
scroll to position [33, 0]
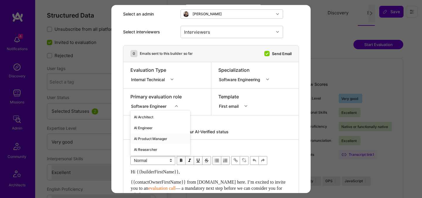
click at [169, 108] on div "option AI Product Manager focused, 3 of 70. 70 results available. Use Up and Do…" at bounding box center [155, 105] width 51 height 6
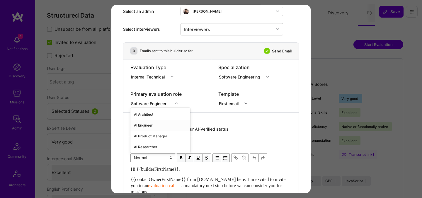
click at [145, 127] on div "AI Engineer" at bounding box center [160, 125] width 60 height 11
click at [226, 28] on div "Interviewers" at bounding box center [227, 29] width 93 height 12
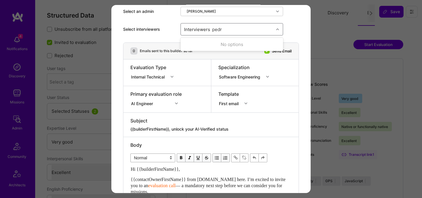
type input "[PERSON_NAME]"
checkbox input "true"
type input "mos"
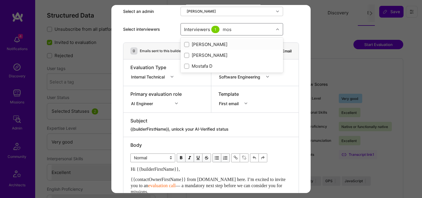
checkbox input "true"
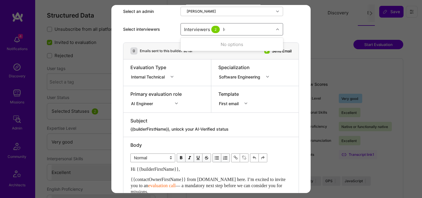
type input "lui"
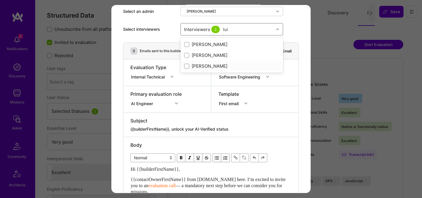
checkbox input "true"
type input "elo"
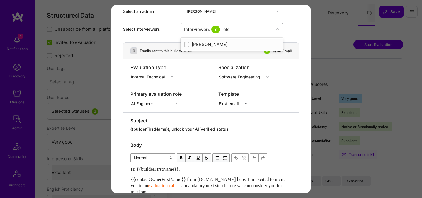
checkbox input "true"
type input "tomi"
checkbox input "true"
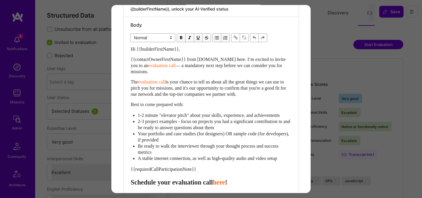
scroll to position [153, 0]
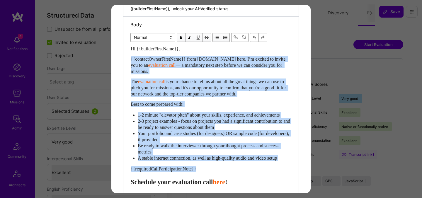
drag, startPoint x: 132, startPoint y: 189, endPoint x: 121, endPoint y: 55, distance: 134.2
click at [121, 55] on div "Send invitation to evaluation call Send invitation email or follow-up with a bu…" at bounding box center [210, 66] width 199 height 429
paste div "Enter email text"
select select "header-two"
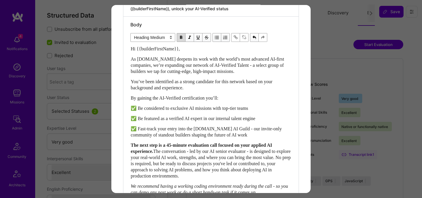
scroll to position [179, 0]
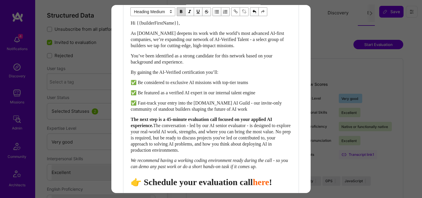
click at [222, 188] on div "👉 Schedule your evaluation call here !" at bounding box center [211, 182] width 161 height 11
click at [222, 187] on span "👉 Schedule your evaluation call" at bounding box center [192, 182] width 122 height 10
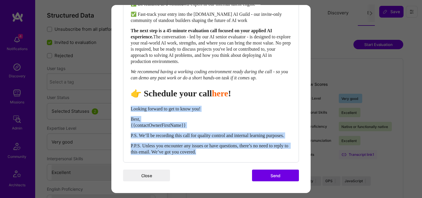
drag, startPoint x: 132, startPoint y: 102, endPoint x: 230, endPoint y: 162, distance: 114.8
click at [230, 162] on div "Body Normal Heading Large Heading Medium Heading Small Heading Medium Hi {{buil…" at bounding box center [210, 32] width 175 height 260
select select "unstyled"
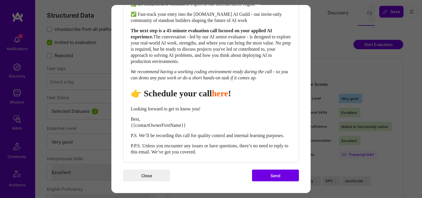
scroll to position [278, 0]
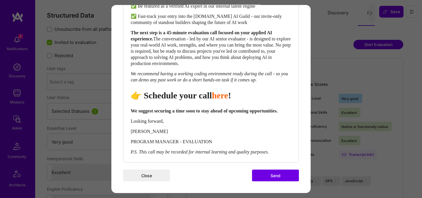
click at [276, 173] on button "Send" at bounding box center [275, 176] width 47 height 12
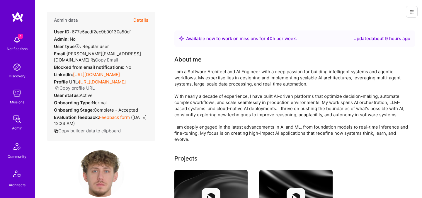
click at [147, 19] on button "Details" at bounding box center [140, 20] width 15 height 17
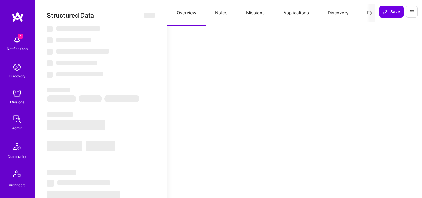
click at [363, 11] on button "Evaluation" at bounding box center [378, 13] width 40 height 26
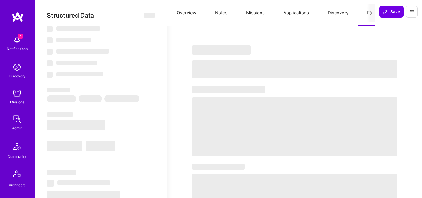
select select "Right Now"
select select "5"
select select "4"
select select "6"
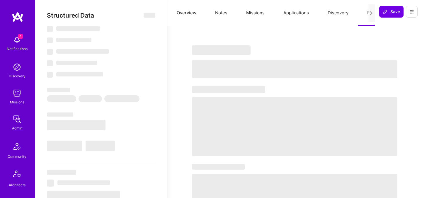
select select "PL"
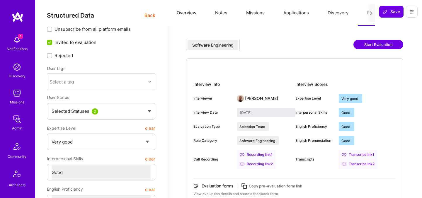
click at [364, 45] on button "Start Evaluation" at bounding box center [379, 44] width 50 height 9
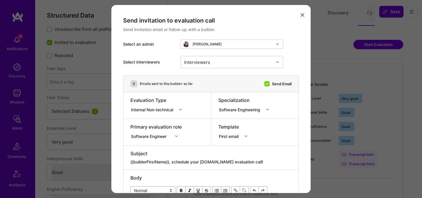
click at [194, 163] on textarea "{{builderFirstName}}, schedule your [DOMAIN_NAME] evaluation call!" at bounding box center [210, 162] width 161 height 6
paste textarea "unlock your AI-Verified status"
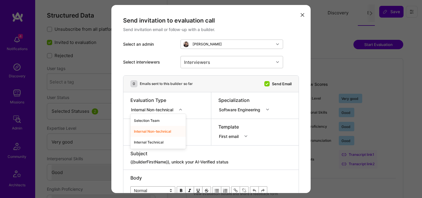
click at [170, 108] on div "Internal Non-technical" at bounding box center [153, 109] width 45 height 6
click at [162, 142] on div "Internal Technical" at bounding box center [157, 142] width 55 height 11
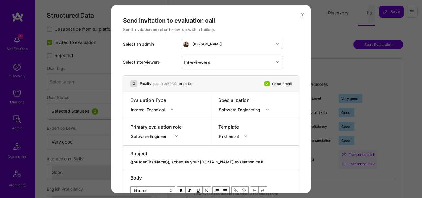
click at [168, 160] on textarea "{{builderFirstName}}, schedule your [DOMAIN_NAME] evaluation call!" at bounding box center [210, 162] width 161 height 6
paste textarea "unlock your AI-Verified status"
type textarea "{{builderFirstName}}, unlock your AI-Verified status"
click at [160, 136] on div "Software Engineer" at bounding box center [155, 136] width 51 height 6
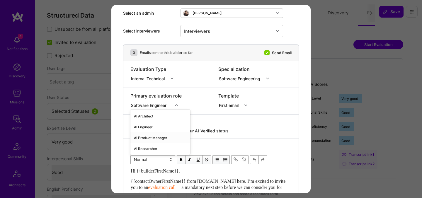
scroll to position [33, 0]
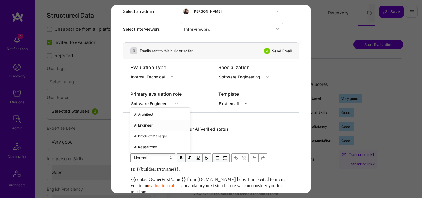
click at [152, 126] on div "AI Engineer" at bounding box center [160, 125] width 60 height 11
click at [214, 32] on div "Interviewers" at bounding box center [227, 29] width 93 height 12
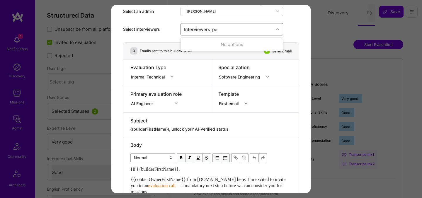
type input "ped"
click at [193, 46] on div "[PERSON_NAME]" at bounding box center [232, 44] width 96 height 6
checkbox input "true"
type input "most"
checkbox input "true"
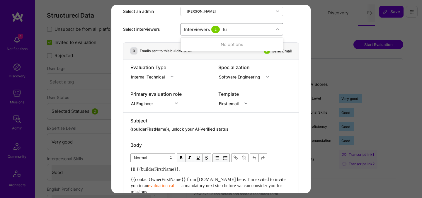
type input "[PERSON_NAME]"
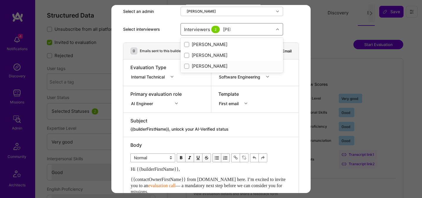
checkbox input "true"
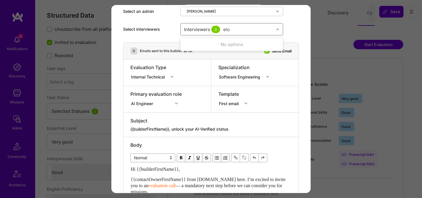
type input "elon"
checkbox input "true"
type input "tomi"
checkbox input "true"
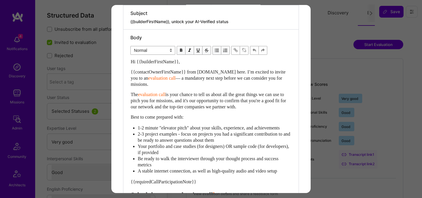
scroll to position [147, 0]
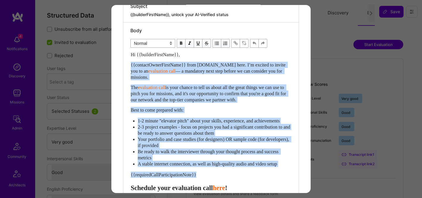
drag, startPoint x: 132, startPoint y: 191, endPoint x: 126, endPoint y: 66, distance: 125.3
click at [126, 66] on div "Body Normal Heading Large Heading Medium Heading Small Normal Hi {{builderFirst…" at bounding box center [210, 139] width 175 height 233
paste div "Enter email text"
select select "header-two"
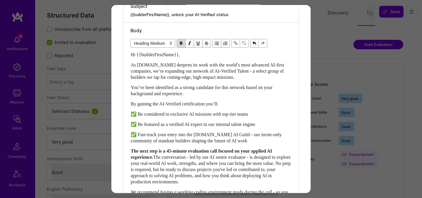
scroll to position [179, 0]
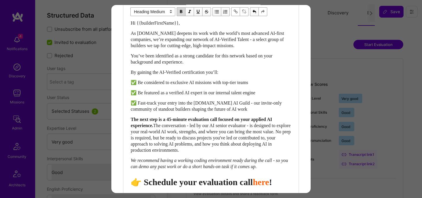
click at [221, 184] on span "👉 Schedule your evaluation call" at bounding box center [192, 182] width 122 height 10
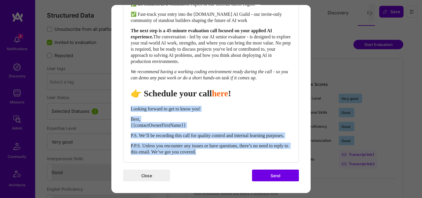
drag, startPoint x: 132, startPoint y: 103, endPoint x: 269, endPoint y: 153, distance: 146.4
click at [269, 153] on div "Hi {{builderFirstName}}, As [DOMAIN_NAME] deepens its work with the world’s mos…" at bounding box center [211, 43] width 161 height 224
select select "unstyled"
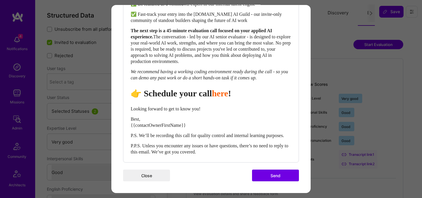
scroll to position [278, 0]
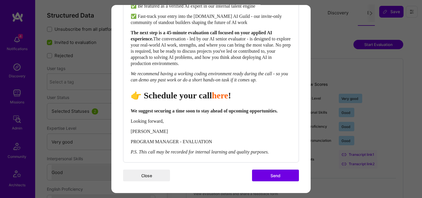
click at [272, 175] on button "Send" at bounding box center [275, 176] width 47 height 12
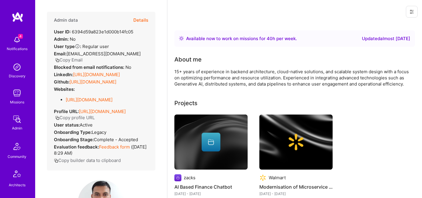
click at [144, 21] on button "Details" at bounding box center [140, 20] width 15 height 17
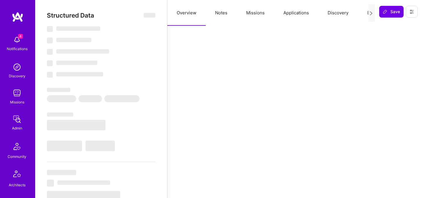
click at [361, 13] on button "Evaluation" at bounding box center [378, 13] width 40 height 26
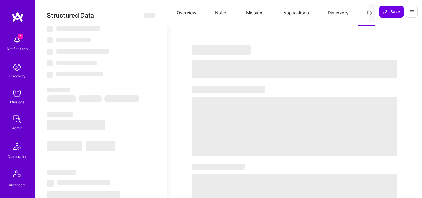
select select "Right Now"
select select "5"
select select "4"
select select "7"
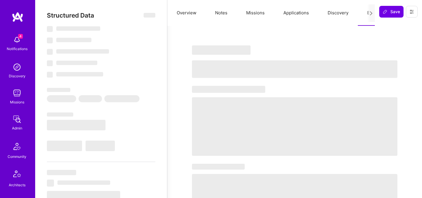
select select "IN"
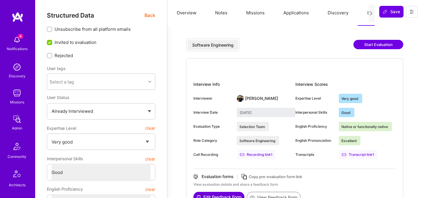
click at [375, 43] on button "Start Evaluation" at bounding box center [379, 44] width 50 height 9
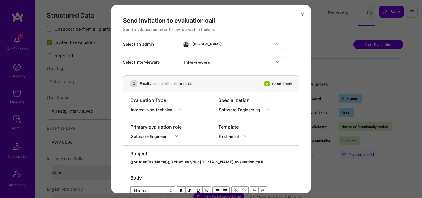
click at [204, 162] on textarea "{{builderFirstName}}, schedule your [DOMAIN_NAME] evaluation call!" at bounding box center [210, 162] width 161 height 6
paste textarea "{{builderFirstName}}, unlock your AI-Verified status"
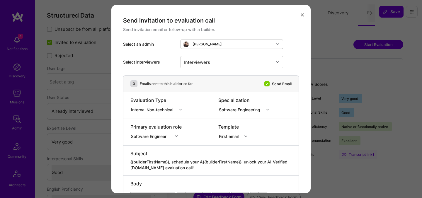
paste textarea "unlock your AI-Verified status"
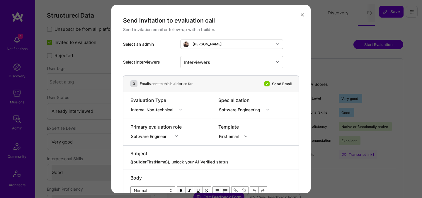
click at [160, 112] on div "Internal Non-technical" at bounding box center [153, 109] width 45 height 6
click at [159, 145] on div "Internal Technical" at bounding box center [157, 142] width 55 height 11
click at [186, 162] on textarea "{{builderFirstName}}, schedule your [DOMAIN_NAME] evaluation call!" at bounding box center [210, 162] width 161 height 6
paste textarea "unlock your AI-Verified status"
type textarea "{{builderFirstName}}, unlock your AI-Verified status"
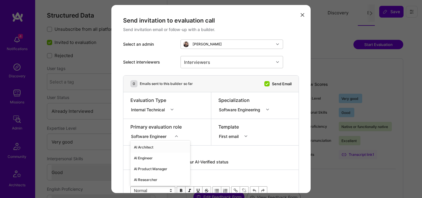
click at [145, 136] on div "option AI Architect focused, 1 of 70. 70 results available. Use Up and Down to …" at bounding box center [155, 136] width 51 height 6
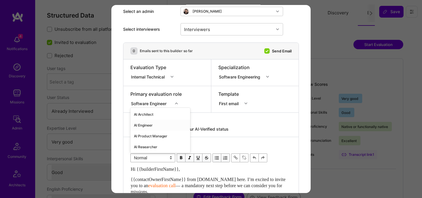
click at [147, 124] on div "AI Engineer" at bounding box center [160, 125] width 60 height 11
click at [219, 31] on div "Interviewers" at bounding box center [227, 29] width 93 height 12
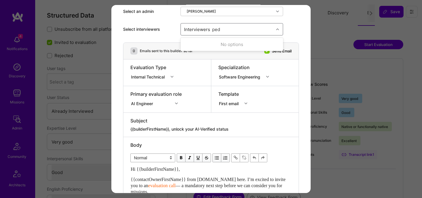
type input "pedr"
checkbox input "false"
type input "m"
type input "luis"
checkbox input "true"
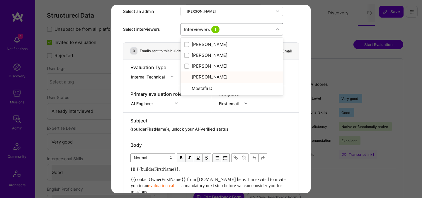
checkbox input "true"
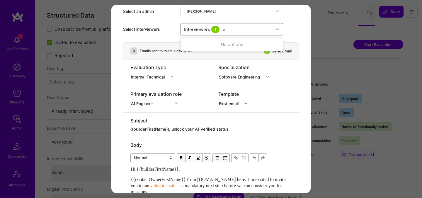
type input "elon"
checkbox input "true"
type input "tomi"
checkbox input "true"
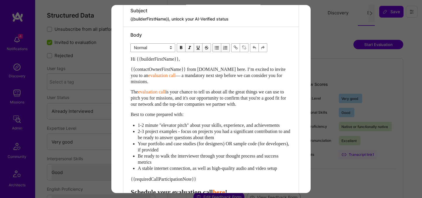
scroll to position [150, 0]
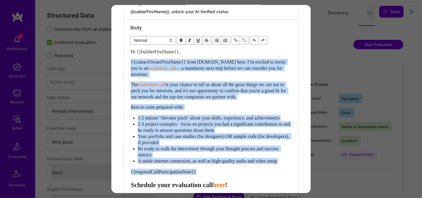
drag, startPoint x: 131, startPoint y: 191, endPoint x: 131, endPoint y: 60, distance: 130.2
click at [131, 60] on div "Hi {{builderFirstName}}, {{contactOwnerFirstName}} from [DOMAIN_NAME] here. I’m…" at bounding box center [211, 147] width 161 height 197
paste div "Enter email text"
select select "header-two"
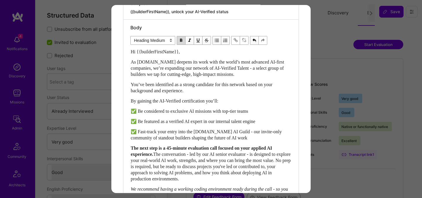
scroll to position [179, 0]
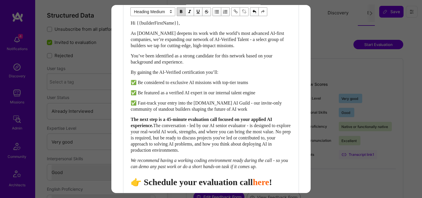
click at [229, 187] on span "👉 Schedule your evaluation call" at bounding box center [192, 182] width 122 height 10
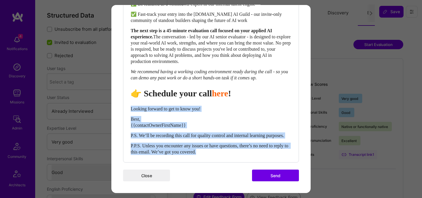
drag, startPoint x: 132, startPoint y: 102, endPoint x: 273, endPoint y: 166, distance: 155.0
select select "unstyled"
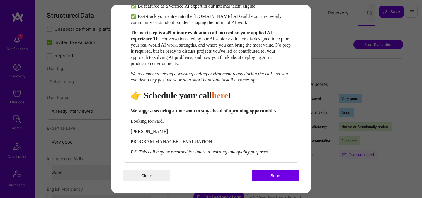
scroll to position [278, 0]
click at [272, 174] on button "Send" at bounding box center [275, 176] width 47 height 12
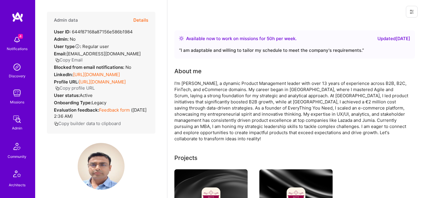
click at [145, 21] on button "Details" at bounding box center [140, 20] width 15 height 17
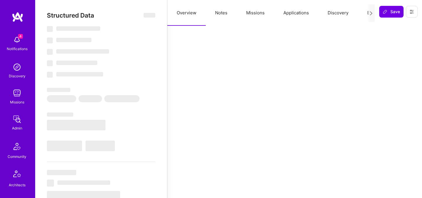
click at [362, 11] on button "Evaluation" at bounding box center [378, 13] width 40 height 26
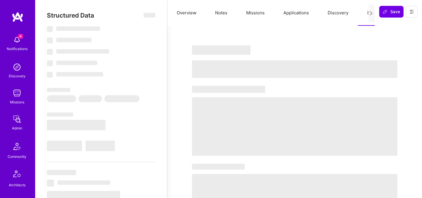
select select "Right Now"
select select "5"
select select "7"
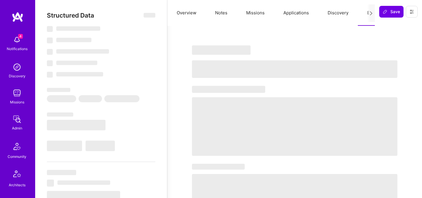
select select "PT"
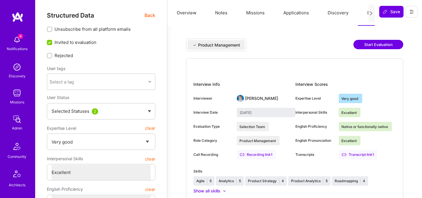
click at [364, 41] on button "Start Evaluation" at bounding box center [379, 44] width 50 height 9
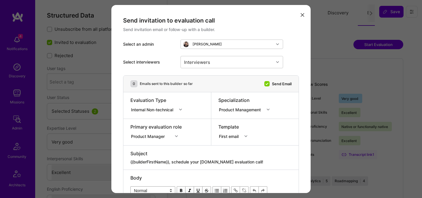
click at [207, 162] on textarea "{{builderFirstName}}, schedule your [DOMAIN_NAME] evaluation call!" at bounding box center [210, 162] width 161 height 6
paste textarea "unlock your AI-Verified status"
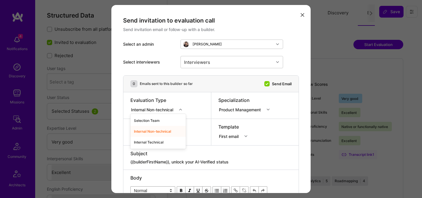
click at [167, 110] on div "Internal Non-technical" at bounding box center [153, 109] width 45 height 6
click at [163, 142] on div "Internal Technical" at bounding box center [157, 142] width 55 height 11
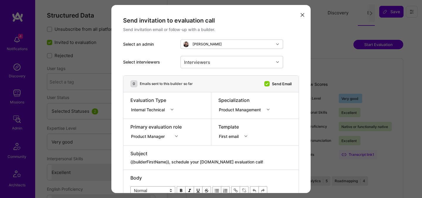
click at [187, 162] on textarea "{{builderFirstName}}, schedule your [DOMAIN_NAME] evaluation call!" at bounding box center [210, 162] width 161 height 6
paste textarea "unlock your AI-Verified status"
type textarea "{{builderFirstName}}, unlock your AI-Verified status"
click at [153, 136] on div "Product Manager" at bounding box center [155, 136] width 51 height 6
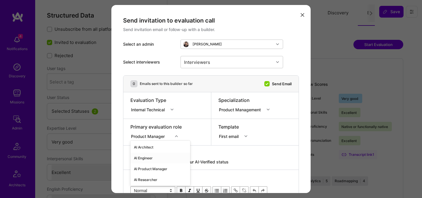
scroll to position [33, 0]
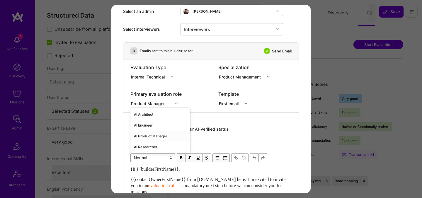
click at [146, 136] on div "AI Product Manager" at bounding box center [160, 136] width 60 height 11
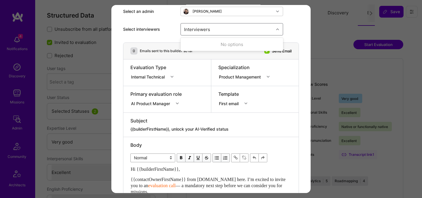
click at [219, 30] on div "Interviewers" at bounding box center [227, 29] width 93 height 12
type input "tob"
checkbox input "true"
type input "jav"
checkbox input "true"
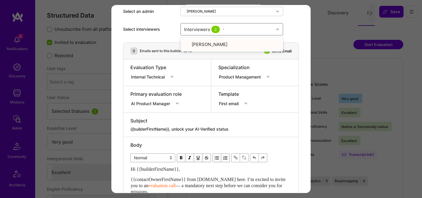
type input "wil"
checkbox input "true"
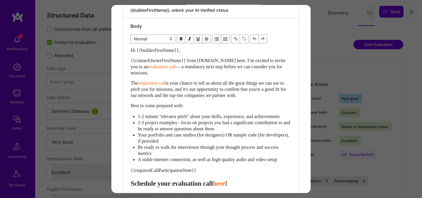
scroll to position [156, 0]
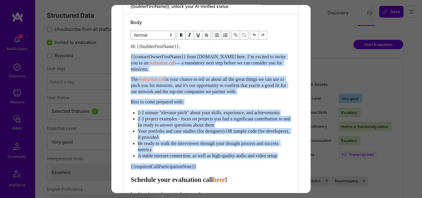
drag, startPoint x: 131, startPoint y: 186, endPoint x: 127, endPoint y: 56, distance: 130.5
click at [127, 56] on div "Body Normal Heading Large Heading Medium Heading Small Normal Hi {{builderFirst…" at bounding box center [210, 130] width 175 height 233
paste div "Enter email text"
select select "header-two"
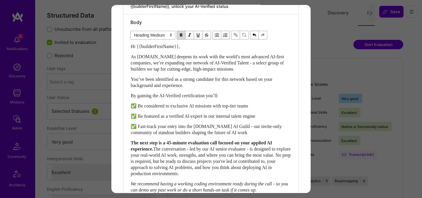
scroll to position [179, 0]
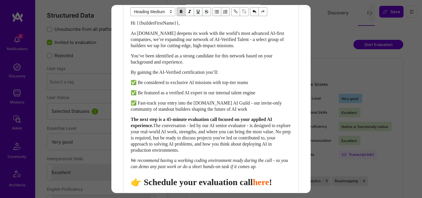
click at [214, 187] on span "👉 Schedule your evaluation call" at bounding box center [192, 182] width 122 height 10
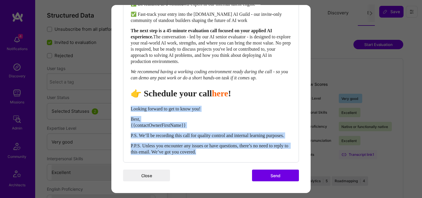
drag, startPoint x: 132, startPoint y: 103, endPoint x: 250, endPoint y: 151, distance: 127.3
click at [250, 151] on div "Hi {{builderFirstName}}, As [DOMAIN_NAME] deepens its work with the world’s mos…" at bounding box center [211, 43] width 161 height 224
select select "unstyled"
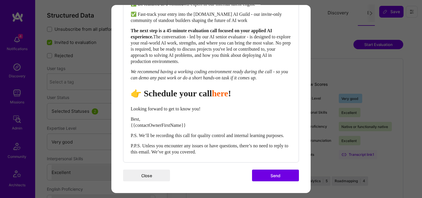
scroll to position [278, 0]
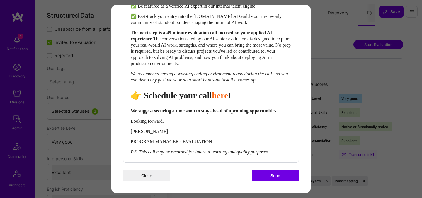
click at [272, 176] on button "Send" at bounding box center [275, 176] width 47 height 12
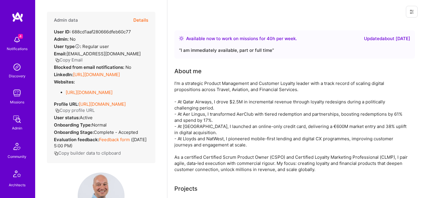
click at [143, 21] on button "Details" at bounding box center [140, 20] width 15 height 17
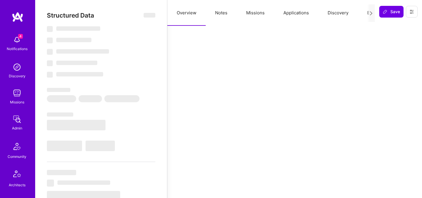
click at [365, 12] on button "Evaluation" at bounding box center [378, 13] width 40 height 26
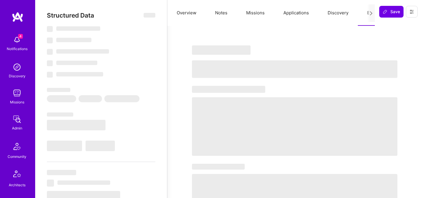
select select "Right Now"
select select "5"
select select "7"
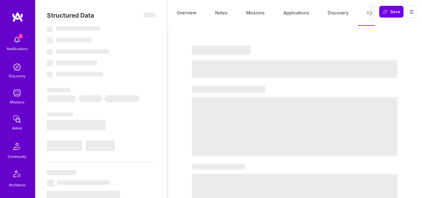
select select "GB"
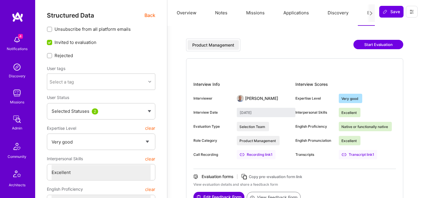
click at [364, 47] on button "Start Evaluation" at bounding box center [379, 44] width 50 height 9
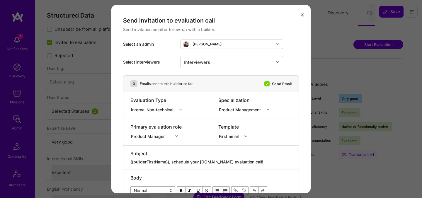
click at [215, 162] on textarea "{{builderFirstName}}, schedule your [DOMAIN_NAME] evaluation call!" at bounding box center [210, 162] width 161 height 6
paste textarea "unlock your AI-Verified status"
click at [155, 111] on div "Internal Non-technical" at bounding box center [153, 109] width 45 height 6
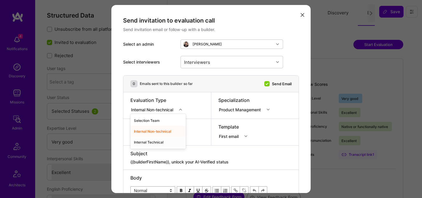
click at [152, 142] on div "Internal Technical" at bounding box center [157, 142] width 55 height 11
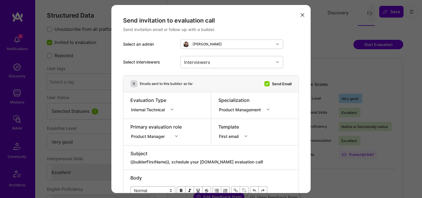
click at [167, 159] on div "modal" at bounding box center [210, 158] width 161 height 2
click at [176, 161] on textarea "{{builderFirstName}}, schedule your [DOMAIN_NAME] evaluation call!" at bounding box center [210, 162] width 161 height 6
paste textarea "unlock your AI-Verified status"
type textarea "{{builderFirstName}}, unlock your AI-Verified status"
click at [158, 137] on div "Product Manager" at bounding box center [155, 136] width 51 height 6
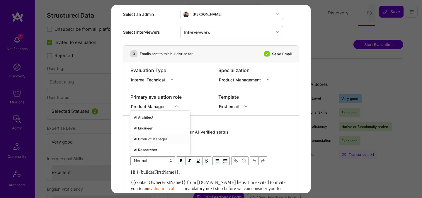
scroll to position [33, 0]
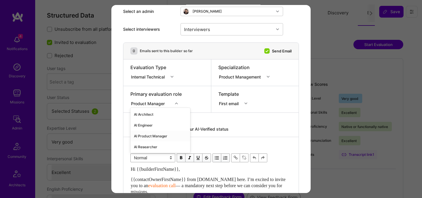
click at [156, 135] on div "AI Product Manager" at bounding box center [160, 136] width 60 height 11
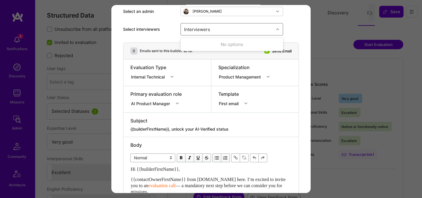
click at [220, 31] on div "Interviewers" at bounding box center [227, 29] width 93 height 12
type input "jav"
checkbox input "true"
type input "tob"
checkbox input "true"
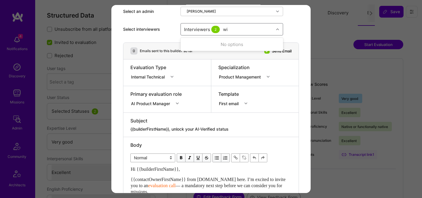
type input "wil"
checkbox input "true"
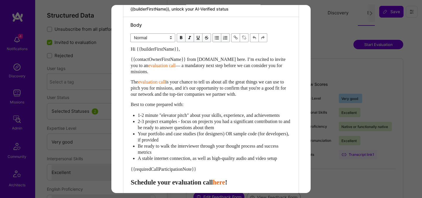
scroll to position [157, 0]
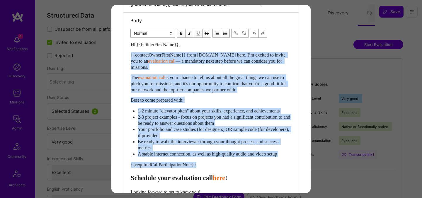
drag, startPoint x: 132, startPoint y: 183, endPoint x: 130, endPoint y: 55, distance: 128.4
click at [130, 55] on div "Body Normal Heading Large Heading Medium Heading Small Normal Hi {{builderFirst…" at bounding box center [210, 129] width 175 height 233
paste div "Enter email text"
select select "header-two"
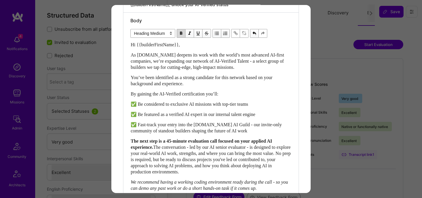
scroll to position [179, 0]
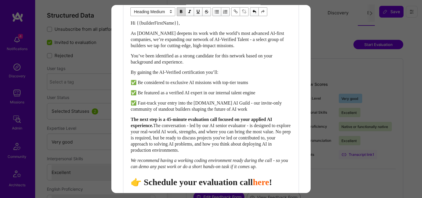
click at [221, 187] on span "👉 Schedule your evaluation call" at bounding box center [192, 182] width 122 height 10
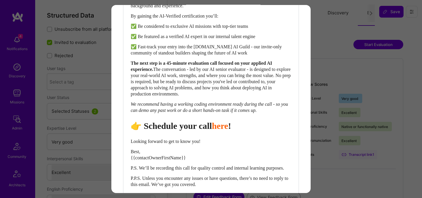
scroll to position [280, 0]
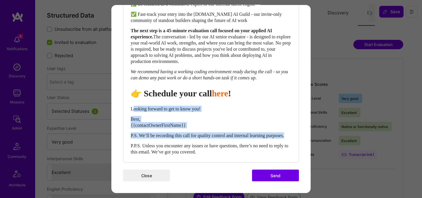
drag, startPoint x: 132, startPoint y: 101, endPoint x: 205, endPoint y: 140, distance: 82.6
click at [206, 141] on div "Hi {{builderFirstName}}, As [DOMAIN_NAME] deepens its work with the world’s mos…" at bounding box center [211, 43] width 161 height 224
select select "unstyled"
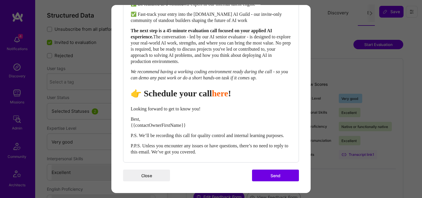
click at [135, 97] on div "Hi {{builderFirstName}}, As [DOMAIN_NAME] deepens its work with the world’s mos…" at bounding box center [211, 43] width 161 height 224
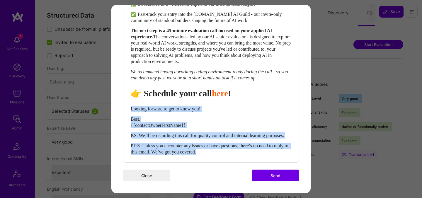
drag, startPoint x: 131, startPoint y: 103, endPoint x: 238, endPoint y: 154, distance: 117.8
click at [238, 154] on div "Hi {{builderFirstName}}, As [DOMAIN_NAME] deepens its work with the world’s mos…" at bounding box center [211, 43] width 161 height 224
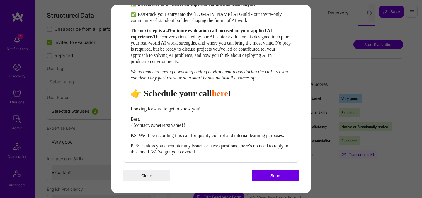
scroll to position [278, 0]
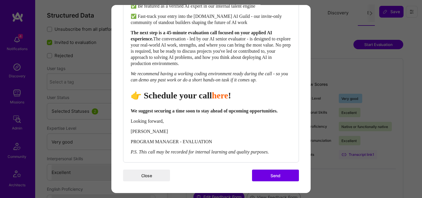
click at [271, 173] on button "Send" at bounding box center [275, 176] width 47 height 12
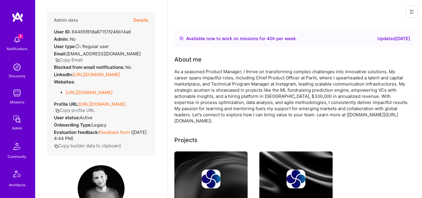
click at [144, 20] on button "Details" at bounding box center [140, 20] width 15 height 17
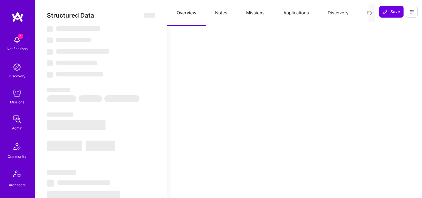
click at [365, 12] on button "Evaluation" at bounding box center [378, 13] width 40 height 26
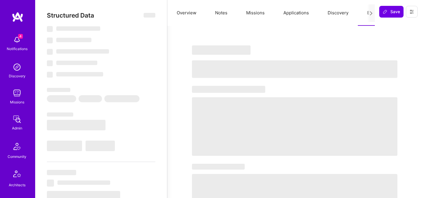
select select "Right Now"
select select "7"
select select "6"
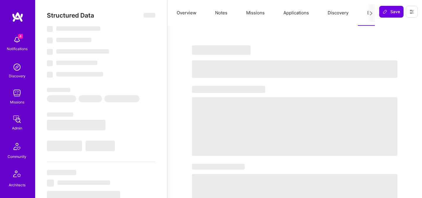
select select "US"
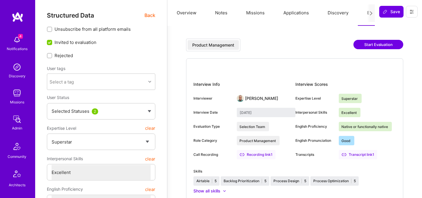
click at [371, 44] on button "Start Evaluation" at bounding box center [379, 44] width 50 height 9
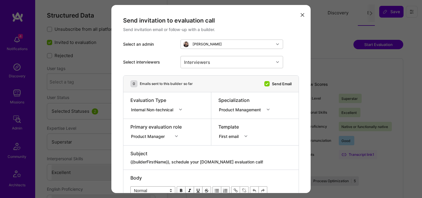
click at [219, 162] on textarea "{{builderFirstName}}, schedule your [DOMAIN_NAME] evaluation call!" at bounding box center [210, 162] width 161 height 6
paste textarea "unlock your AI-Verified status"
click at [160, 113] on div "Evaluation Type Internal Non-technical" at bounding box center [157, 105] width 55 height 17
click at [160, 112] on div "Internal Non-technical" at bounding box center [153, 109] width 45 height 6
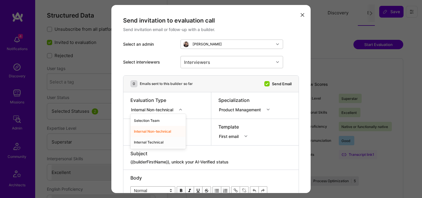
click at [155, 143] on div "Internal Technical" at bounding box center [157, 142] width 55 height 11
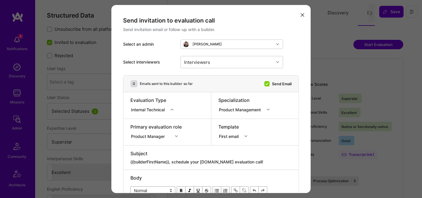
click at [173, 162] on textarea "{{builderFirstName}}, schedule your [DOMAIN_NAME] evaluation call!" at bounding box center [210, 162] width 161 height 6
paste textarea "unlock your AI-Verified status"
type textarea "{{builderFirstName}}, unlock your AI-Verified status"
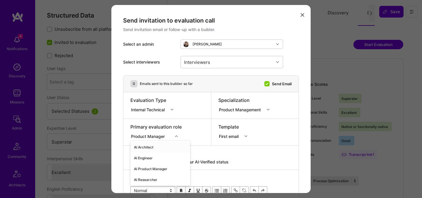
click at [158, 135] on div "option AI Architect focused, 1 of 70. 70 results available. Use Up and Down to …" at bounding box center [155, 136] width 51 height 6
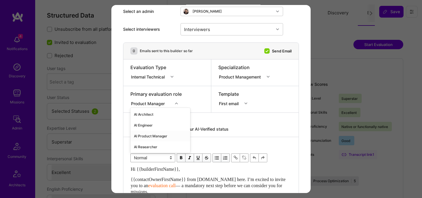
click at [155, 135] on div "AI Product Manager" at bounding box center [160, 136] width 60 height 11
click at [223, 29] on div "Interviewers" at bounding box center [227, 29] width 93 height 12
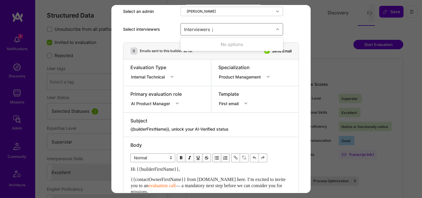
type input "jav"
checkbox input "true"
type input "tob"
checkbox input "true"
type input "wil"
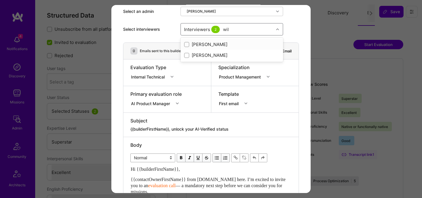
checkbox input "true"
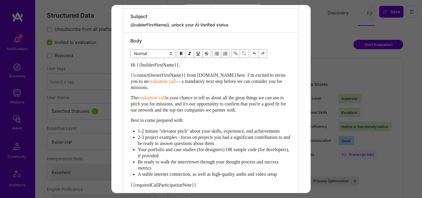
scroll to position [154, 0]
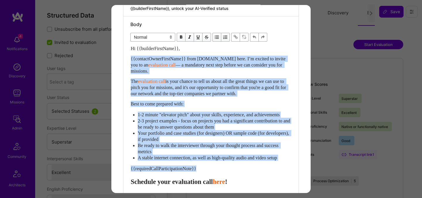
drag, startPoint x: 131, startPoint y: 187, endPoint x: 130, endPoint y: 59, distance: 128.1
click at [130, 59] on div "Hi {{builderFirstName}}, {{contactOwnerFirstName}} from [DOMAIN_NAME] here. I’m…" at bounding box center [210, 143] width 161 height 197
paste div "Enter email text"
select select "header-two"
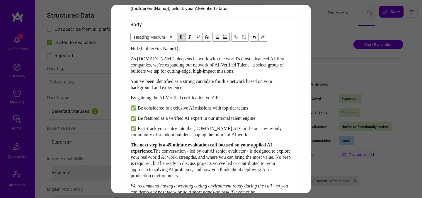
scroll to position [179, 0]
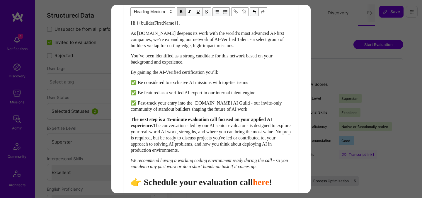
click at [223, 187] on span "👉 Schedule your evaluation call" at bounding box center [192, 182] width 122 height 10
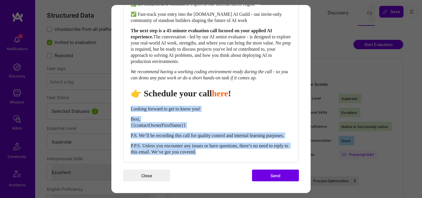
drag, startPoint x: 131, startPoint y: 101, endPoint x: 262, endPoint y: 149, distance: 139.4
click at [262, 149] on div "Hi {{builderFirstName}}, As [DOMAIN_NAME] deepens its work with the world’s mos…" at bounding box center [211, 43] width 161 height 224
select select "unstyled"
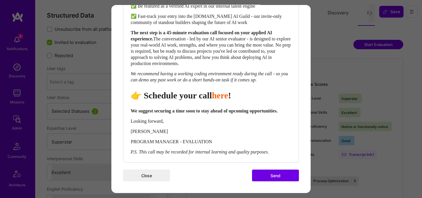
scroll to position [278, 0]
click at [274, 174] on button "Send" at bounding box center [275, 176] width 47 height 12
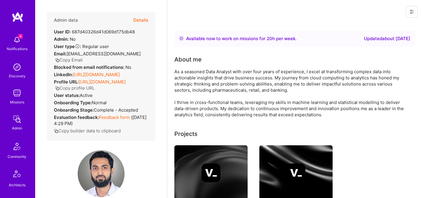
click at [145, 20] on button "Details" at bounding box center [140, 20] width 15 height 17
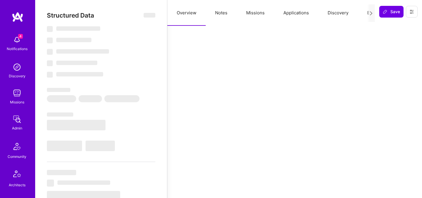
click at [364, 14] on button "Evaluation" at bounding box center [378, 13] width 40 height 26
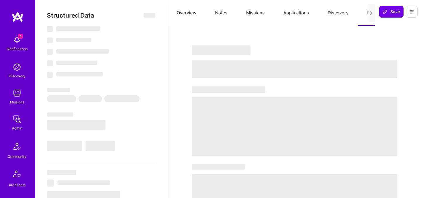
select select "Right Now"
select select "5"
select select "7"
select select "6"
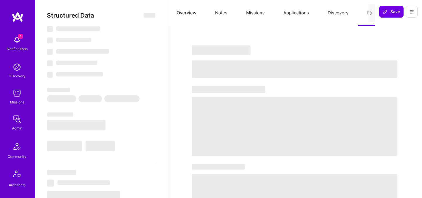
select select "GB"
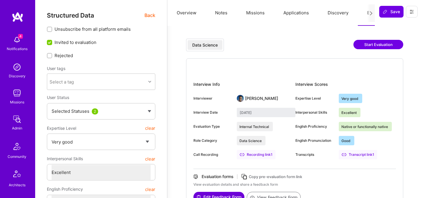
click at [369, 40] on button "Start Evaluation" at bounding box center [379, 44] width 50 height 9
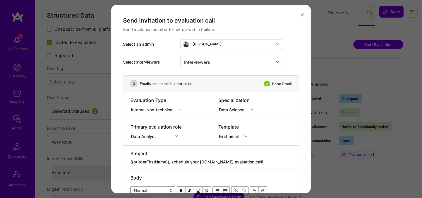
click at [225, 160] on textarea "{{builderFirstName}}, schedule your [DOMAIN_NAME] evaluation call!" at bounding box center [210, 162] width 161 height 6
paste textarea "unlock your AI-Verified status"
click at [168, 111] on div "Internal Non-technical" at bounding box center [153, 109] width 45 height 6
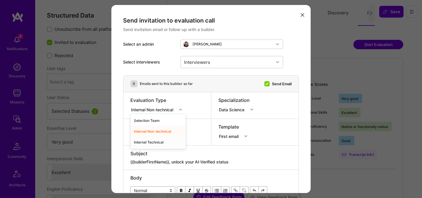
click at [155, 141] on div "Internal Technical" at bounding box center [157, 142] width 55 height 11
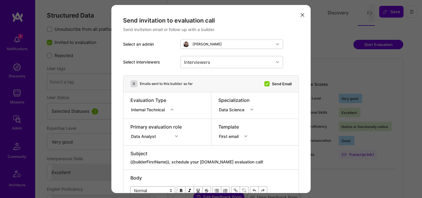
click at [170, 159] on textarea "{{builderFirstName}}, schedule your [DOMAIN_NAME] evaluation call!" at bounding box center [210, 162] width 161 height 6
paste textarea "unlock your AI-Verified status"
type textarea "{{builderFirstName}}, unlock your AI-Verified status"
click at [144, 135] on div "Data Analyst" at bounding box center [155, 136] width 51 height 6
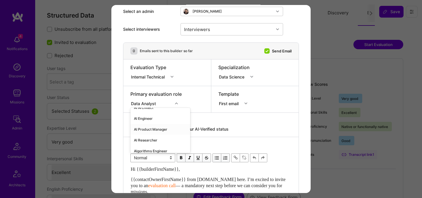
scroll to position [9, 0]
click at [146, 138] on div "AI Researcher" at bounding box center [160, 138] width 60 height 11
click at [239, 31] on div "Interviewers" at bounding box center [227, 29] width 93 height 12
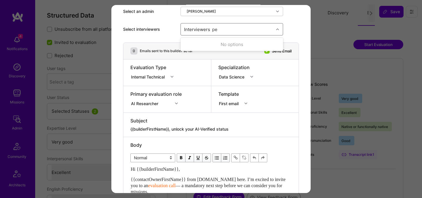
type input "ped"
checkbox input "true"
type input "mos"
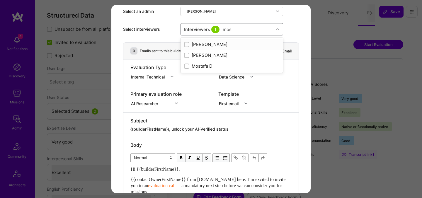
checkbox input "true"
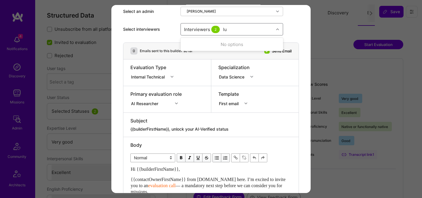
type input "lui"
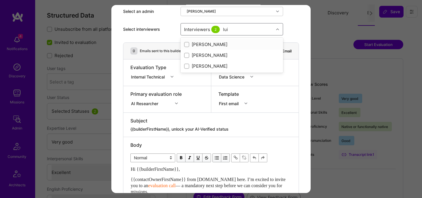
checkbox input "true"
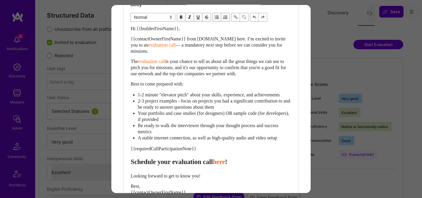
scroll to position [178, 0]
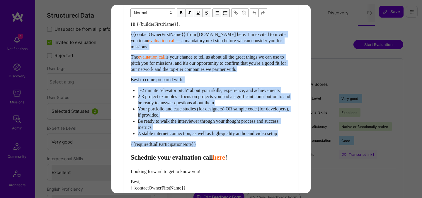
drag, startPoint x: 131, startPoint y: 161, endPoint x: 129, endPoint y: 35, distance: 126.4
click at [129, 35] on div "Body Normal Heading Large Heading Medium Heading Small Normal Hi {{builderFirst…" at bounding box center [210, 108] width 175 height 233
paste div "Enter email text"
select select "header-two"
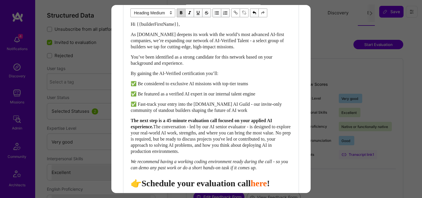
scroll to position [179, 0]
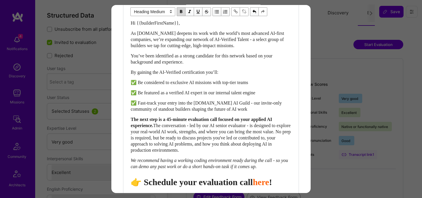
click at [221, 184] on span "👉 Schedule your evaluation call" at bounding box center [192, 182] width 122 height 10
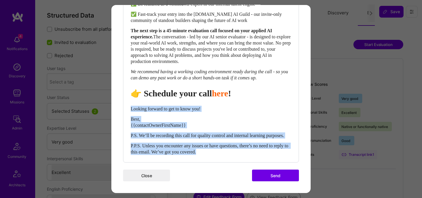
drag, startPoint x: 132, startPoint y: 104, endPoint x: 242, endPoint y: 155, distance: 121.1
click at [242, 155] on div "Hi {{builderFirstName}}, As A.Team deepens its work with the world’s most advan…" at bounding box center [211, 43] width 161 height 224
select select "unstyled"
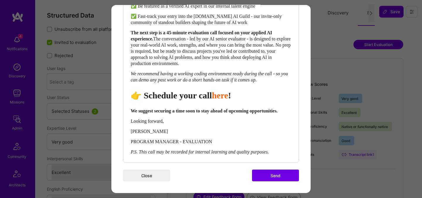
scroll to position [278, 0]
click at [264, 177] on button "Send" at bounding box center [275, 176] width 47 height 12
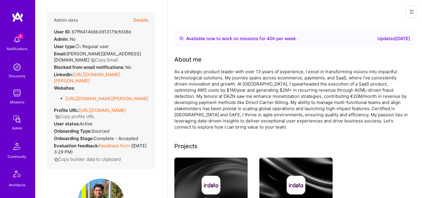
click at [141, 19] on button "Details" at bounding box center [140, 20] width 15 height 17
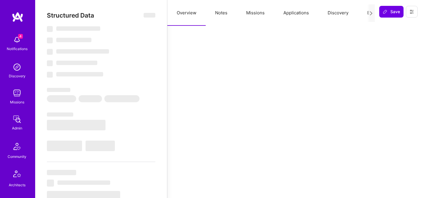
click at [364, 13] on button "Evaluation" at bounding box center [378, 13] width 40 height 26
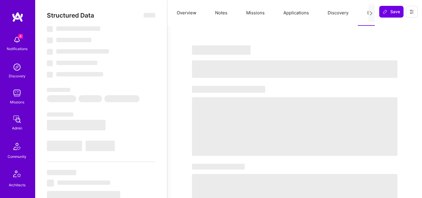
select select "Right Now"
select select "5"
select select "4"
select select "7"
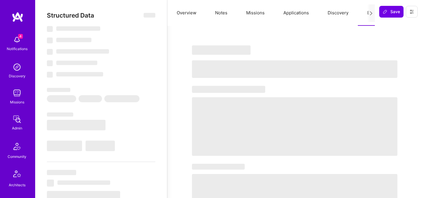
select select "NL"
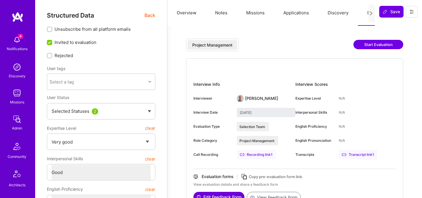
click at [372, 44] on button "Start Evaluation" at bounding box center [379, 44] width 50 height 9
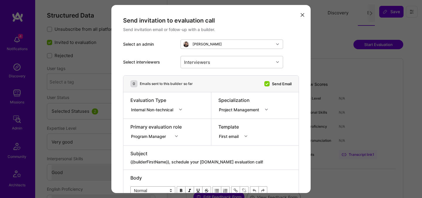
click at [212, 161] on textarea "{{builderFirstName}}, schedule your [DOMAIN_NAME] evaluation call!" at bounding box center [210, 162] width 161 height 6
paste textarea "{{builderFirstName}}, unlock your AI-Verified status"
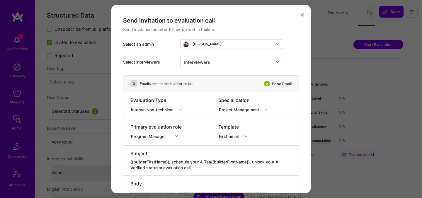
paste textarea "unlock your AI-Verified status"
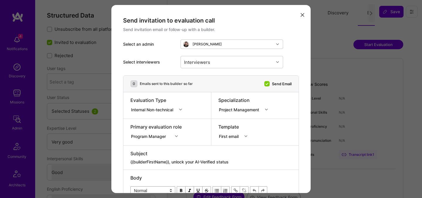
click at [170, 111] on div "Internal Non-technical" at bounding box center [153, 109] width 45 height 6
click at [162, 144] on div "Internal Technical" at bounding box center [157, 142] width 55 height 11
click at [186, 156] on div "Subject" at bounding box center [210, 153] width 161 height 6
click at [186, 159] on div "modal" at bounding box center [210, 158] width 161 height 2
click at [186, 162] on textarea "{{builderFirstName}}, schedule your [DOMAIN_NAME] evaluation call!" at bounding box center [210, 162] width 161 height 6
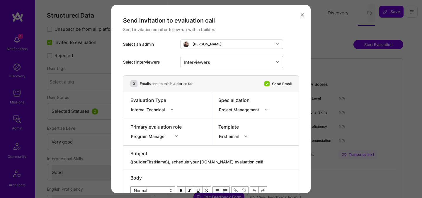
paste textarea "unlock your AI-Verified status"
type textarea "{{builderFirstName}}, unlock your AI-Verified status"
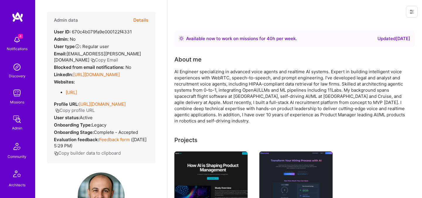
click at [145, 19] on button "Details" at bounding box center [140, 20] width 15 height 17
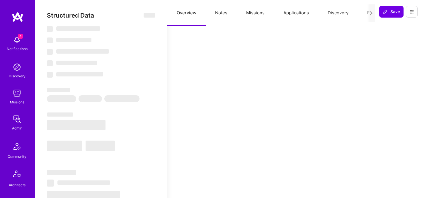
click at [360, 13] on button "Evaluation" at bounding box center [378, 13] width 40 height 26
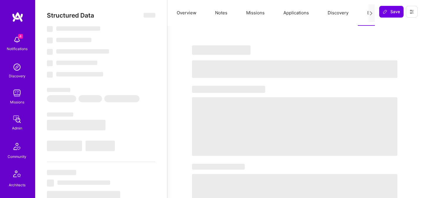
select select "Right Now"
select select "7"
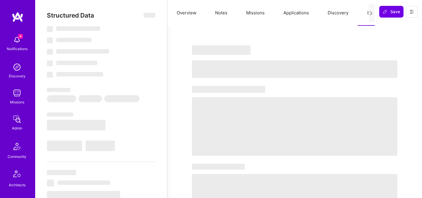
select select "US"
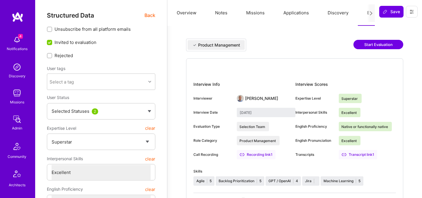
click at [365, 46] on button "Start Evaluation" at bounding box center [379, 44] width 50 height 9
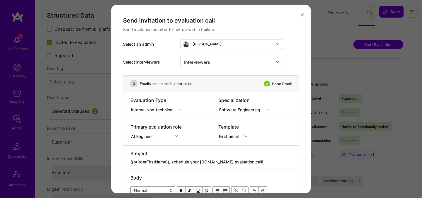
click at [197, 159] on div "modal" at bounding box center [210, 158] width 161 height 2
click at [199, 162] on textarea "{{builderFirstName}}, schedule your [DOMAIN_NAME] evaluation call!" at bounding box center [210, 162] width 161 height 6
paste textarea "unlock your AI-Verified status"
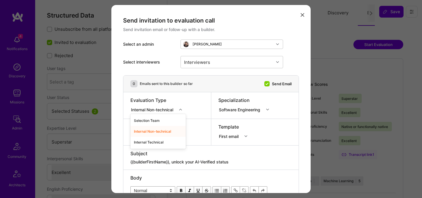
click at [159, 109] on div "Internal Non-technical" at bounding box center [153, 109] width 45 height 6
click at [154, 142] on div "Internal Technical" at bounding box center [157, 142] width 55 height 11
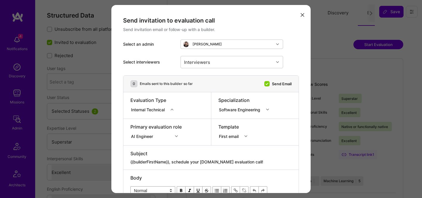
click at [162, 162] on textarea "{{builderFirstName}}, schedule your [DOMAIN_NAME] evaluation call!" at bounding box center [210, 162] width 161 height 6
paste textarea "unlock your AI-Verified status"
type textarea "{{builderFirstName}}, unlock your AI-Verified status"
click at [213, 65] on div "Interviewers" at bounding box center [227, 62] width 93 height 12
type input "luis"
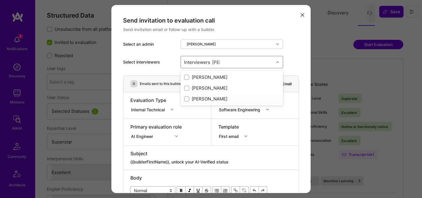
checkbox input "true"
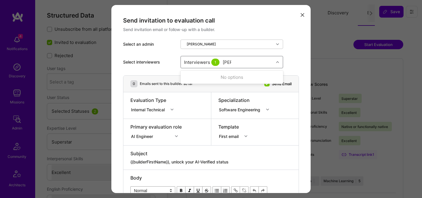
type input "tomi"
checkbox input "true"
type input "elon"
checkbox input "true"
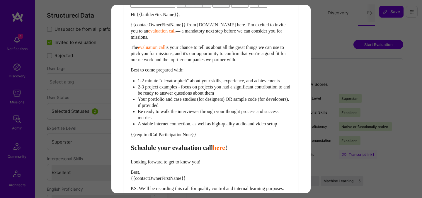
scroll to position [189, 0]
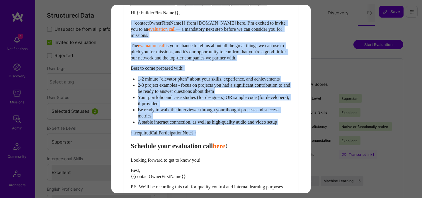
drag, startPoint x: 133, startPoint y: 151, endPoint x: 124, endPoint y: 23, distance: 128.1
click at [124, 23] on div "Body Normal Heading Large Heading Medium Heading Small Normal Hi {{builderFirst…" at bounding box center [210, 97] width 175 height 233
paste div "Enter email text"
select select "header-two"
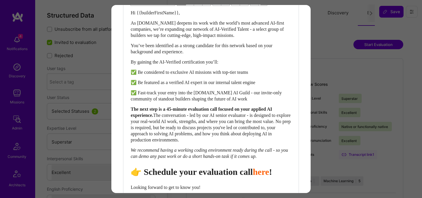
click at [232, 175] on span "👉 Schedule your evaluation call" at bounding box center [192, 172] width 122 height 10
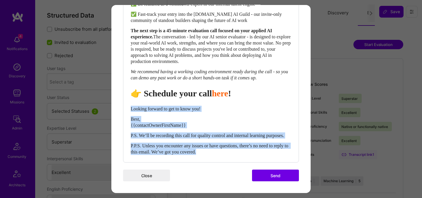
drag, startPoint x: 132, startPoint y: 103, endPoint x: 247, endPoint y: 160, distance: 128.1
click at [247, 160] on div "Body Normal Heading Large Heading Medium Heading Small Heading Medium Hi {{buil…" at bounding box center [210, 32] width 175 height 260
select select "unstyled"
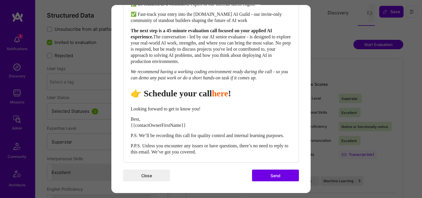
scroll to position [278, 0]
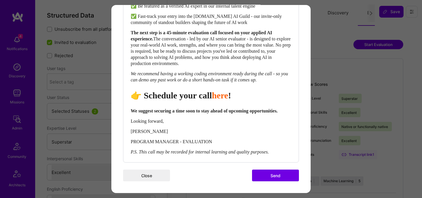
click at [274, 172] on button "Send" at bounding box center [275, 176] width 47 height 12
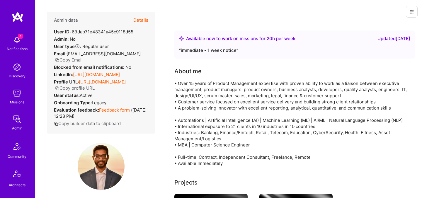
click at [140, 22] on button "Details" at bounding box center [140, 20] width 15 height 17
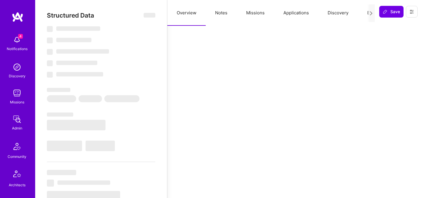
click at [364, 13] on button "Evaluation" at bounding box center [378, 13] width 40 height 26
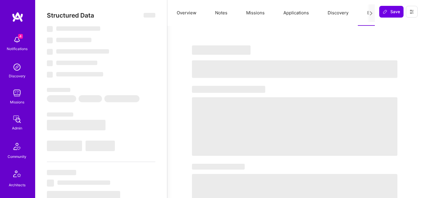
select select "Right Now"
select select "5"
select select "4"
select select "7"
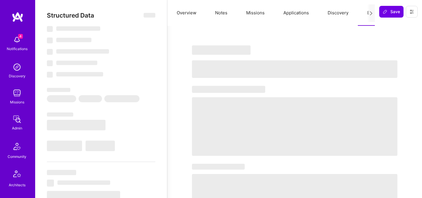
select select "US"
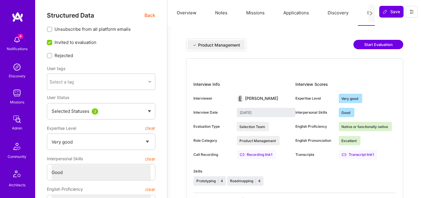
click at [370, 43] on button "Start Evaluation" at bounding box center [379, 44] width 50 height 9
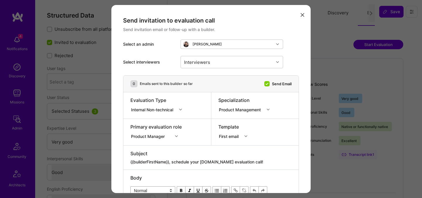
click at [197, 161] on textarea "{{builderFirstName}}, schedule your [DOMAIN_NAME] evaluation call!" at bounding box center [210, 162] width 161 height 6
paste textarea "unlock your AI-Verified status"
type textarea "{{builderFirstName}}, unlock your AI-Verified status"
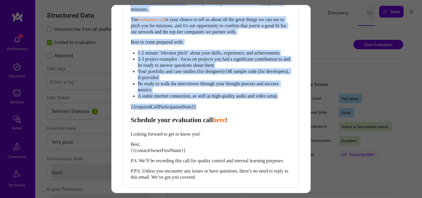
scroll to position [251, 0]
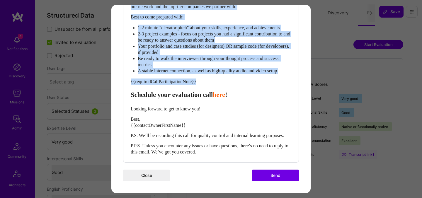
click at [131, 90] on div "Hi {{builderFirstName}}, {{contactOwnerFirstName}} from [DOMAIN_NAME] here. I’m…" at bounding box center [211, 56] width 161 height 197
paste div "Enter email text"
select select "header-two"
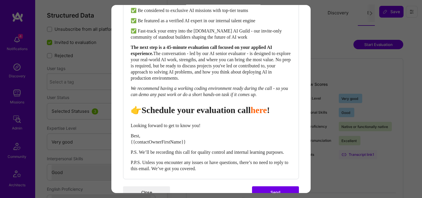
scroll to position [289, 0]
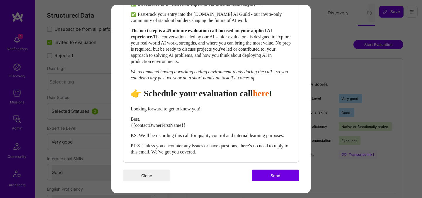
click at [231, 89] on span "👉 Schedule your evaluation call" at bounding box center [192, 94] width 122 height 10
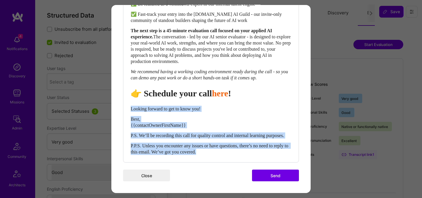
drag, startPoint x: 223, startPoint y: 155, endPoint x: 124, endPoint y: 104, distance: 111.3
click at [124, 104] on div "Body Normal Heading Large Heading Medium Heading Small Heading Medium Hi {{buil…" at bounding box center [210, 32] width 175 height 260
select select "unstyled"
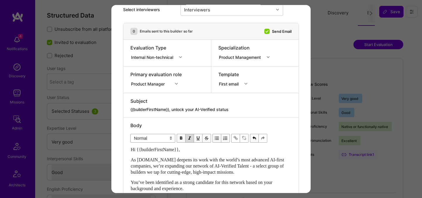
scroll to position [44, 0]
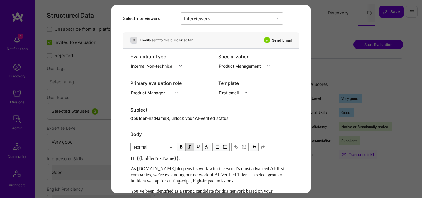
click at [182, 66] on icon "modal" at bounding box center [180, 66] width 3 height 3
click at [151, 99] on div "Internal Technical" at bounding box center [157, 98] width 55 height 11
type textarea "{{builderFirstName}}, schedule your [DOMAIN_NAME] evaluation call!"
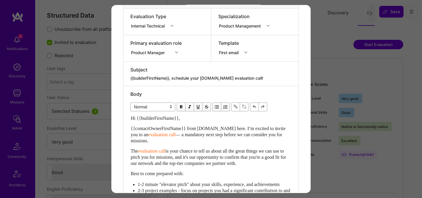
scroll to position [93, 0]
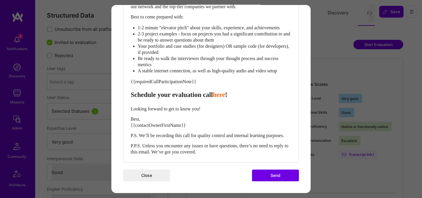
scroll to position [253, 0]
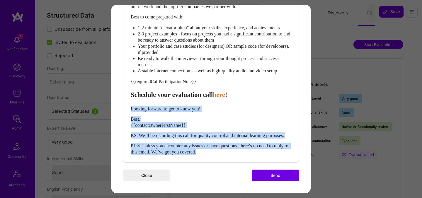
drag, startPoint x: 234, startPoint y: 152, endPoint x: 129, endPoint y: 103, distance: 115.7
click at [129, 103] on div "Body Normal Heading Large Heading Medium Heading Small Normal Hi {{builderFirst…" at bounding box center [210, 45] width 175 height 233
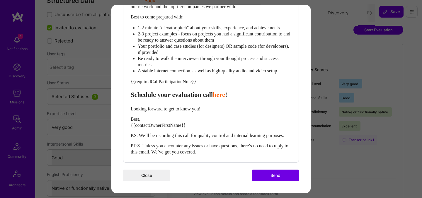
scroll to position [240, 0]
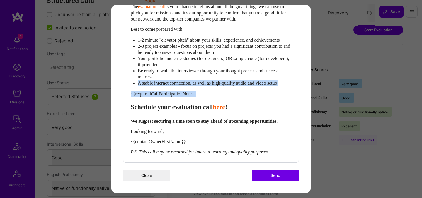
drag, startPoint x: 132, startPoint y: 102, endPoint x: 122, endPoint y: 75, distance: 28.5
click at [133, 92] on div "Hi {{builderFirstName}}, {{contactOwnerFirstName}} from [DOMAIN_NAME] here. I’m…" at bounding box center [211, 63] width 161 height 184
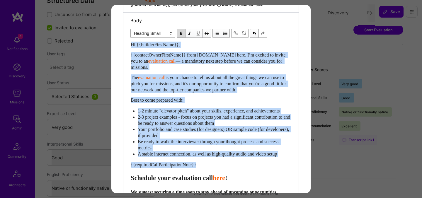
scroll to position [155, 0]
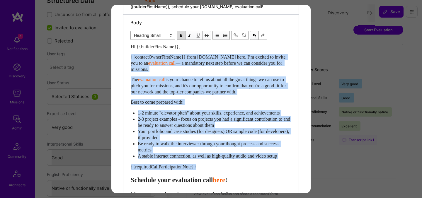
drag, startPoint x: 131, startPoint y: 102, endPoint x: 127, endPoint y: 56, distance: 46.2
click at [127, 56] on div "Body Normal Heading Large Heading Medium Heading Small Heading Small Hi {{build…" at bounding box center [210, 125] width 175 height 221
select select "header-two"
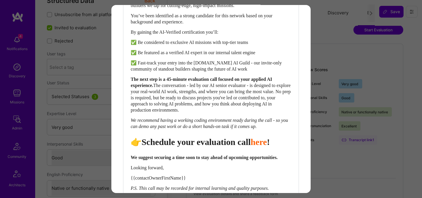
scroll to position [220, 0]
click at [217, 147] on span "👉 Schedule your evaluation call" at bounding box center [192, 142] width 122 height 10
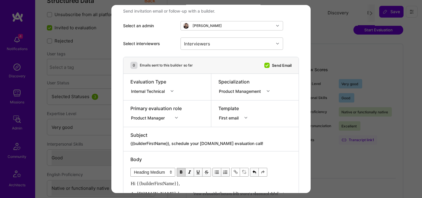
scroll to position [19, 0]
click at [235, 139] on div "modal" at bounding box center [210, 139] width 161 height 2
drag, startPoint x: 261, startPoint y: 143, endPoint x: 174, endPoint y: 142, distance: 87.4
click at [174, 142] on textarea "{{builderFirstName}}, schedule your [DOMAIN_NAME] evaluation call!" at bounding box center [210, 143] width 161 height 6
paste textarea "unlock your AI-Verified status"
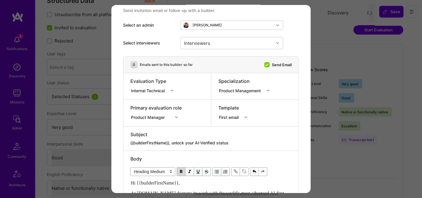
type textarea "{{builderFirstName}}, unlock your AI-Verified status"
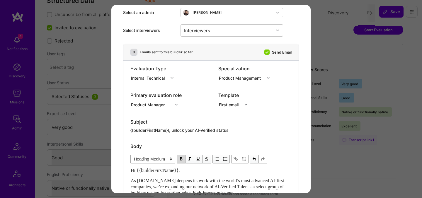
click at [155, 107] on div "Product Manager" at bounding box center [155, 104] width 51 height 6
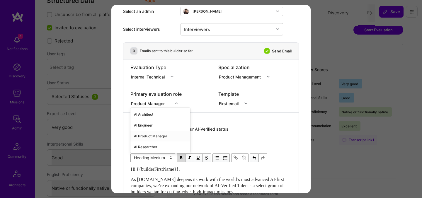
click at [147, 136] on div "AI Product Manager" at bounding box center [160, 136] width 60 height 11
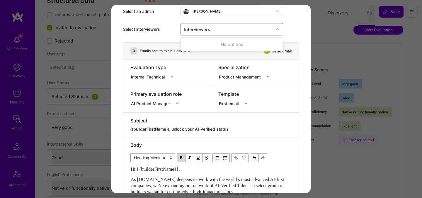
click at [232, 29] on div "Interviewers" at bounding box center [227, 29] width 93 height 12
type input "t"
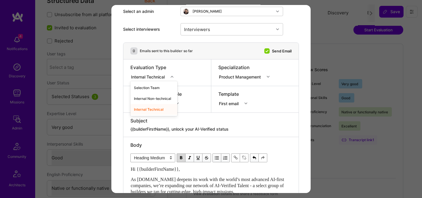
click at [165, 76] on div "Internal Technical" at bounding box center [149, 77] width 36 height 6
click at [185, 70] on div "Evaluation Type option Internal Technical, selected. option Selection Team focu…" at bounding box center [167, 73] width 88 height 26
click at [191, 131] on textarea "{{builderFirstName}}, unlock your AI-Verified status" at bounding box center [210, 129] width 161 height 6
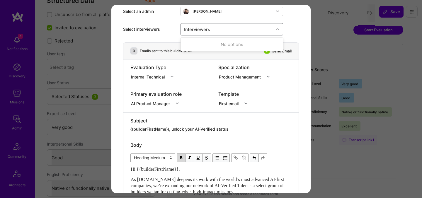
click at [226, 33] on div "Interviewers" at bounding box center [227, 29] width 93 height 12
type input "jav"
checkbox input "true"
type input "toby"
checkbox input "true"
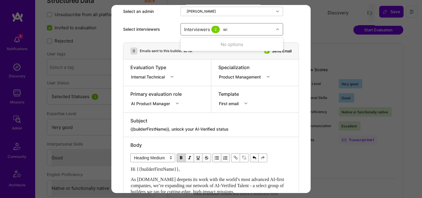
type input "wil"
checkbox input "true"
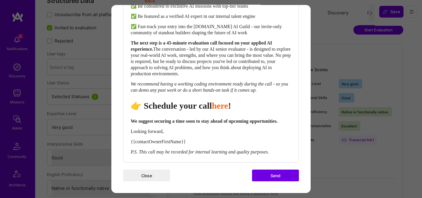
scroll to position [268, 0]
click at [174, 141] on span "{{contactOwnerFirstName}}" at bounding box center [158, 141] width 55 height 5
select select "unstyled"
click at [174, 141] on span "{{contactOwnerFirstName}}" at bounding box center [158, 141] width 55 height 5
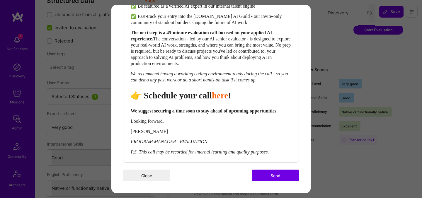
drag, startPoint x: 130, startPoint y: 142, endPoint x: 165, endPoint y: 145, distance: 34.7
click at [131, 142] on div "Hi {{builderFirstName}}, As [DOMAIN_NAME] deepens its work with the world’s mos…" at bounding box center [210, 44] width 161 height 223
click at [142, 155] on span "P.S. This call may be recorded for internal learning and quality purposes." at bounding box center [200, 152] width 138 height 5
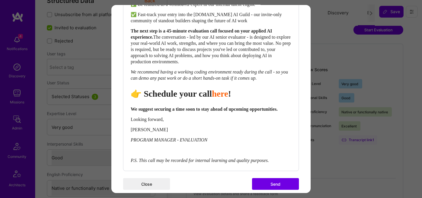
click at [169, 133] on div "[PERSON_NAME]" at bounding box center [211, 130] width 161 height 6
click at [132, 143] on span "PROGRAM MANAGER - EVALUATION" at bounding box center [169, 140] width 77 height 5
drag, startPoint x: 133, startPoint y: 142, endPoint x: 155, endPoint y: 147, distance: 22.5
click at [133, 132] on span "[PERSON_NAME]" at bounding box center [149, 129] width 37 height 5
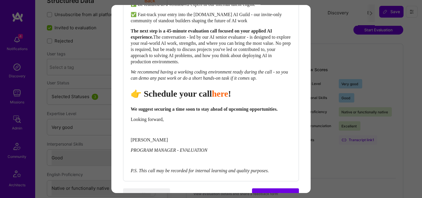
drag, startPoint x: 131, startPoint y: 130, endPoint x: 145, endPoint y: 135, distance: 15.6
click at [132, 122] on span "Looking forward," at bounding box center [147, 119] width 33 height 5
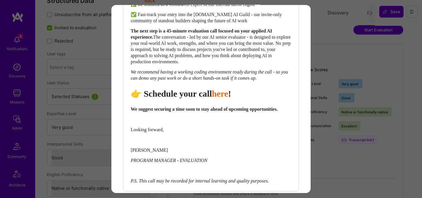
scroll to position [309, 0]
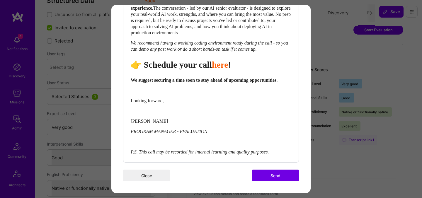
click at [275, 173] on button "Send" at bounding box center [275, 176] width 47 height 12
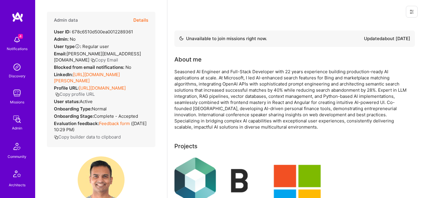
click at [147, 21] on button "Details" at bounding box center [140, 20] width 15 height 17
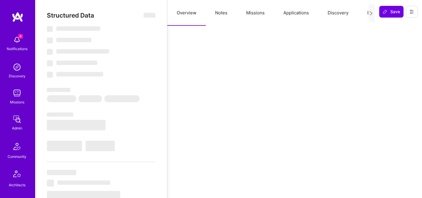
click at [363, 13] on button "Evaluation" at bounding box center [378, 13] width 40 height 26
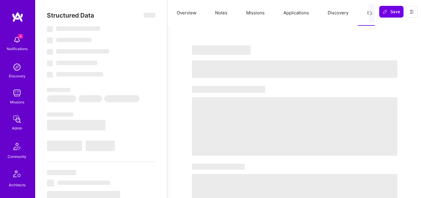
select select "Not Available"
select select "1 Month"
select select "5"
select select "4"
select select "6"
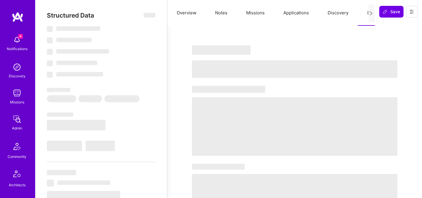
select select "6"
select select "CA"
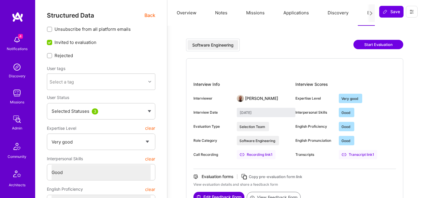
click at [375, 45] on button "Start Evaluation" at bounding box center [379, 44] width 50 height 9
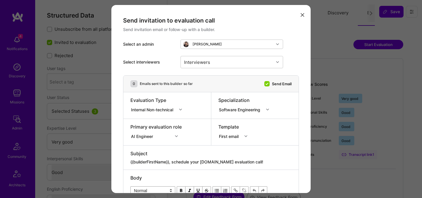
click at [222, 162] on textarea "{{builderFirstName}}, schedule your [DOMAIN_NAME] evaluation call!" at bounding box center [210, 162] width 161 height 6
paste textarea "unlock your AI-Verified status"
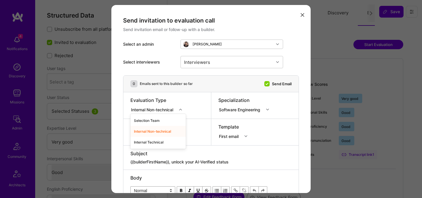
click at [169, 109] on div "Internal Non-technical" at bounding box center [153, 109] width 45 height 6
click at [157, 142] on div "Internal Technical" at bounding box center [157, 142] width 55 height 11
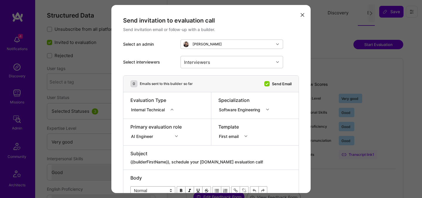
click at [184, 160] on textarea "{{builderFirstName}}, schedule your [DOMAIN_NAME] evaluation call!" at bounding box center [210, 162] width 161 height 6
paste textarea "{{builderFirstName}}, unlock your AI-Verified status"
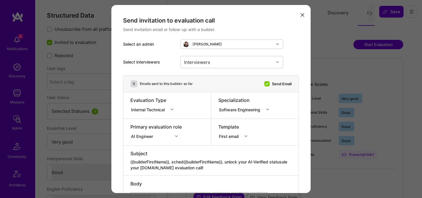
type textarea "{{builderFirstName}}, sched{{builderFirstName}}, unlock your AI-Verified status…"
click at [201, 61] on div "Interviewers" at bounding box center [197, 62] width 29 height 9
type input "[PERSON_NAME]"
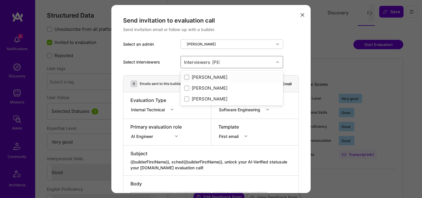
checkbox input "true"
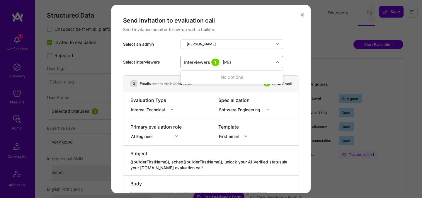
type input "tomi"
checkbox input "true"
type input "elon"
checkbox input "true"
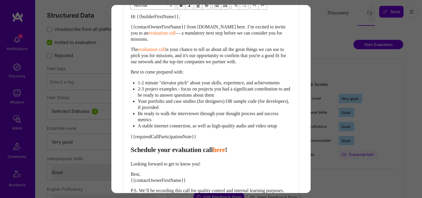
scroll to position [200, 0]
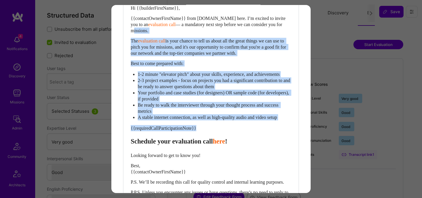
drag, startPoint x: 132, startPoint y: 150, endPoint x: 127, endPoint y: 33, distance: 117.4
click at [127, 33] on div "Body Normal Heading Large Heading Medium Heading Small Normal Hi {{builderFirst…" at bounding box center [210, 92] width 175 height 233
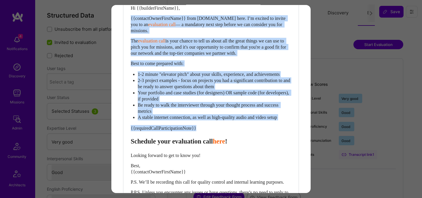
drag, startPoint x: 131, startPoint y: 18, endPoint x: 132, endPoint y: 147, distance: 128.7
click at [132, 147] on div "Hi {{builderFirstName}}, {{contactOwnerFirstName}} from [DOMAIN_NAME] here. I’m…" at bounding box center [211, 103] width 161 height 197
paste div "Enter email text"
select select "header-two"
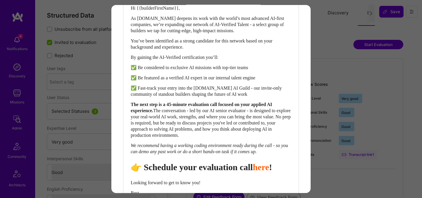
click at [233, 172] on span "👉 Schedule your evaluation call" at bounding box center [192, 167] width 122 height 10
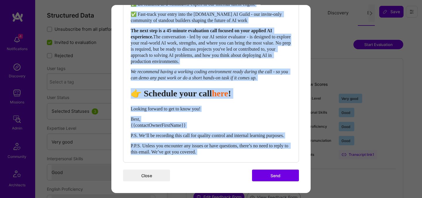
drag, startPoint x: 232, startPoint y: 155, endPoint x: 127, endPoint y: 102, distance: 118.3
click at [127, 102] on div "Body Normal Heading Large Heading Medium Heading Small Heading Medium Hi {{buil…" at bounding box center [210, 32] width 175 height 260
select select "unstyled"
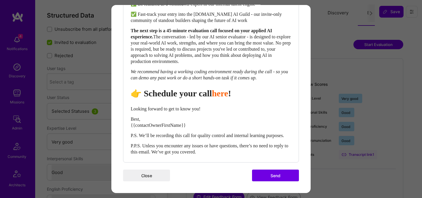
click at [130, 102] on div "Body Normal Heading Large Heading Medium Heading Small Normal Hi {{builderFirst…" at bounding box center [210, 32] width 175 height 260
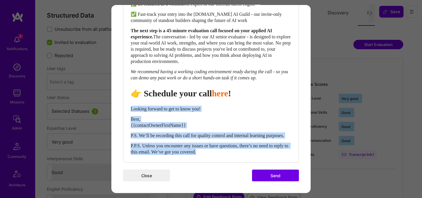
drag, startPoint x: 131, startPoint y: 102, endPoint x: 235, endPoint y: 155, distance: 116.8
click at [235, 155] on div "Body Normal Heading Large Heading Medium Heading Small Normal Hi {{builderFirst…" at bounding box center [210, 32] width 175 height 260
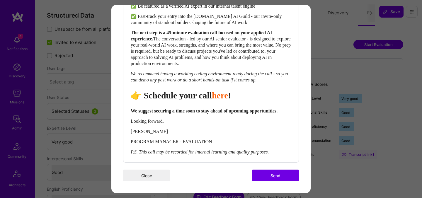
scroll to position [284, 0]
click at [269, 174] on button "Send" at bounding box center [275, 176] width 47 height 12
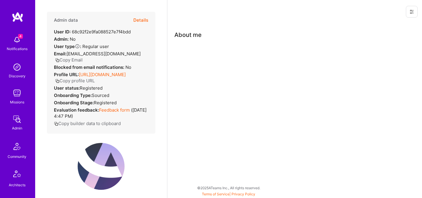
click at [139, 21] on button "Details" at bounding box center [140, 20] width 15 height 17
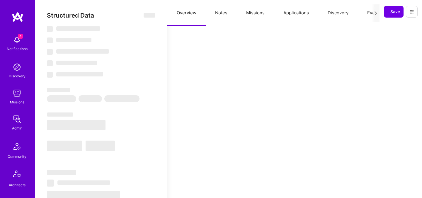
select select "Verified"
select select "US"
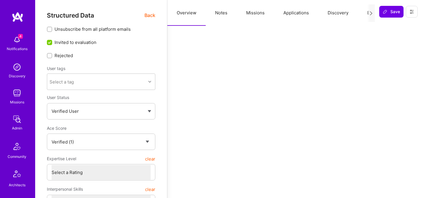
click at [363, 13] on button "Evaluation" at bounding box center [378, 13] width 40 height 26
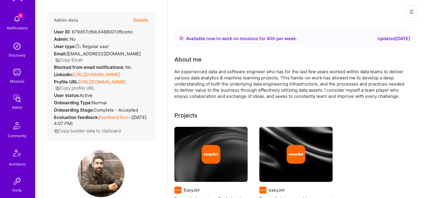
scroll to position [20, 0]
click at [140, 21] on button "Details" at bounding box center [140, 20] width 15 height 17
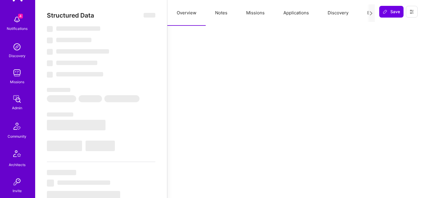
click at [367, 13] on button "Evaluation" at bounding box center [378, 13] width 40 height 26
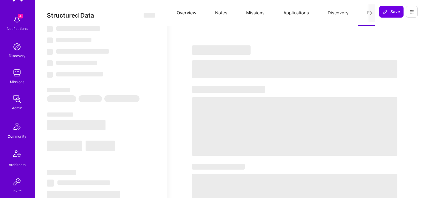
select select "Right Now"
select select "4"
select select "7"
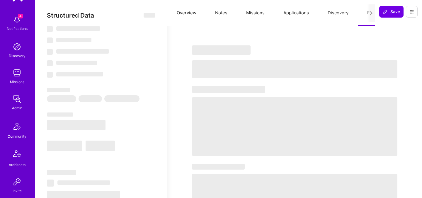
select select "GB"
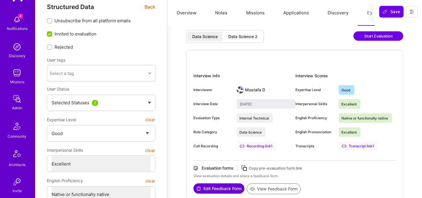
scroll to position [10, 0]
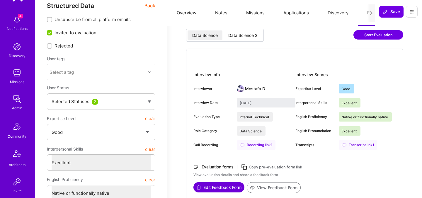
click at [250, 42] on div "Data Science Data Science 2 Start Evaluation" at bounding box center [294, 39] width 217 height 20
click at [249, 33] on div "Data Science 2" at bounding box center [242, 36] width 29 height 6
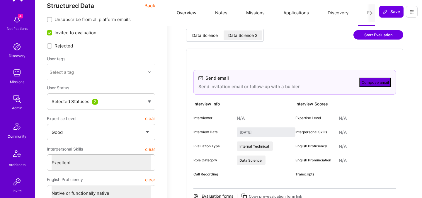
type input "September 11, 2025"
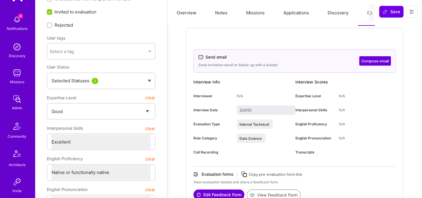
scroll to position [0, 0]
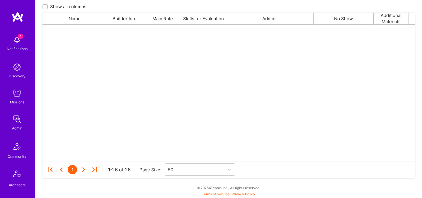
scroll to position [137, 373]
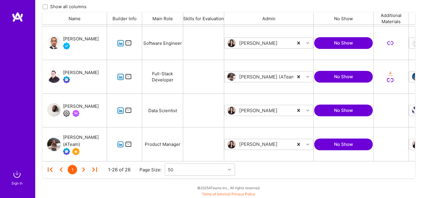
click at [17, 174] on img at bounding box center [17, 175] width 12 height 12
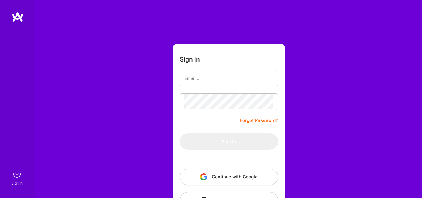
click at [206, 178] on img "button" at bounding box center [203, 177] width 7 height 7
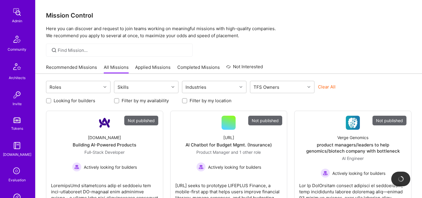
scroll to position [176, 0]
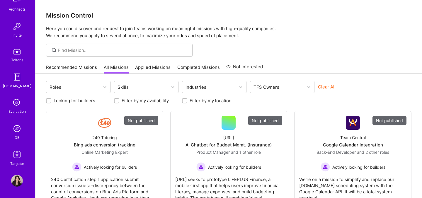
click at [16, 106] on icon at bounding box center [16, 102] width 11 height 11
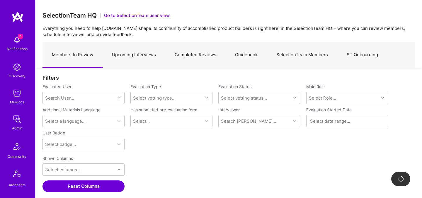
click at [285, 57] on link "SelectionTeam Members" at bounding box center [302, 55] width 70 height 26
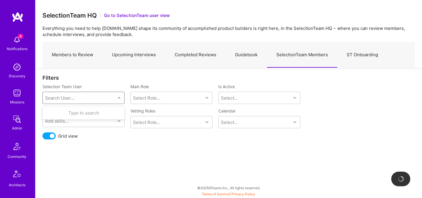
click at [93, 99] on div "Search User..." at bounding box center [79, 98] width 72 height 12
type input "nick"
click at [57, 113] on img at bounding box center [52, 116] width 12 height 12
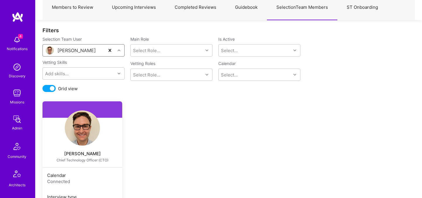
scroll to position [131, 0]
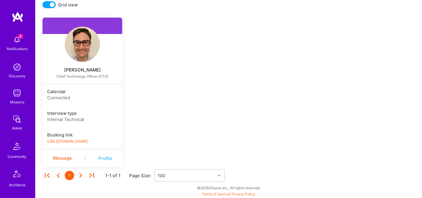
click at [69, 143] on link "https://book.a.team/nickbartlett1/evaluation" at bounding box center [67, 141] width 41 height 4
click at [16, 19] on img at bounding box center [18, 17] width 12 height 11
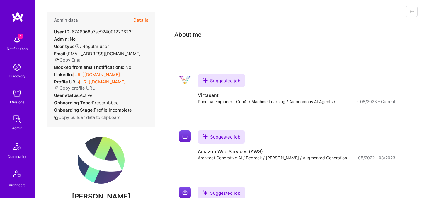
click at [146, 21] on button "Details" at bounding box center [140, 20] width 15 height 17
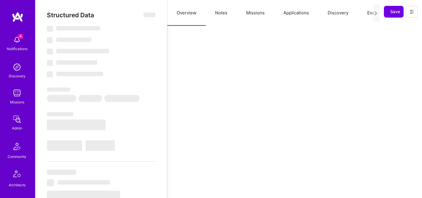
select select "Verified"
select select "US"
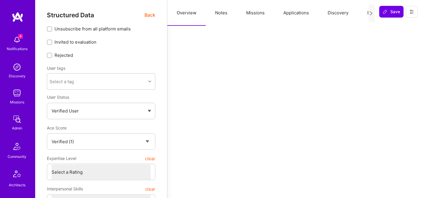
click at [364, 13] on button "Evaluation" at bounding box center [378, 13] width 40 height 26
